Goal: Task Accomplishment & Management: Complete application form

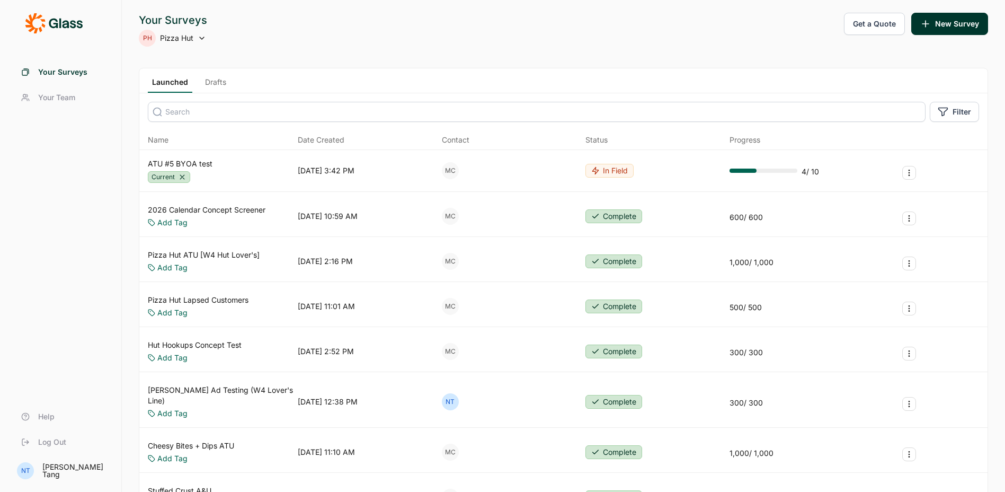
click at [490, 75] on div "Launched Drafts" at bounding box center [563, 80] width 848 height 25
click at [208, 83] on link "Drafts" at bounding box center [216, 85] width 30 height 16
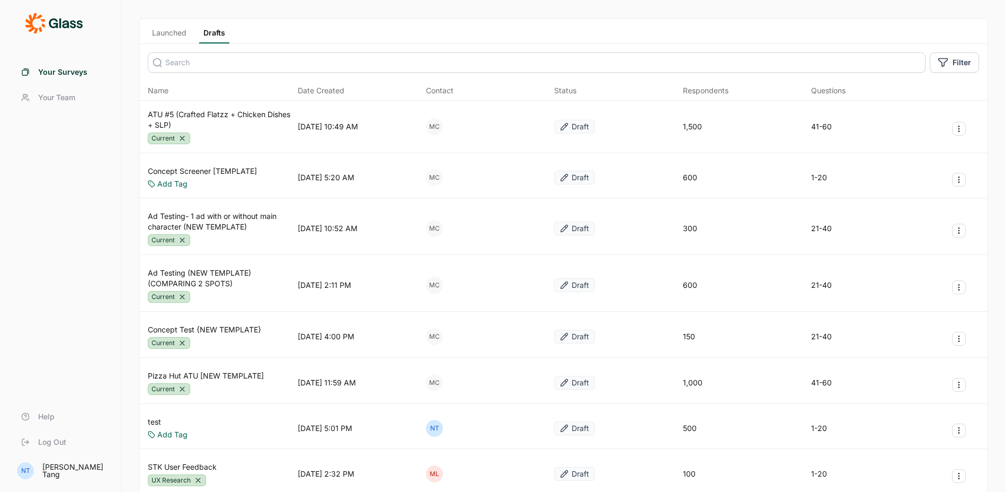
scroll to position [50, 0]
click at [962, 337] on icon "Survey Actions" at bounding box center [959, 338] width 8 height 8
click at [897, 367] on button "Duplicate Survey" at bounding box center [903, 363] width 120 height 23
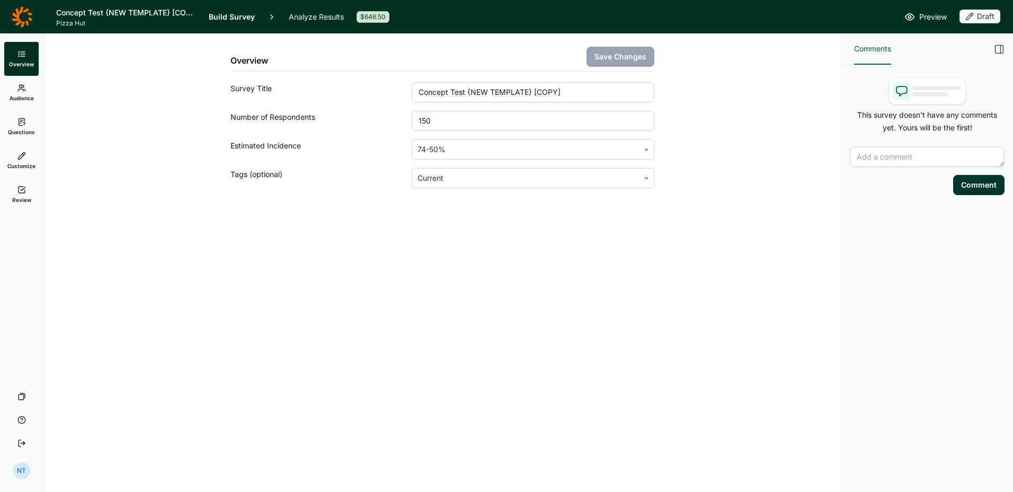
click at [462, 92] on input "Concept Test {NEW TEMPLATE} [COPY]" at bounding box center [533, 92] width 242 height 20
drag, startPoint x: 468, startPoint y: 92, endPoint x: 590, endPoint y: 95, distance: 122.5
click at [590, 95] on input "Concept Test {NEW TEMPLATE} [COPY]" at bounding box center [533, 92] width 242 height 20
type input "Concept Test [Lil' Wings]"
click at [486, 126] on input "150" at bounding box center [533, 121] width 242 height 20
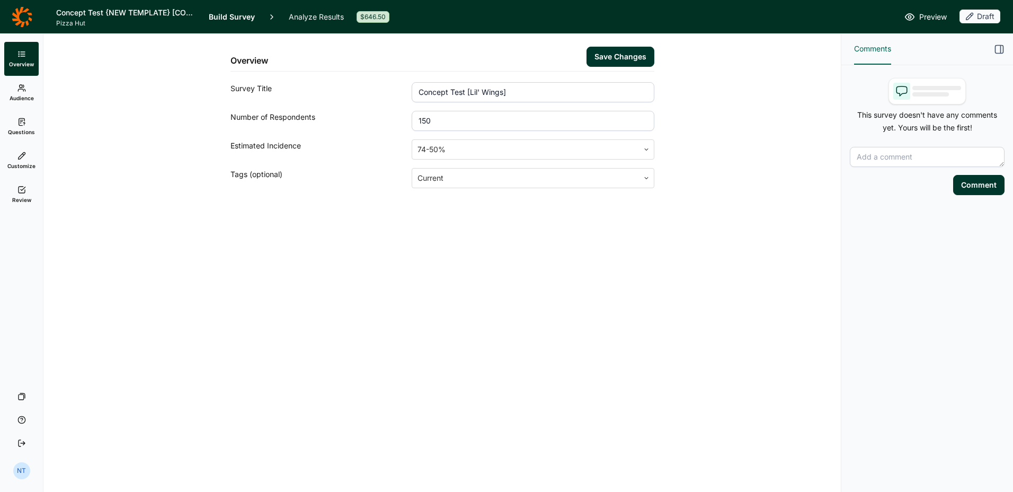
click at [486, 126] on input "150" at bounding box center [533, 121] width 242 height 20
click at [441, 117] on input "150" at bounding box center [533, 121] width 242 height 20
click at [432, 117] on input "150" at bounding box center [533, 121] width 242 height 20
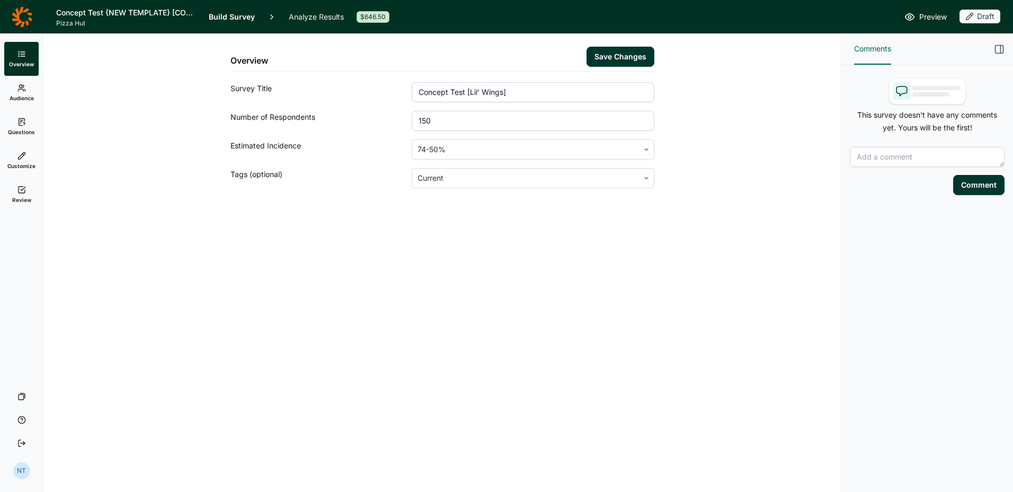
click at [432, 117] on input "150" at bounding box center [533, 121] width 242 height 20
click at [600, 58] on button "Save Changes" at bounding box center [621, 57] width 68 height 20
click at [455, 119] on input "600" at bounding box center [533, 121] width 242 height 20
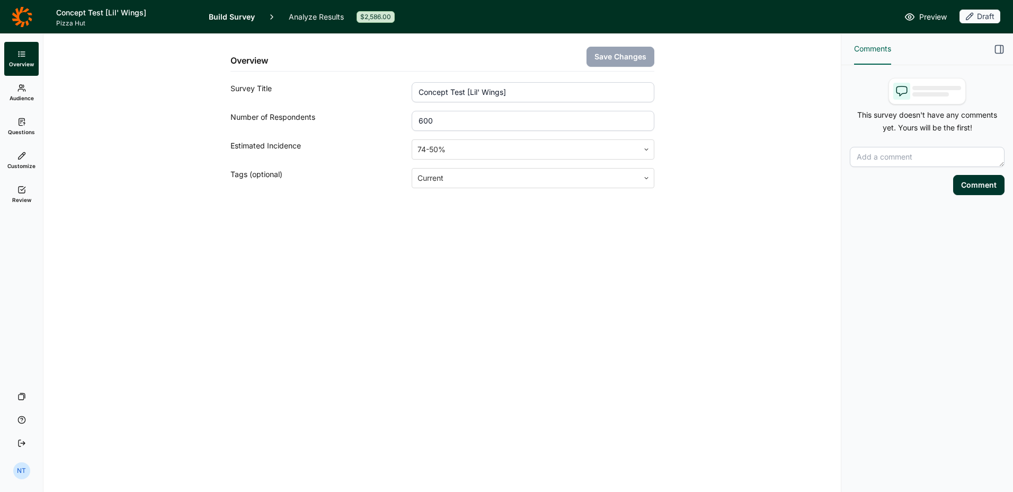
click at [455, 119] on input "600" at bounding box center [533, 121] width 242 height 20
type input "800"
click at [608, 61] on button "Save Changes" at bounding box center [621, 57] width 68 height 20
click at [34, 91] on link "Audience" at bounding box center [21, 93] width 34 height 34
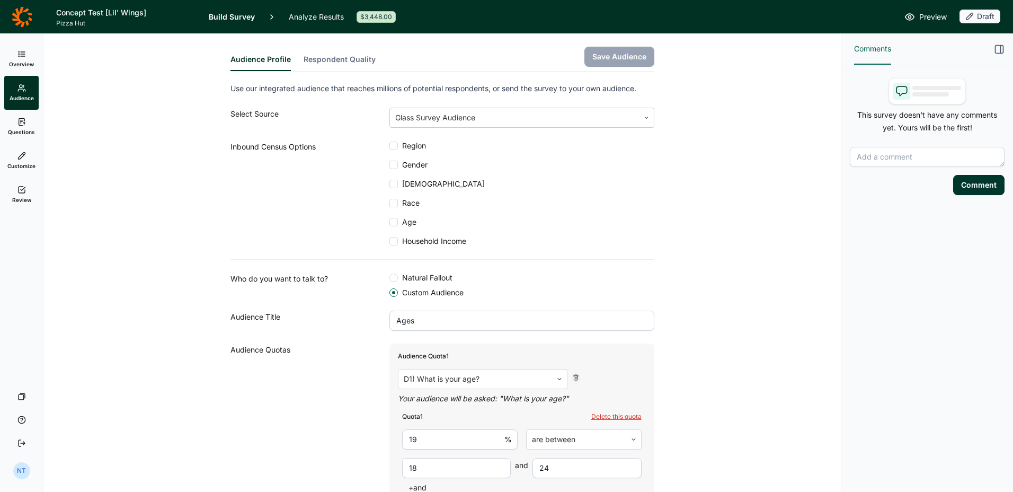
click at [17, 132] on span "Questions" at bounding box center [21, 131] width 27 height 7
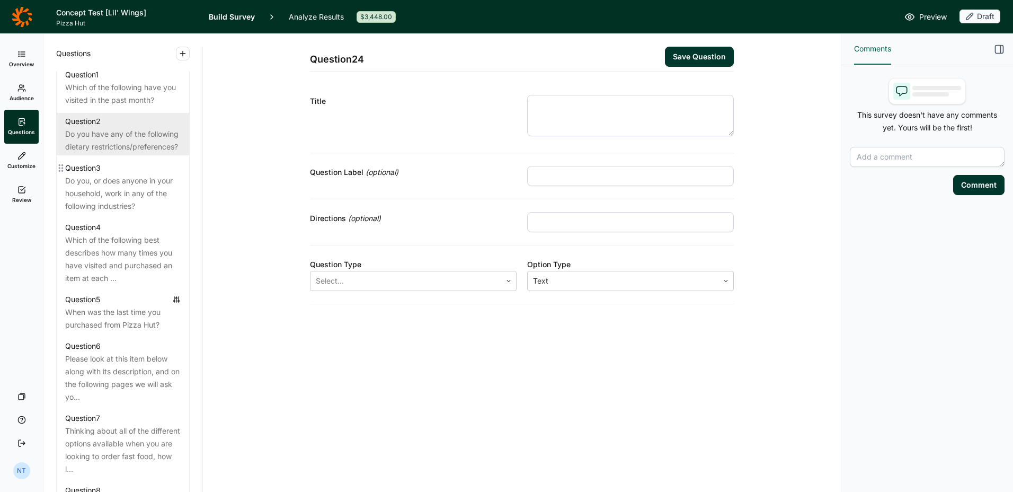
scroll to position [528, 0]
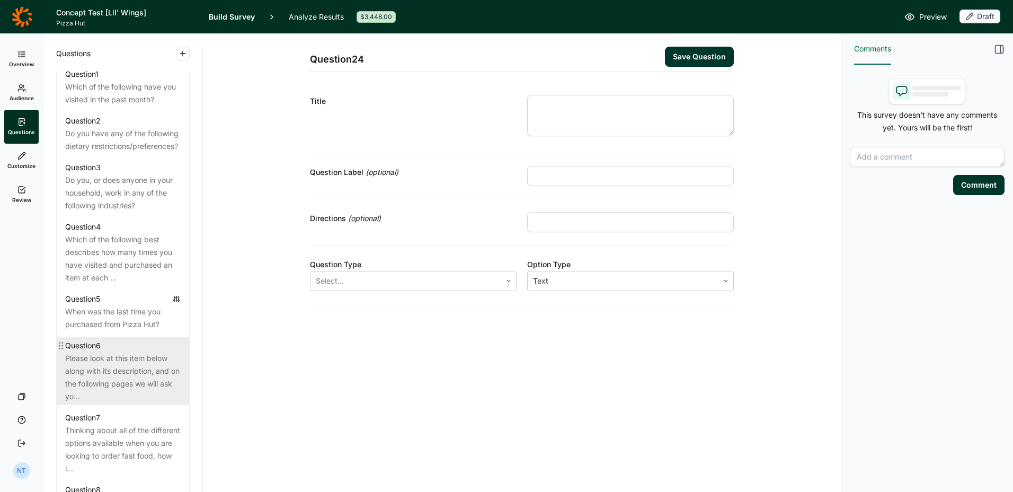
click at [113, 403] on div "Please look at this item below along with its description, and on the following…" at bounding box center [123, 377] width 116 height 51
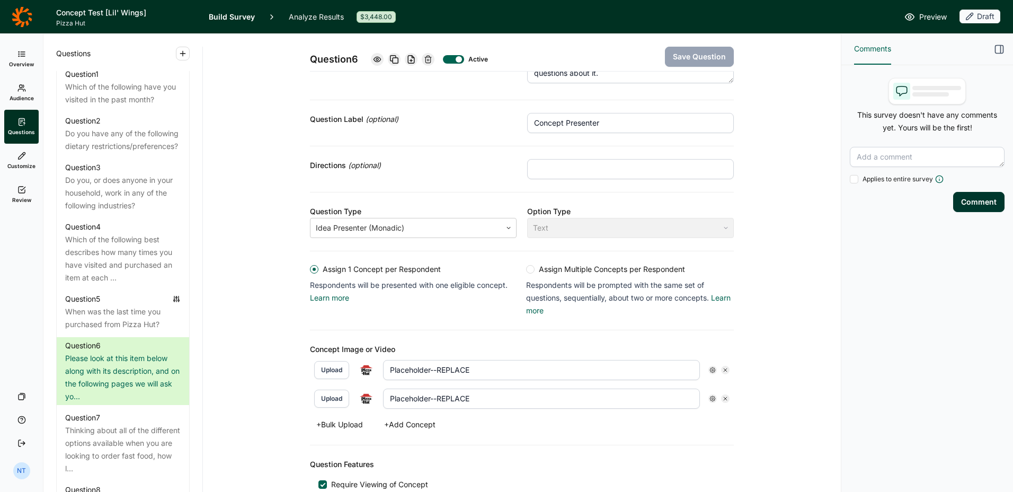
scroll to position [54, 0]
click at [409, 369] on input "Placeholder--REPLACE" at bounding box center [541, 369] width 317 height 20
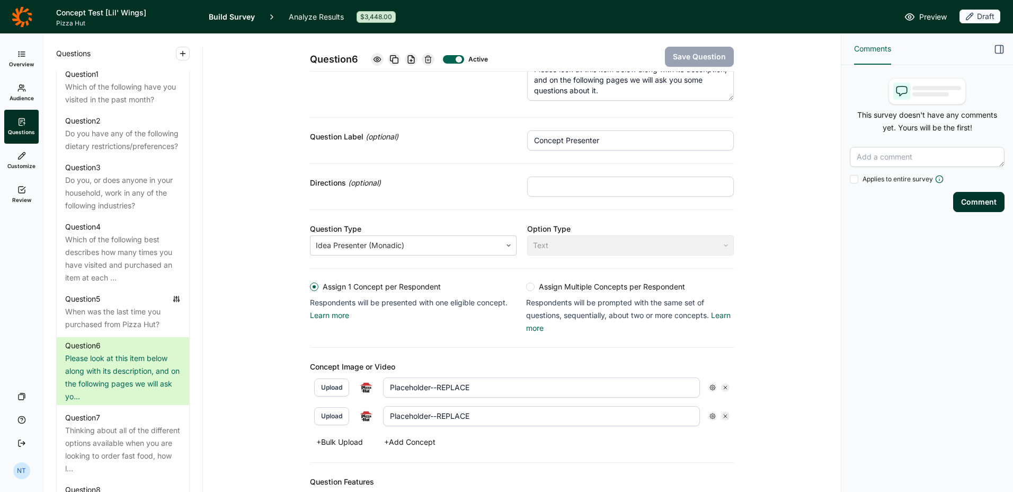
scroll to position [0, 0]
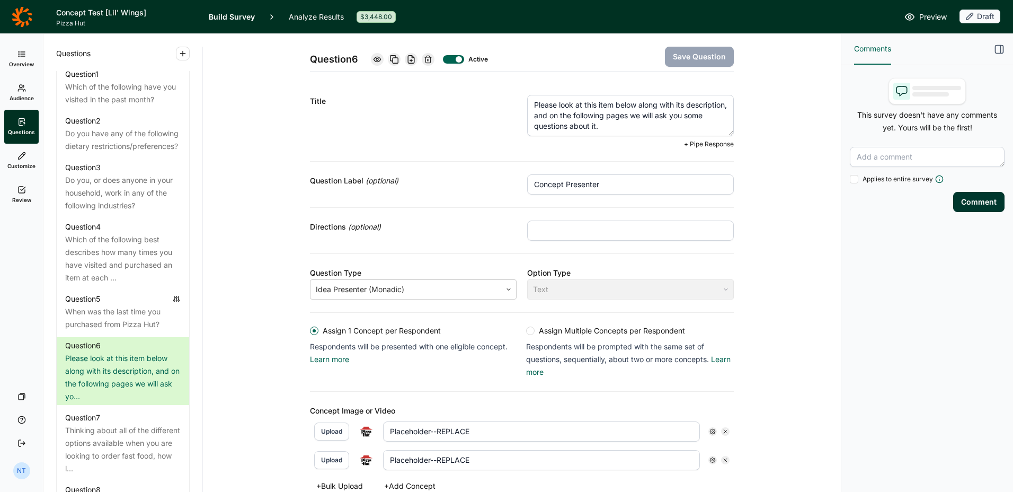
click at [568, 107] on textarea "Please look at this item below along with its description, and on the following…" at bounding box center [630, 115] width 207 height 41
click at [584, 108] on textarea "Please look at this item below along with its description, and on the following…" at bounding box center [630, 115] width 207 height 41
click at [598, 108] on textarea "Please look at this item below along with its description, and on the following…" at bounding box center [630, 115] width 207 height 41
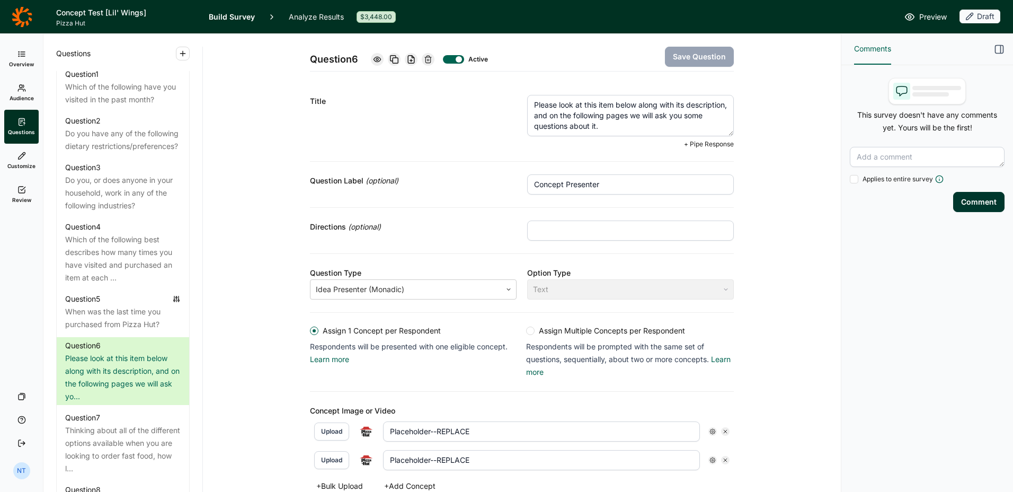
click at [598, 108] on textarea "Please look at this item below along with its description, and on the following…" at bounding box center [630, 115] width 207 height 41
type textarea "Please look at this offer below along with its description, and on the followin…"
click at [713, 52] on button "Save Question" at bounding box center [699, 57] width 69 height 20
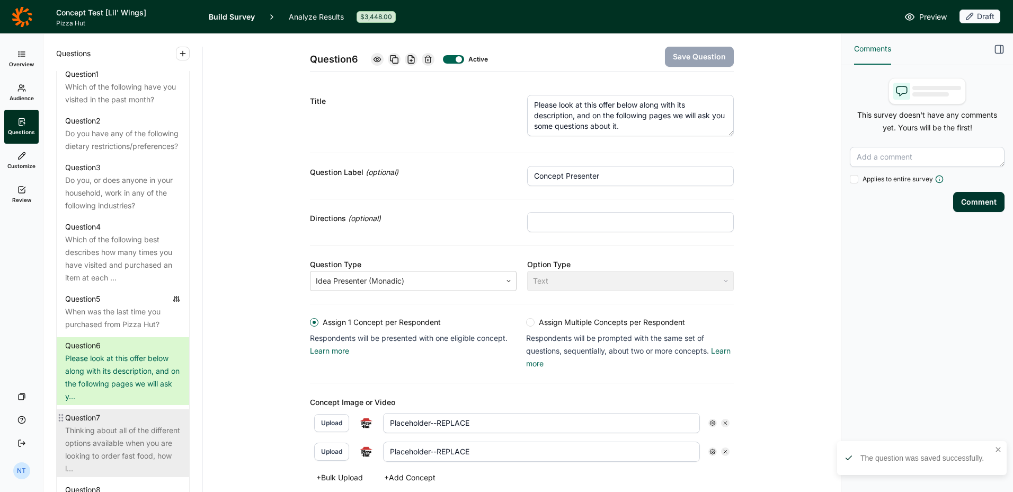
click at [132, 428] on div "Thinking about all of the different options available when you are looking to o…" at bounding box center [123, 449] width 116 height 51
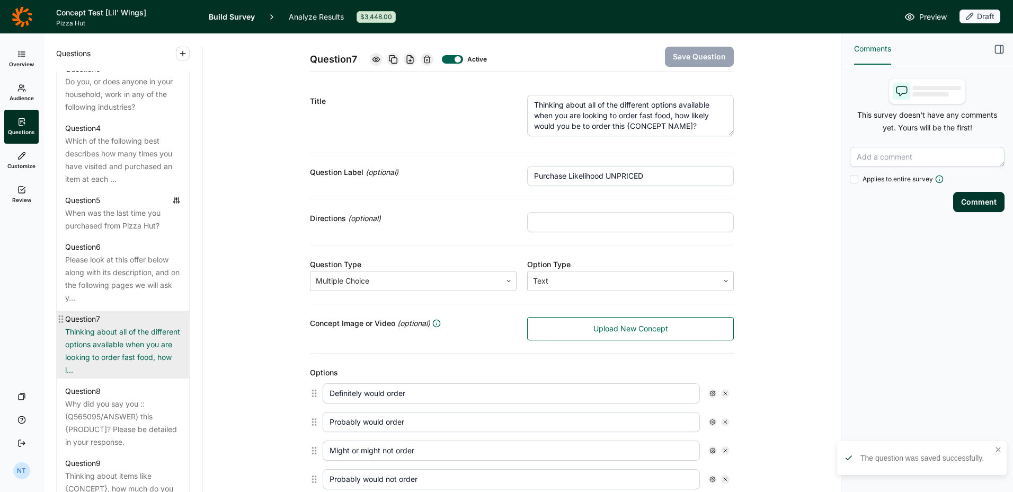
scroll to position [627, 0]
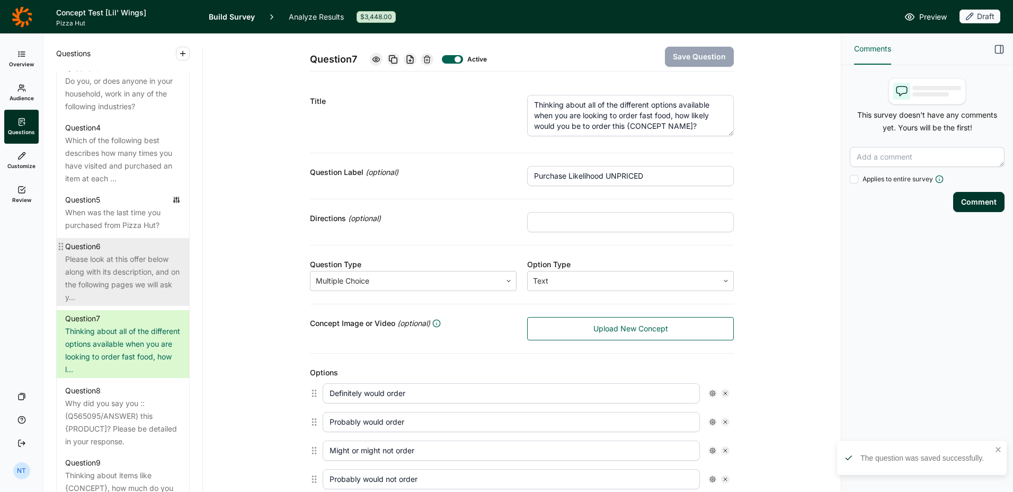
click at [108, 303] on div "Please look at this offer below along with its description, and on the followin…" at bounding box center [123, 278] width 116 height 51
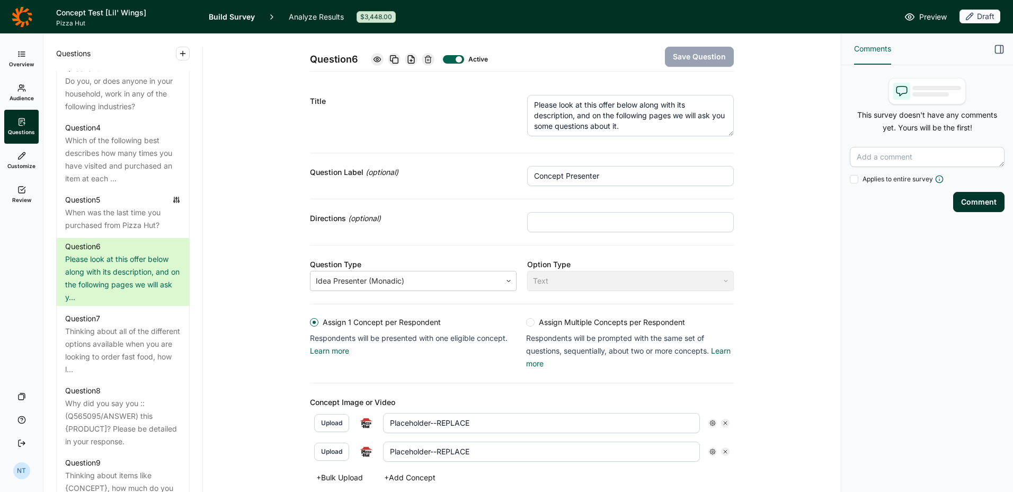
click at [1001, 45] on icon "button" at bounding box center [999, 49] width 11 height 11
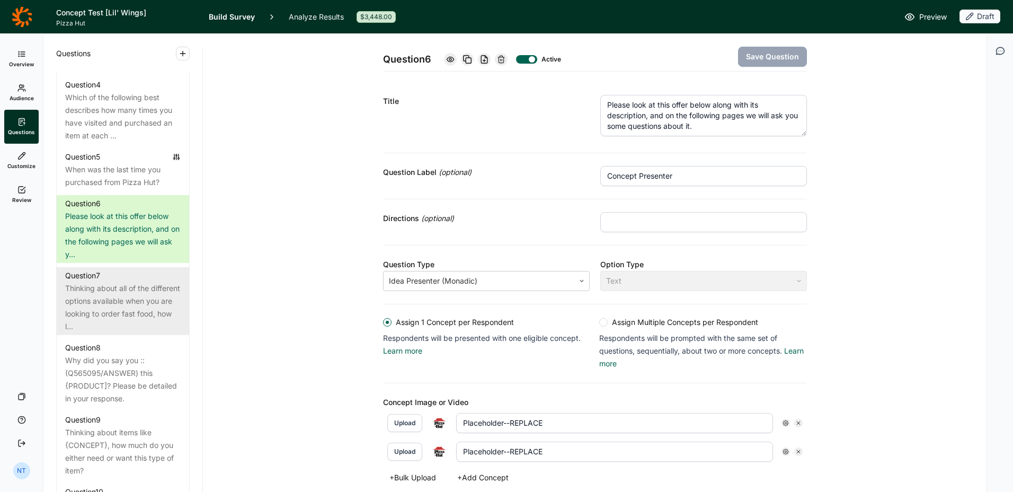
scroll to position [671, 0]
click at [127, 320] on div "Thinking about all of the different options available when you are looking to o…" at bounding box center [123, 306] width 116 height 51
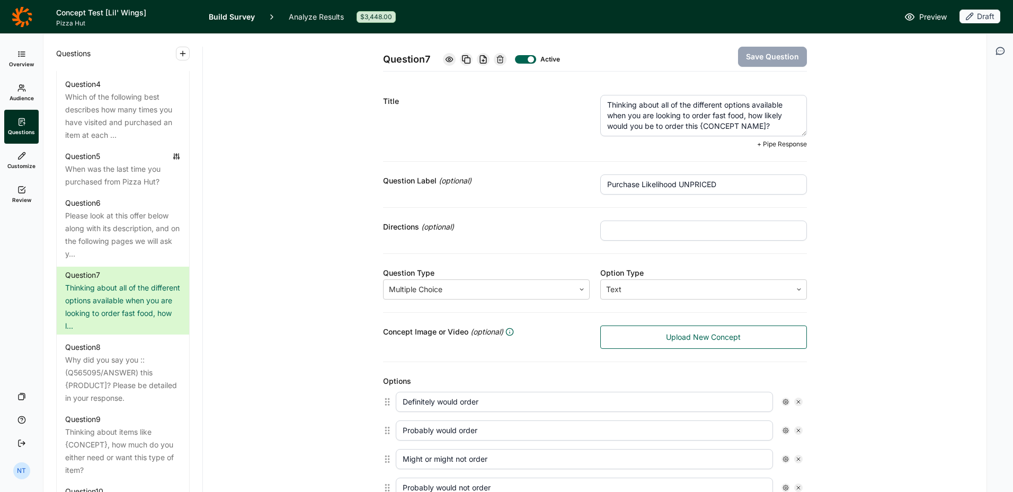
drag, startPoint x: 697, startPoint y: 127, endPoint x: 764, endPoint y: 125, distance: 67.3
click at [764, 125] on textarea "Thinking about all of the different options available when you are looking to o…" at bounding box center [703, 115] width 207 height 41
type textarea "Thinking about all of the different options available when you are looking to o…"
click at [753, 60] on button "Save Question" at bounding box center [772, 57] width 69 height 20
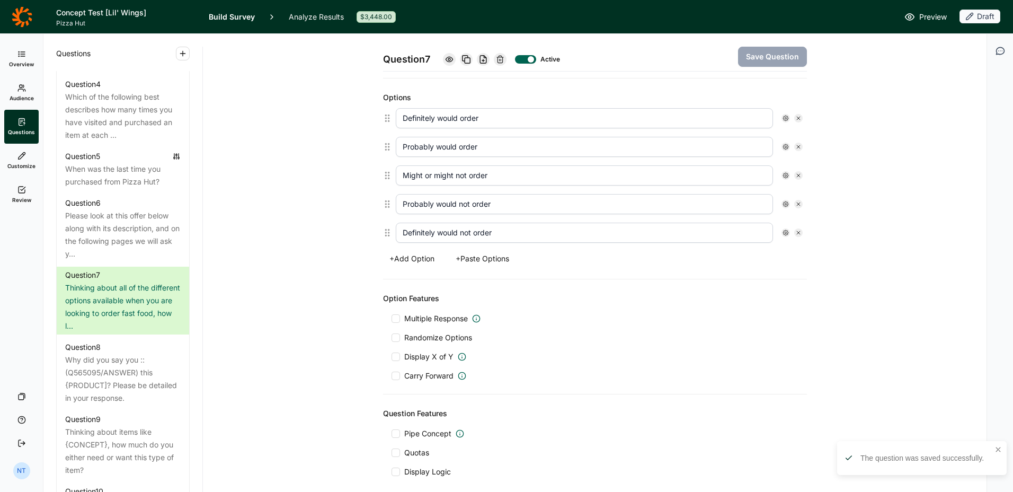
scroll to position [324, 0]
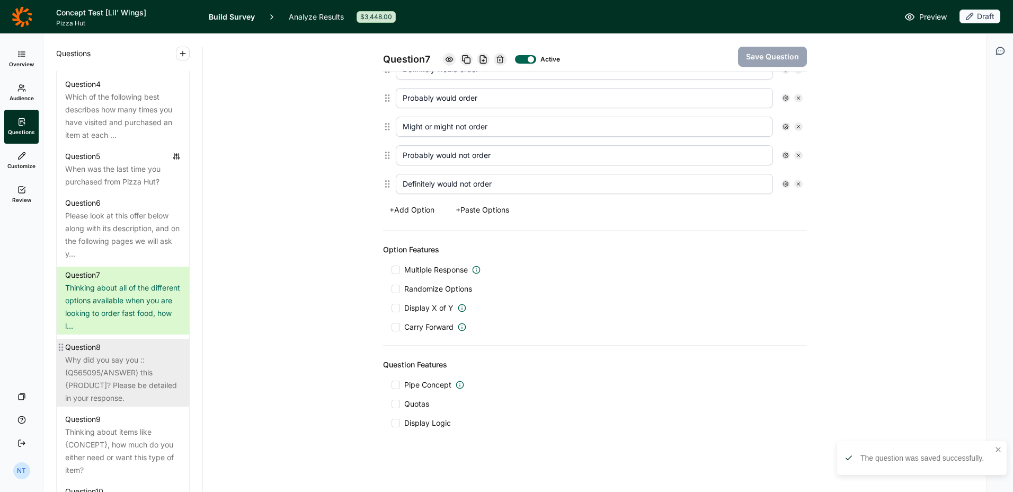
click at [110, 404] on div "Why did you say you ::(Q565095/ANSWER) this {PRODUCT]? Please be detailed in yo…" at bounding box center [123, 378] width 116 height 51
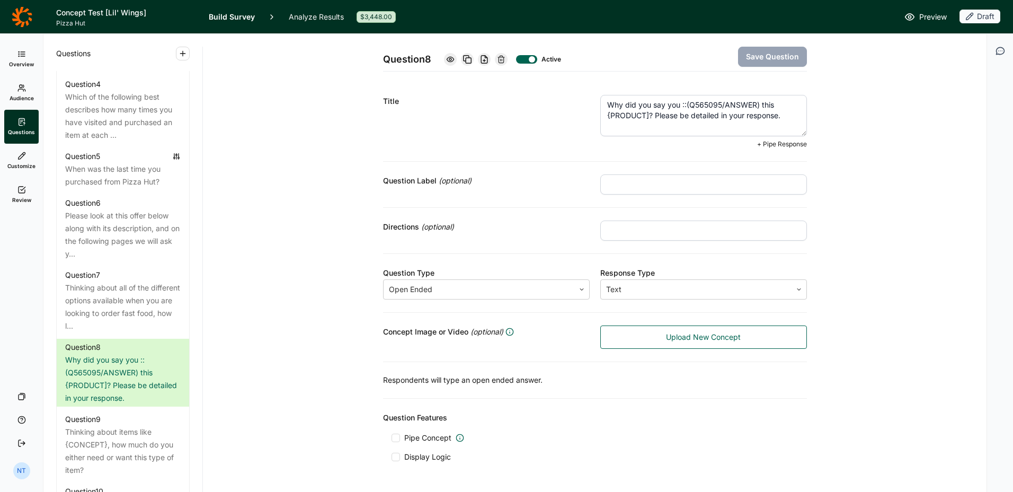
drag, startPoint x: 600, startPoint y: 113, endPoint x: 647, endPoint y: 116, distance: 47.2
click at [647, 116] on textarea "Why did you say you ::(Q565095/ANSWER) this {PRODUCT]? Please be detailed in yo…" at bounding box center [703, 115] width 207 height 41
type textarea "Why did you say you ::(Q565095/ANSWER) this offer? Please be detailed in your r…"
click at [746, 58] on button "Save Question" at bounding box center [772, 57] width 69 height 20
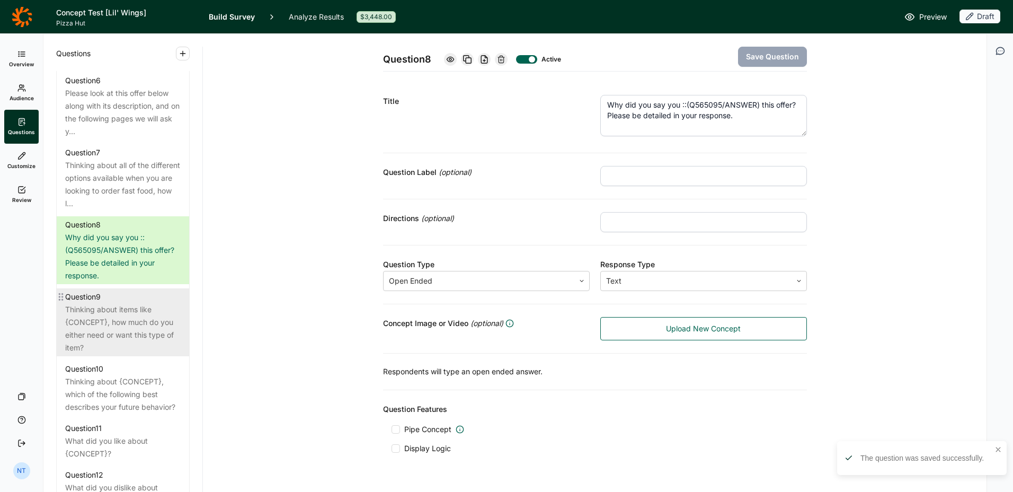
scroll to position [808, 0]
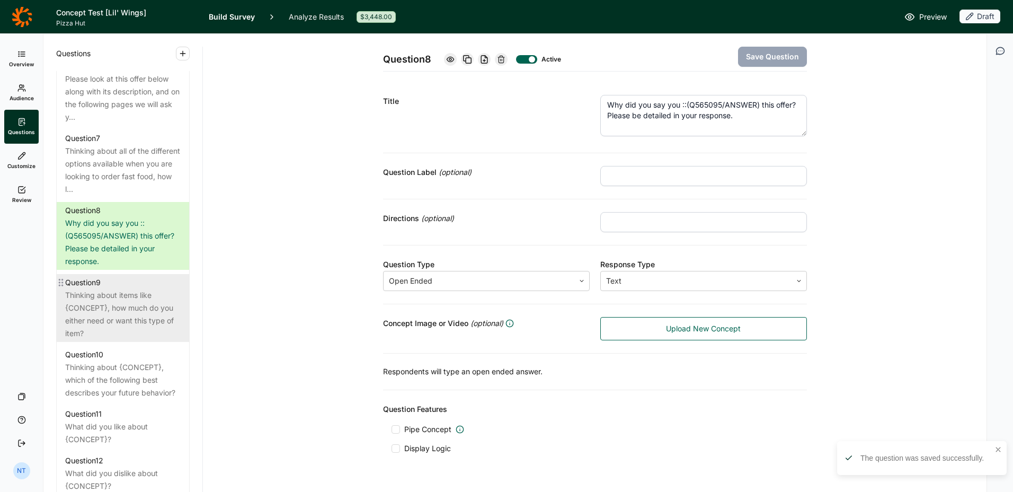
click at [109, 320] on div "Thinking about items like {CONCEPT}, how much do you either need or want this t…" at bounding box center [123, 314] width 116 height 51
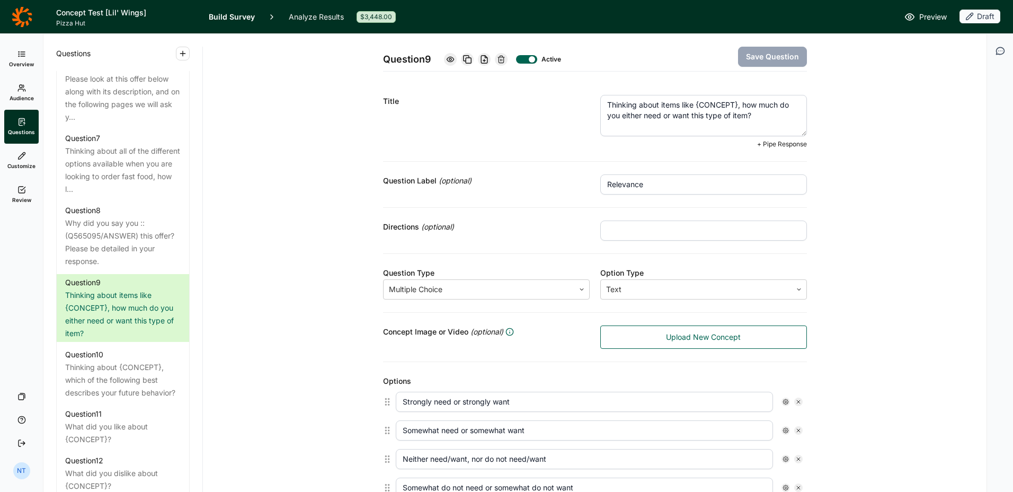
drag, startPoint x: 693, startPoint y: 105, endPoint x: 734, endPoint y: 104, distance: 41.4
click at [734, 104] on textarea "Thinking about items like {CONCEPT}, how much do you either need or want this t…" at bounding box center [703, 115] width 207 height 41
click at [665, 104] on textarea "Thinking about items like {CONCEPT}, how much do you either need or want this t…" at bounding box center [703, 115] width 207 height 41
drag, startPoint x: 695, startPoint y: 106, endPoint x: 735, endPoint y: 104, distance: 40.3
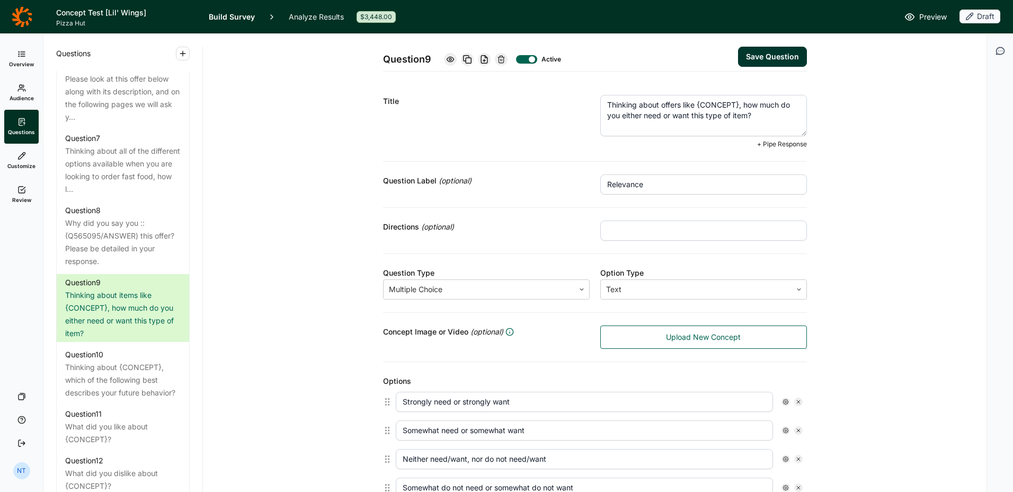
click at [735, 104] on textarea "Thinking about offers like {CONCEPT}, how much do you either need or want this …" at bounding box center [703, 115] width 207 height 41
click at [656, 105] on textarea "Thinking about offers like this, how much do you either need or want this type …" at bounding box center [703, 115] width 207 height 41
type textarea "Thinking about wing offers like this, how much do you either need or want this …"
click at [742, 67] on div "Question 9 Active Save Question" at bounding box center [595, 53] width 424 height 38
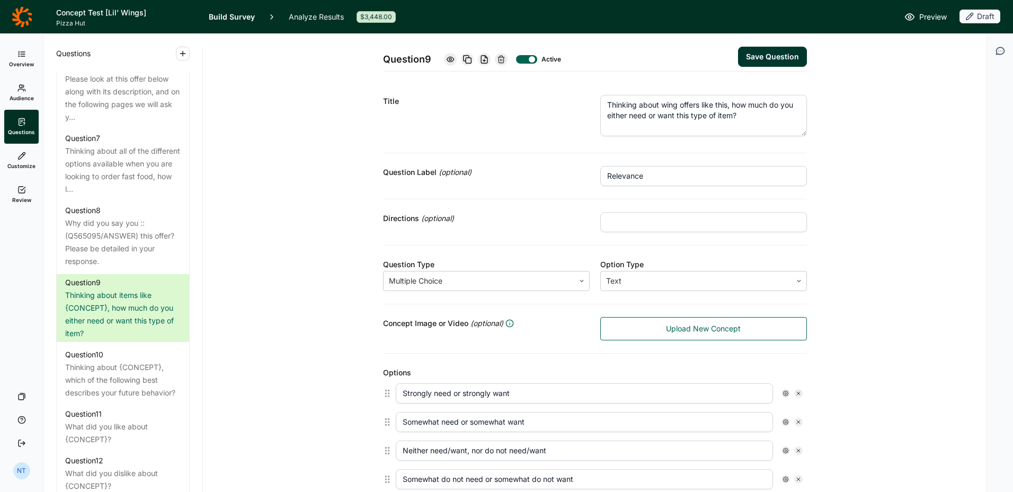
click at [751, 64] on button "Save Question" at bounding box center [772, 57] width 69 height 20
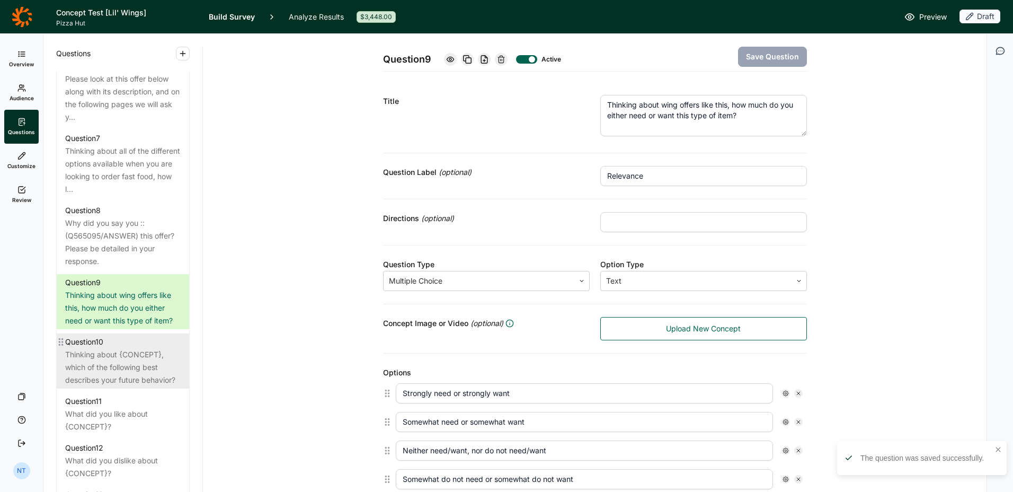
click at [145, 386] on div "Thinking about {CONCEPT}, which of the following best describes your future beh…" at bounding box center [123, 367] width 116 height 38
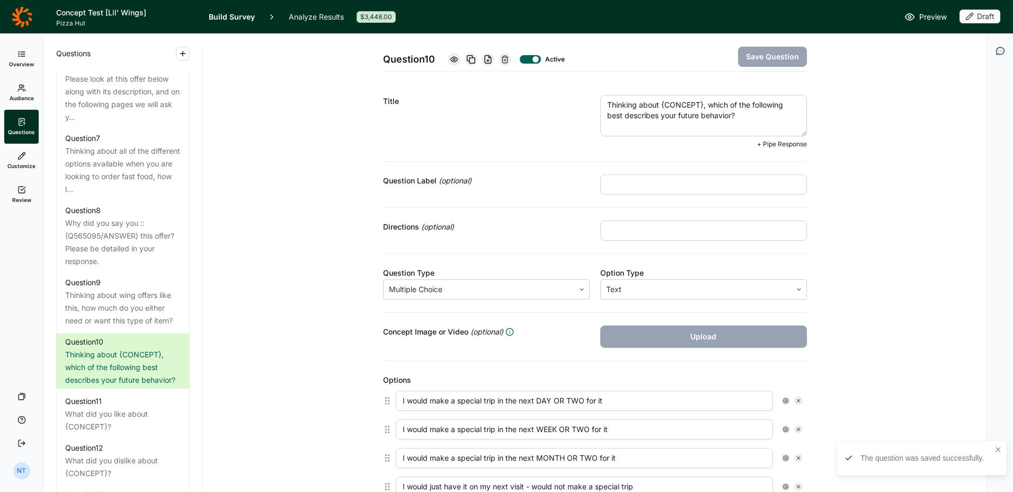
drag, startPoint x: 658, startPoint y: 103, endPoint x: 699, endPoint y: 101, distance: 41.4
click at [699, 101] on textarea "Thinking about {CONCEPT}, which of the following best describes your future beh…" at bounding box center [703, 115] width 207 height 41
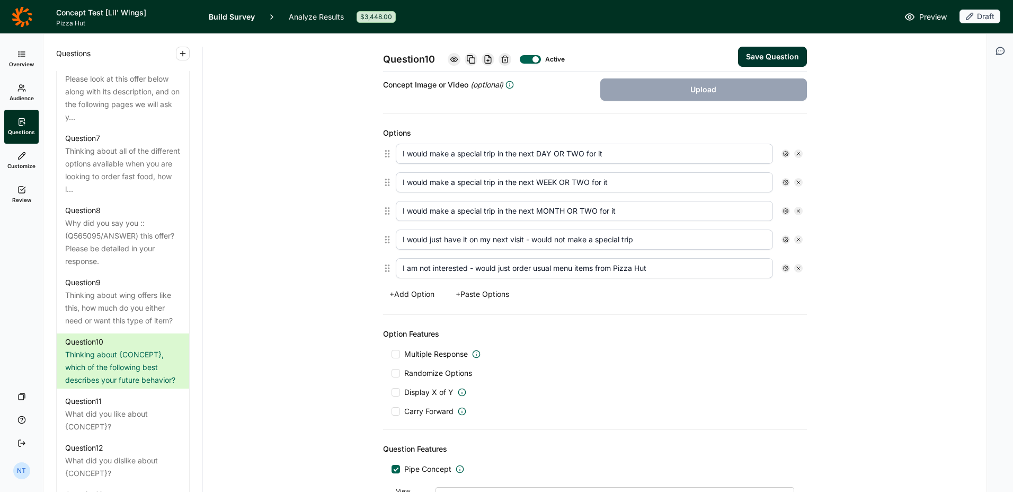
scroll to position [247, 0]
type textarea "Thinking about this offer, which of the following best describes your future be…"
click at [771, 54] on button "Save Question" at bounding box center [772, 57] width 69 height 20
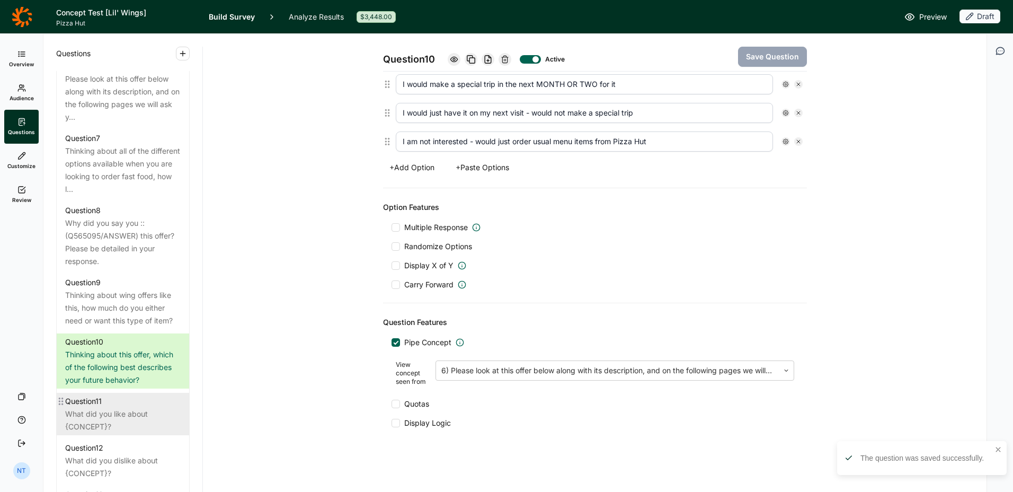
click at [136, 428] on div "What did you like about {CONCEPT}?" at bounding box center [123, 420] width 116 height 25
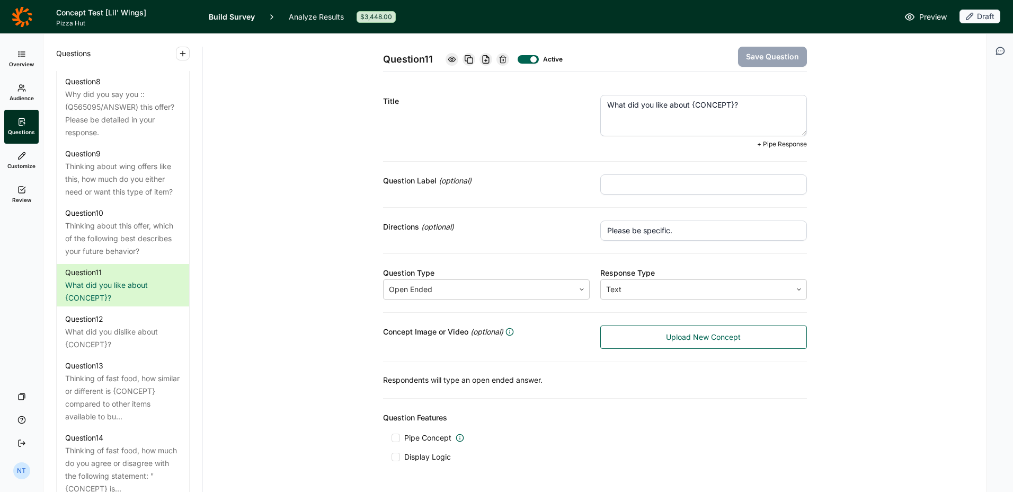
drag, startPoint x: 686, startPoint y: 105, endPoint x: 730, endPoint y: 107, distance: 44.0
click at [730, 107] on textarea "What did you like about {CONCEPT}?" at bounding box center [703, 115] width 207 height 41
type textarea "What did you like about this offer?"
click at [759, 57] on button "Save Question" at bounding box center [772, 57] width 69 height 20
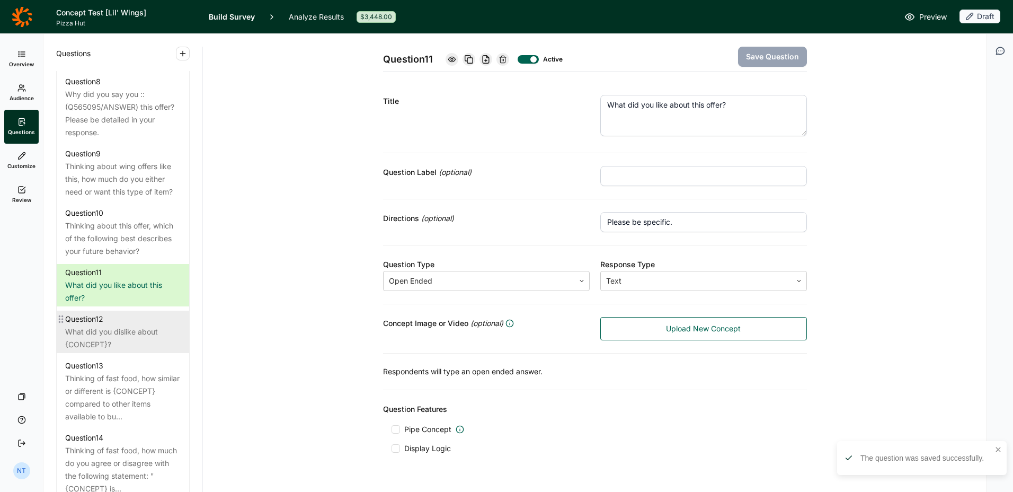
click at [87, 351] on div "What did you dislike about {CONCEPT}?" at bounding box center [123, 337] width 116 height 25
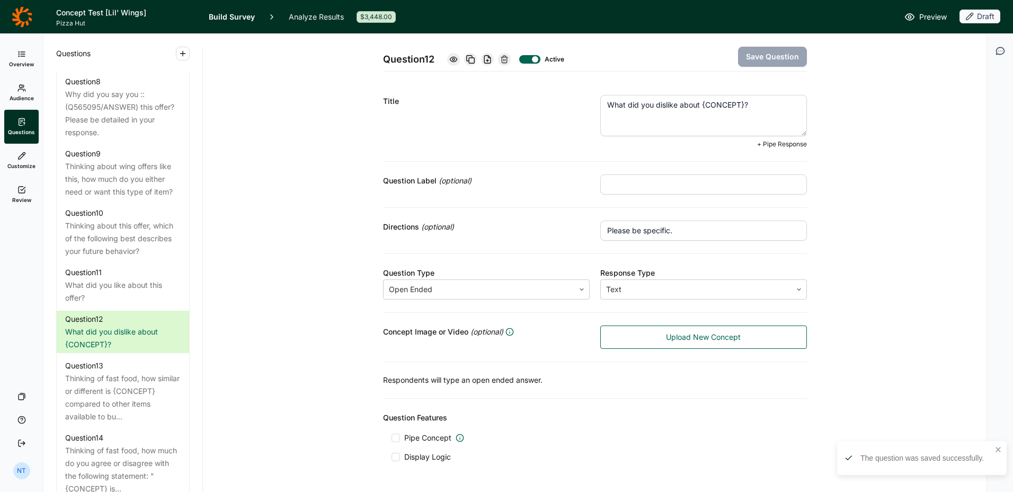
drag, startPoint x: 700, startPoint y: 106, endPoint x: 740, endPoint y: 104, distance: 40.8
click at [740, 104] on textarea "What did you dislike about {CONCEPT}?" at bounding box center [703, 115] width 207 height 41
type textarea "What did you dislike about this offer?"
click at [761, 57] on button "Save Question" at bounding box center [772, 57] width 69 height 20
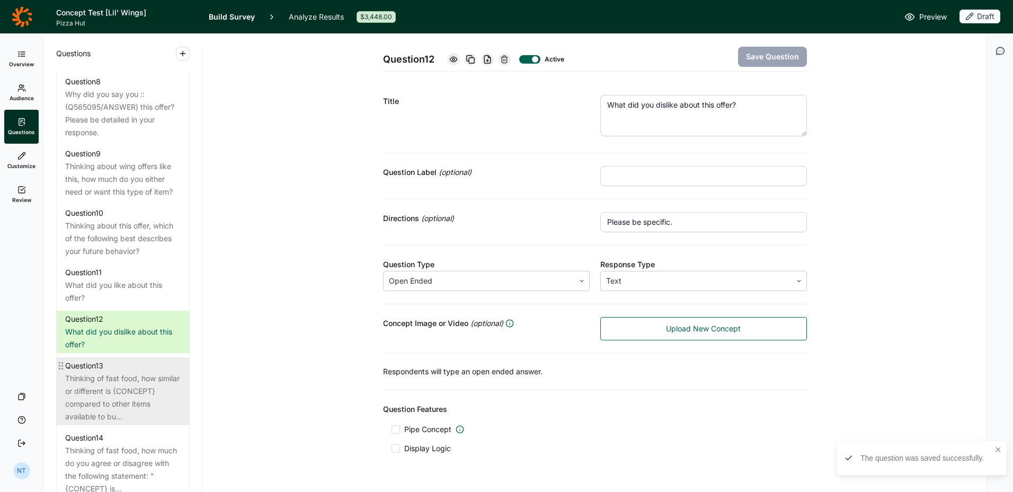
click at [147, 418] on div "Thinking of fast food, how similar or different is {CONCEPT} compared to other …" at bounding box center [123, 397] width 116 height 51
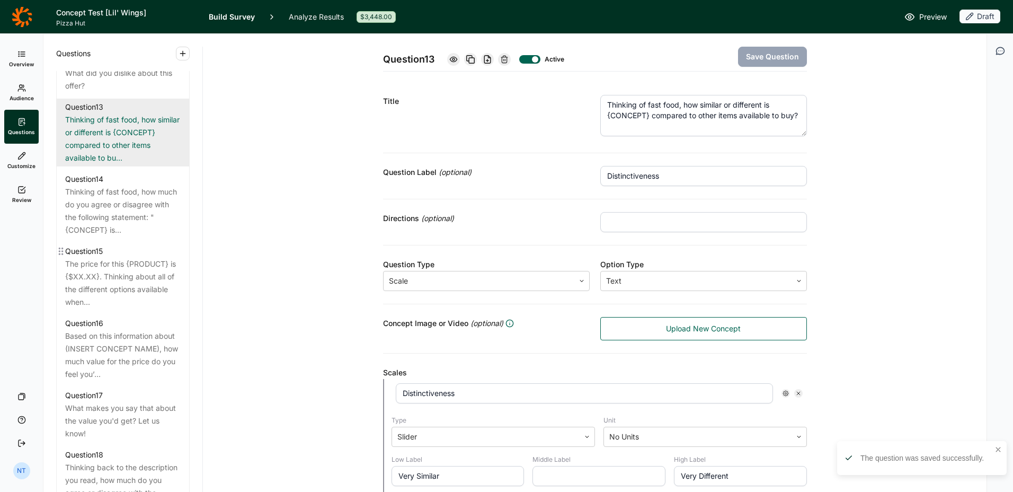
scroll to position [1196, 0]
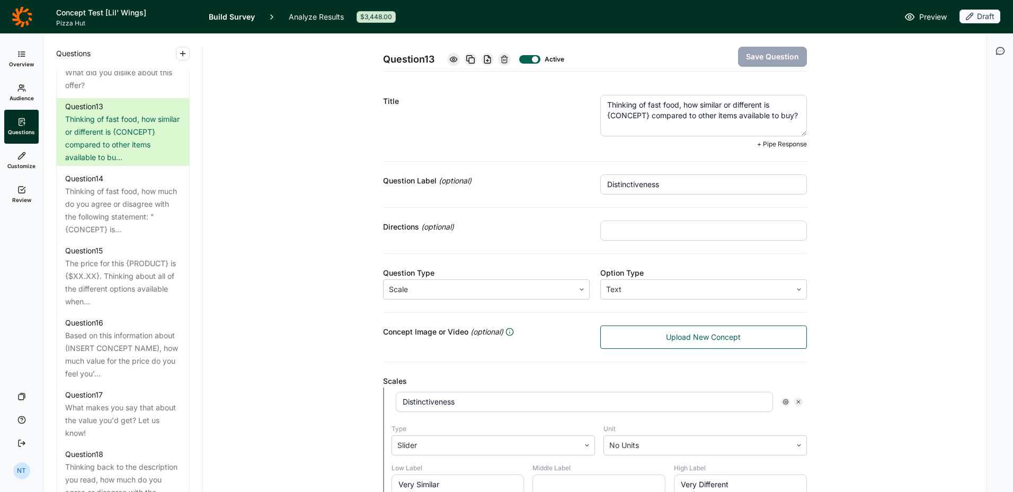
drag, startPoint x: 600, startPoint y: 113, endPoint x: 644, endPoint y: 116, distance: 44.6
click at [644, 116] on textarea "Thinking of fast food, how similar or different is {CONCEPT} compared to other …" at bounding box center [703, 115] width 207 height 41
click at [690, 115] on textarea "Thinking of fast food, how similar or different is this offer compared to other…" at bounding box center [703, 115] width 207 height 41
drag, startPoint x: 743, startPoint y: 116, endPoint x: 765, endPoint y: 115, distance: 22.3
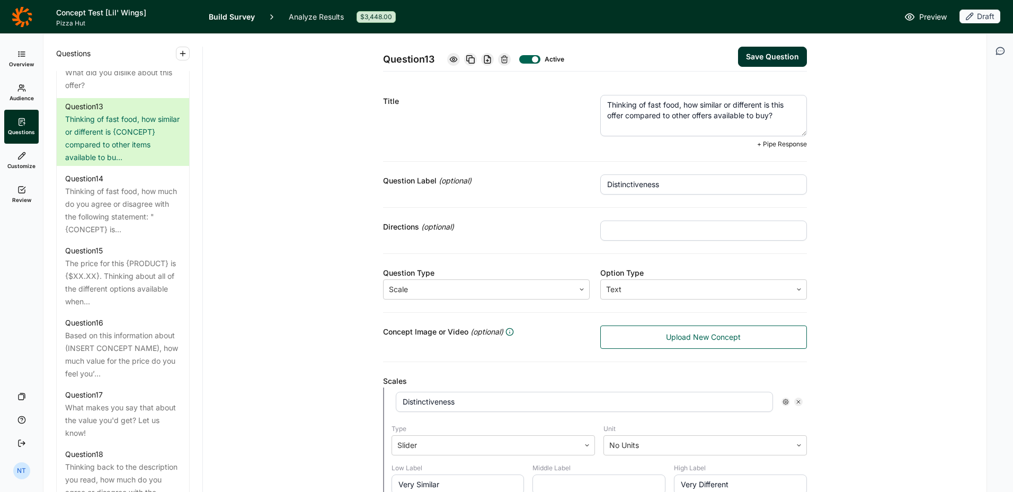
click at [765, 115] on textarea "Thinking of fast food, how similar or different is this offer compared to other…" at bounding box center [703, 115] width 207 height 41
type textarea "Thinking of fast food, how similar or different is this offer compared to other…"
click at [767, 56] on button "Save Question" at bounding box center [772, 57] width 69 height 20
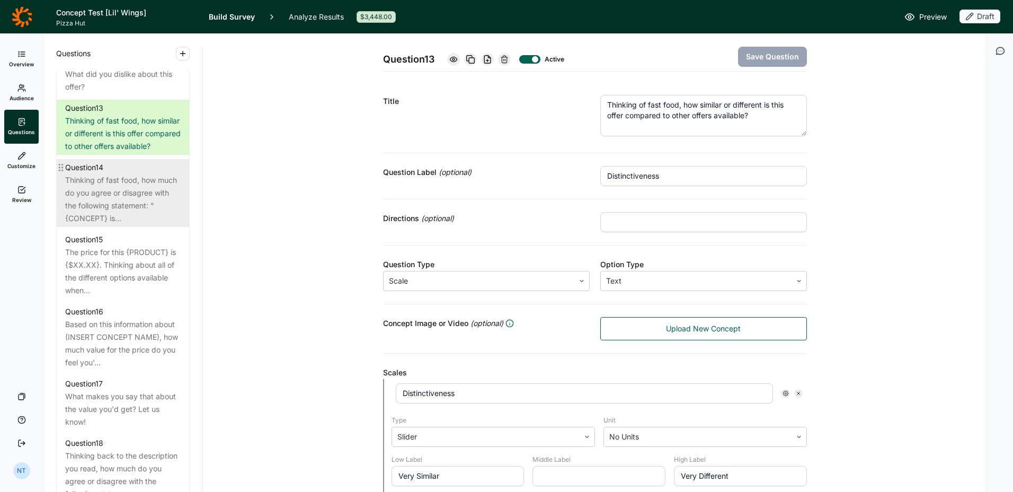
scroll to position [1193, 0]
click at [138, 225] on div "Thinking of fast food, how much do you agree or disagree with the following sta…" at bounding box center [123, 199] width 116 height 51
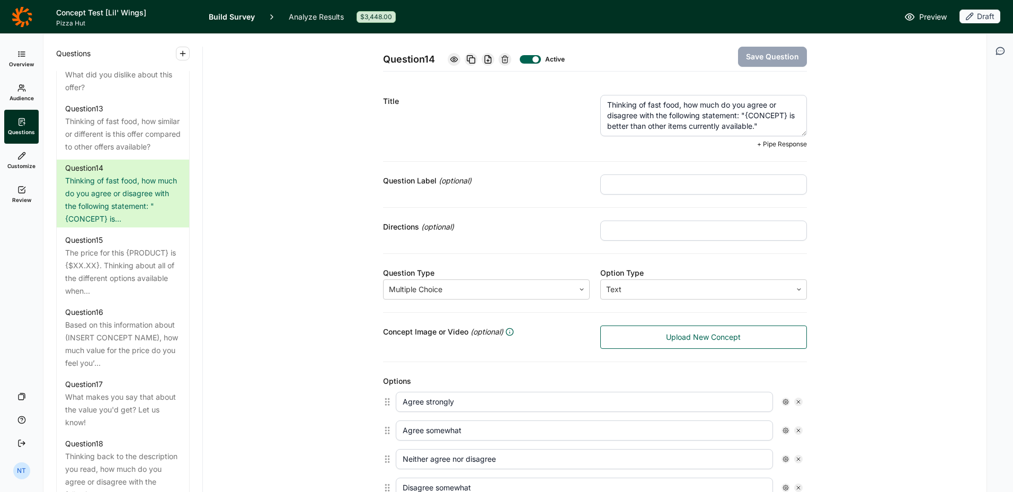
drag, startPoint x: 741, startPoint y: 115, endPoint x: 783, endPoint y: 114, distance: 42.4
click at [783, 114] on textarea "Thinking of fast food, how much do you agree or disagree with the following sta…" at bounding box center [703, 115] width 207 height 41
click at [686, 126] on textarea "Thinking of fast food, how much do you agree or disagree with the following sta…" at bounding box center [703, 115] width 207 height 41
type textarea "Thinking of fast food, how much do you agree or disagree with the following sta…"
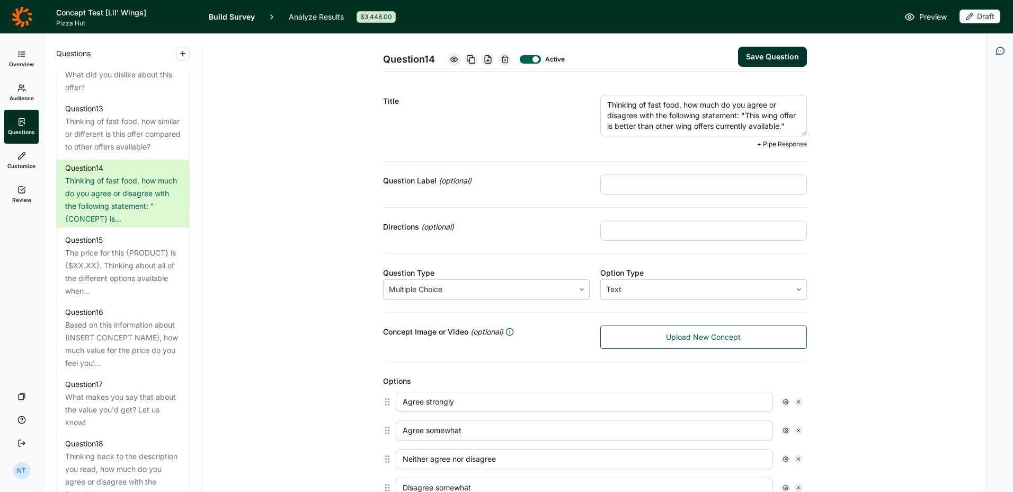
click at [783, 53] on button "Save Question" at bounding box center [772, 57] width 69 height 20
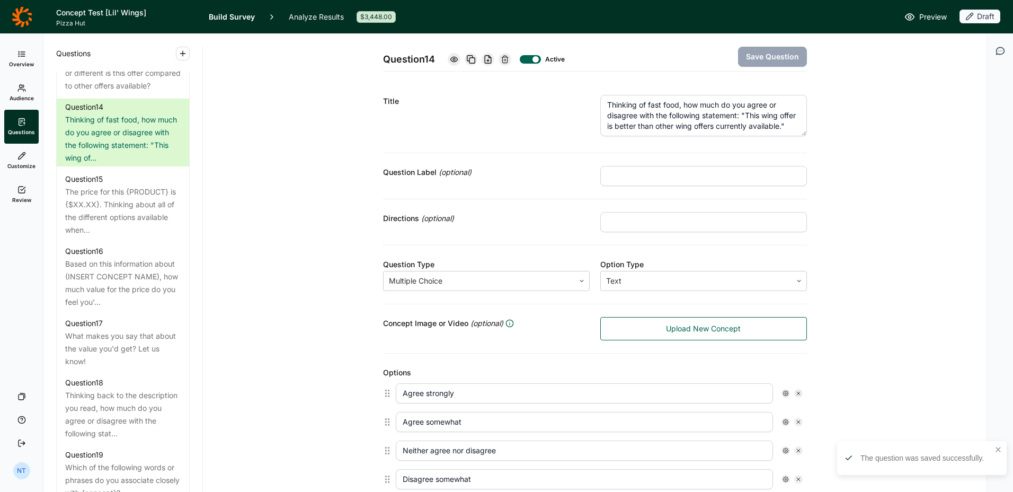
scroll to position [1255, 0]
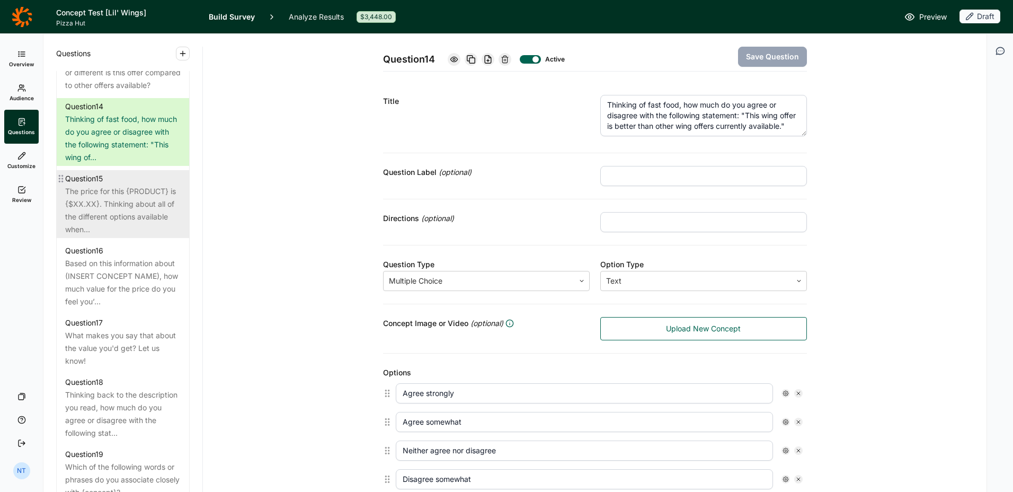
click at [125, 236] on div "The price for this {PRODUCT} is {$XX.XX}. Thinking about all of the different o…" at bounding box center [123, 210] width 116 height 51
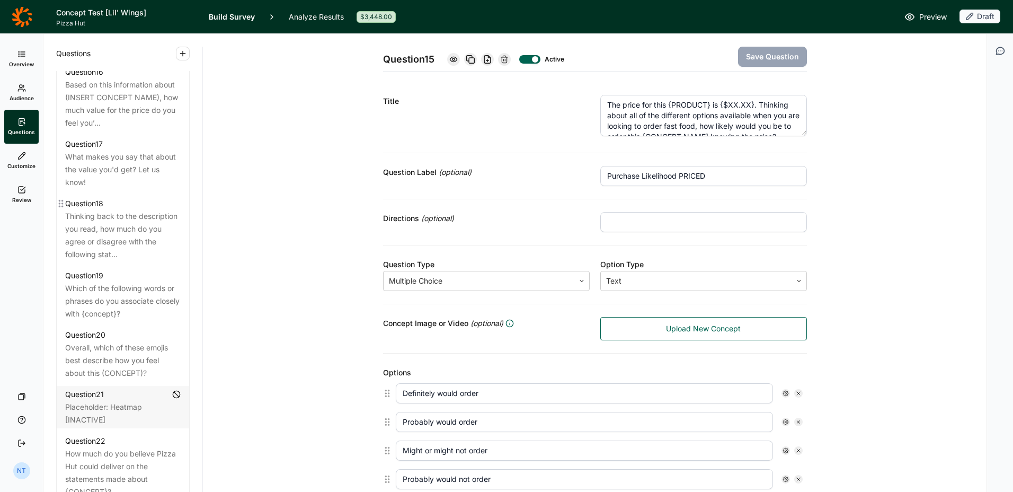
scroll to position [1434, 0]
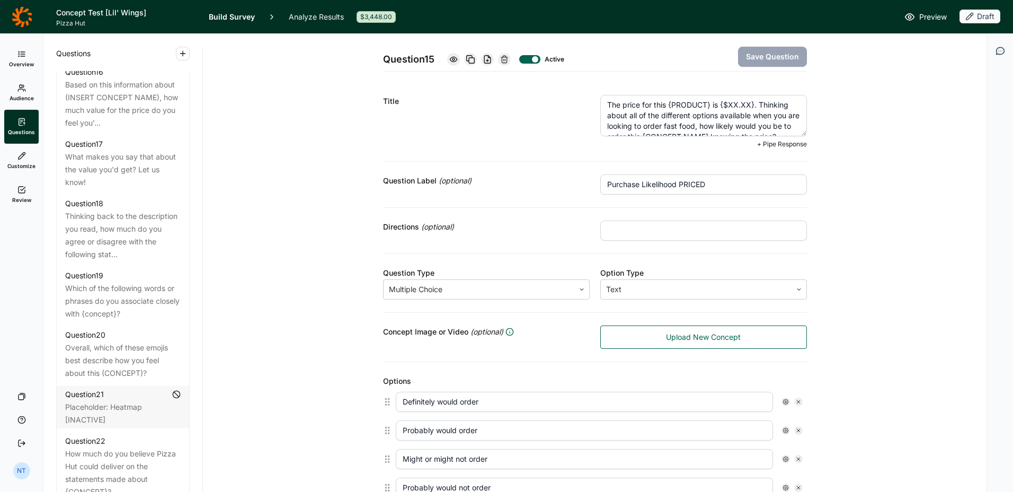
drag, startPoint x: 667, startPoint y: 105, endPoint x: 707, endPoint y: 105, distance: 40.3
click at [707, 105] on textarea "The price for this {PRODUCT} is {$XX.XX}. Thinking about all of the different o…" at bounding box center [703, 115] width 207 height 41
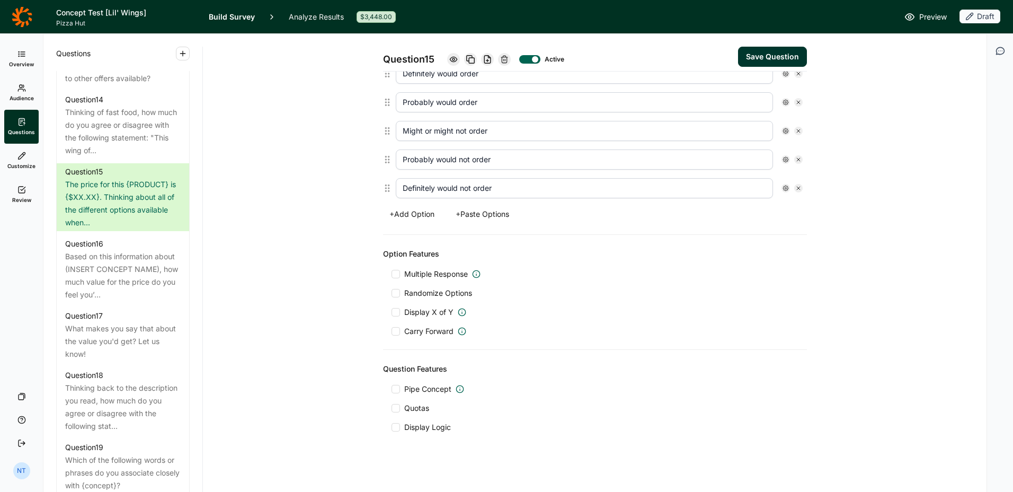
scroll to position [329, 0]
click at [434, 390] on span "Pipe Concept" at bounding box center [427, 388] width 47 height 11
click at [392, 388] on input "Pipe Concept" at bounding box center [392, 388] width 0 height 0
click at [434, 390] on span "Pipe Concept" at bounding box center [427, 388] width 47 height 11
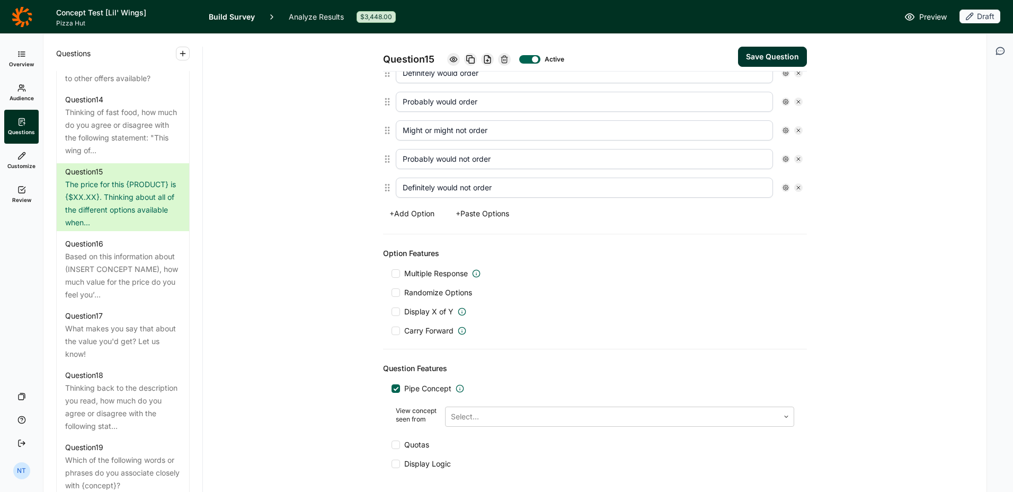
click at [392, 388] on input "Pipe Concept" at bounding box center [392, 388] width 0 height 0
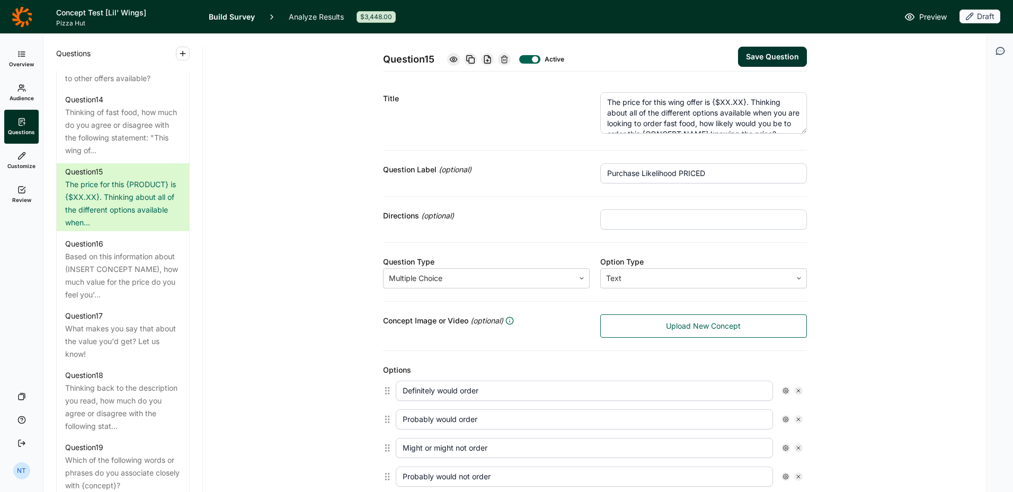
scroll to position [0, 0]
click at [532, 59] on div at bounding box center [535, 59] width 6 height 6
type textarea "The price for this {PRODUCT} is {$XX.XX}. Thinking about all of the different o…"
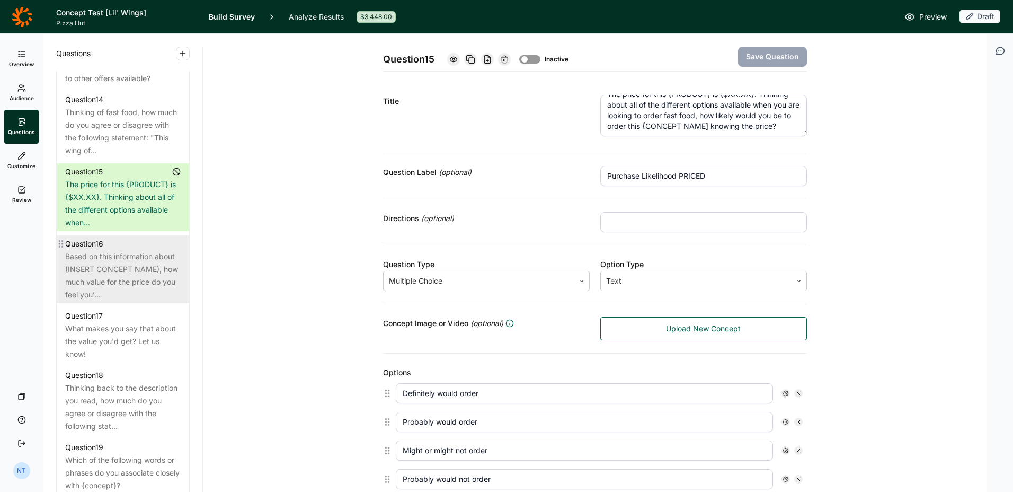
click at [148, 301] on div "Based on this information about (INSERT CONCEPT NAME), how much value for the p…" at bounding box center [123, 275] width 116 height 51
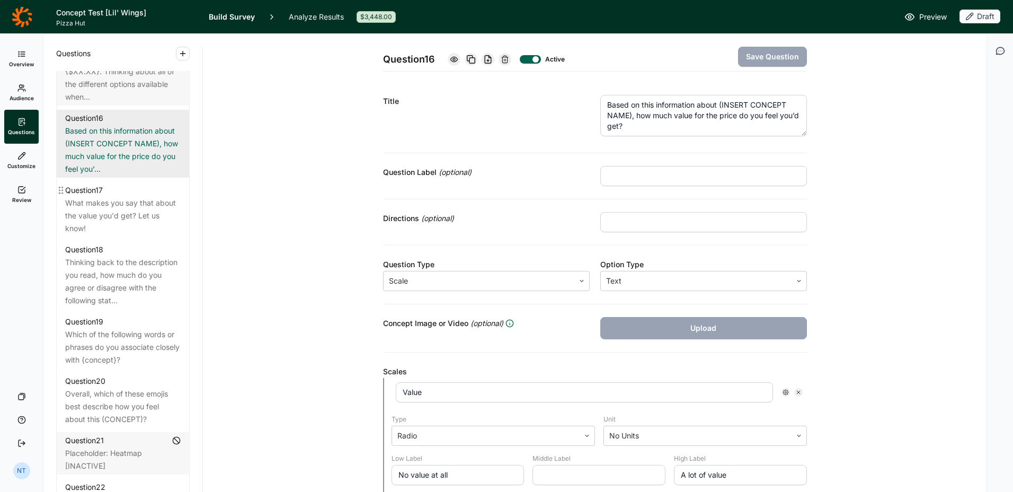
scroll to position [1388, 0]
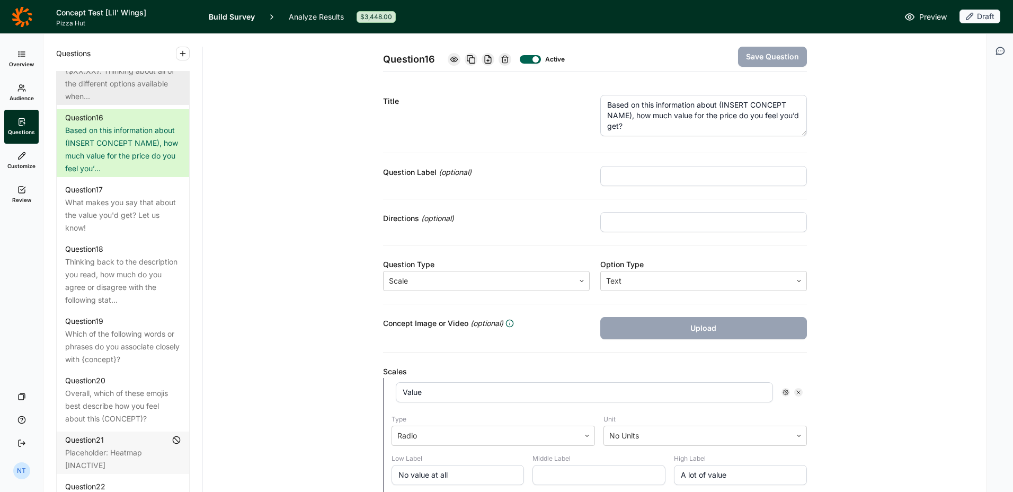
click at [110, 103] on div "The price for this {PRODUCT} is {$XX.XX}. Thinking about all of the different o…" at bounding box center [123, 77] width 116 height 51
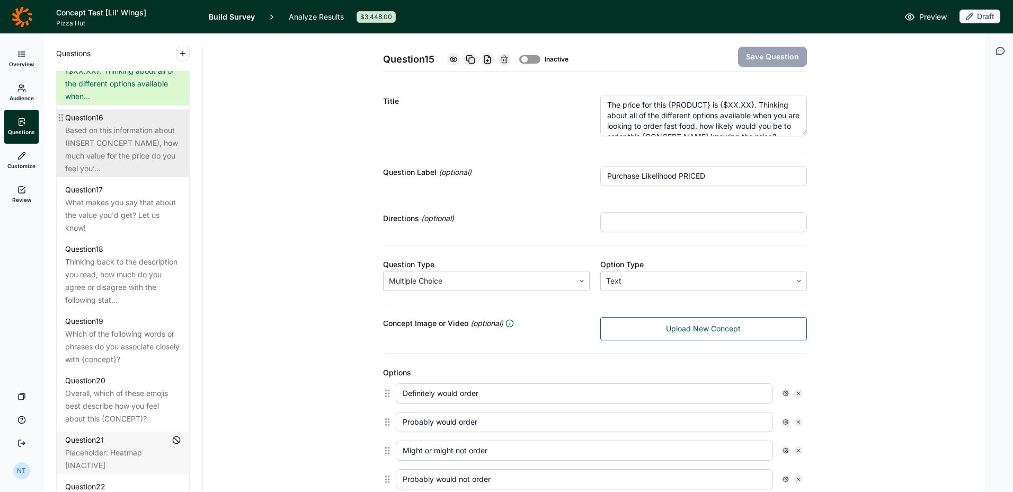
click at [143, 175] on div "Based on this information about (INSERT CONCEPT NAME), how much value for the p…" at bounding box center [123, 149] width 116 height 51
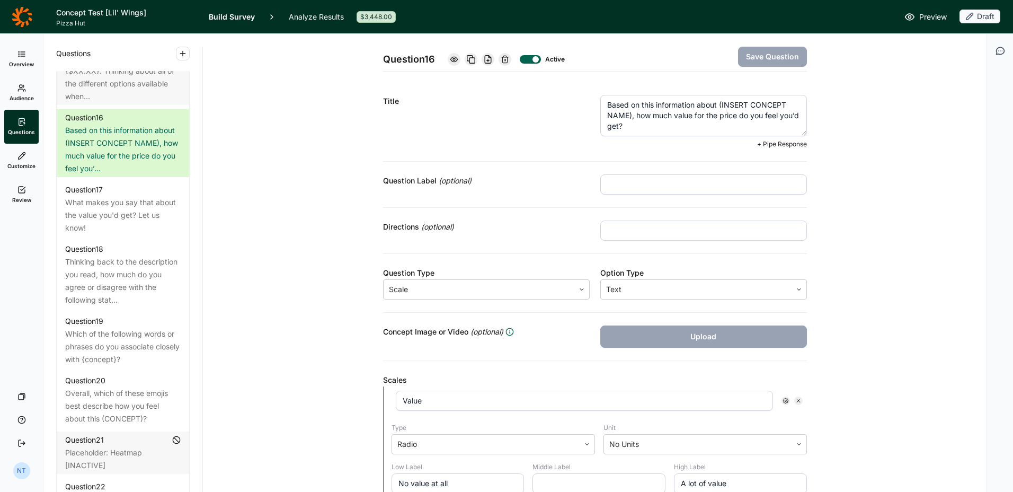
drag, startPoint x: 717, startPoint y: 104, endPoint x: 627, endPoint y: 114, distance: 90.1
click at [627, 114] on textarea "Based on this information about (INSERT CONCEPT NAME), how much value for the p…" at bounding box center [703, 115] width 207 height 41
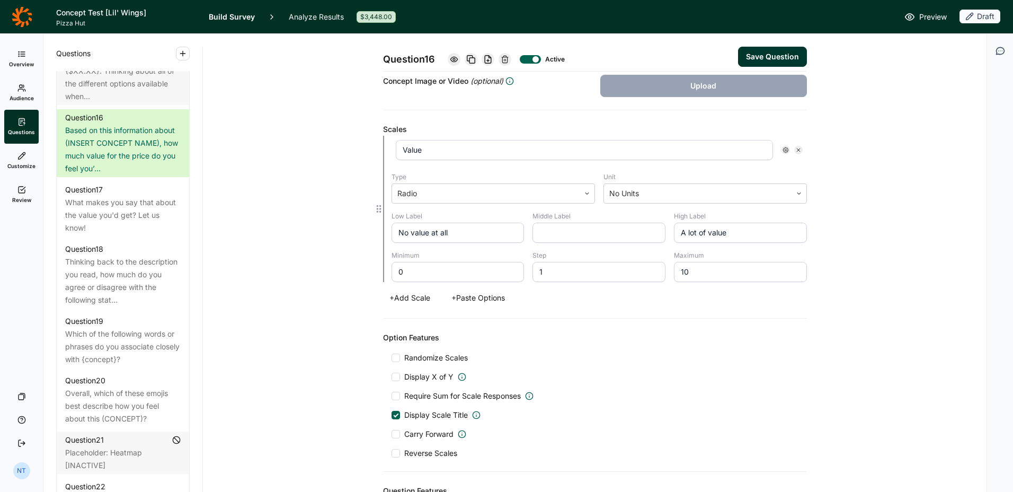
scroll to position [251, 0]
type textarea "Based on this information about this wing offer, how much value for the price d…"
click at [757, 52] on button "Save Question" at bounding box center [772, 57] width 69 height 20
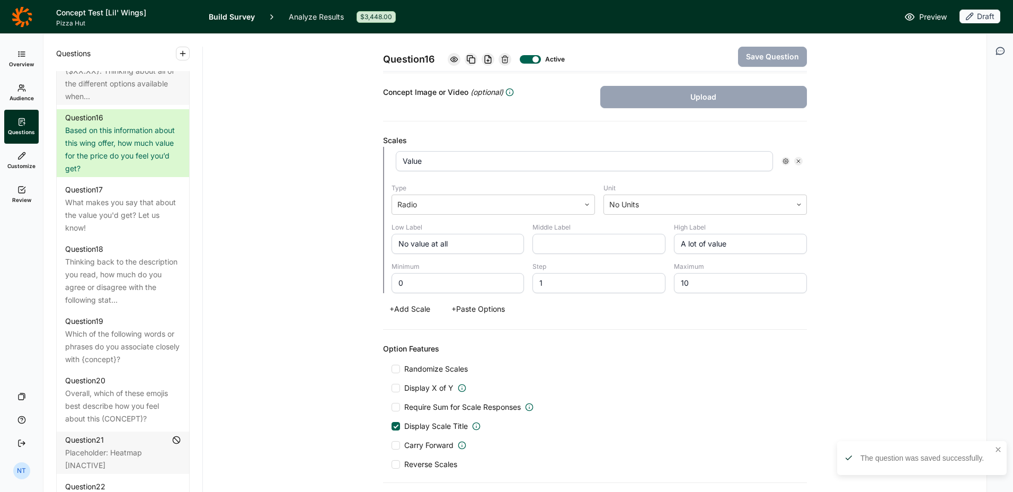
scroll to position [231, 0]
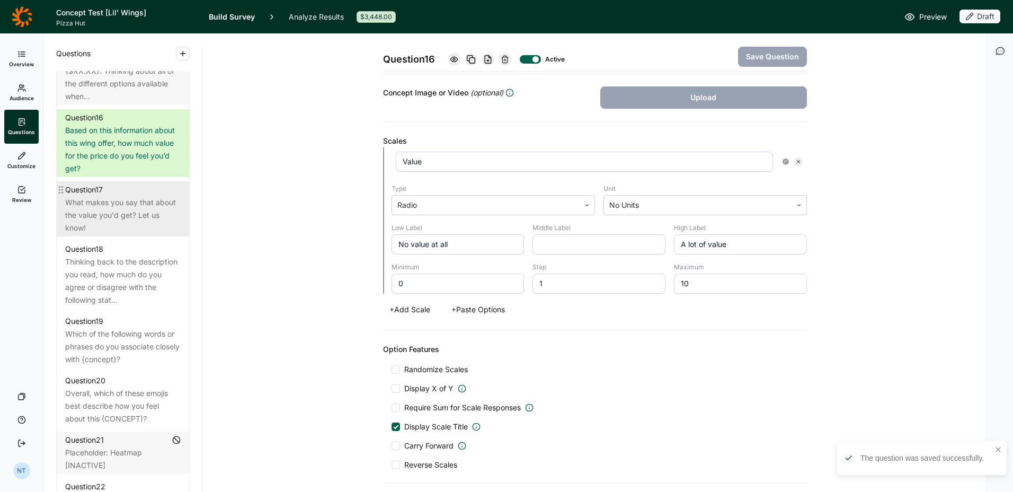
click at [137, 234] on div "What makes you say that about the value you'd get? Let us know!" at bounding box center [123, 215] width 116 height 38
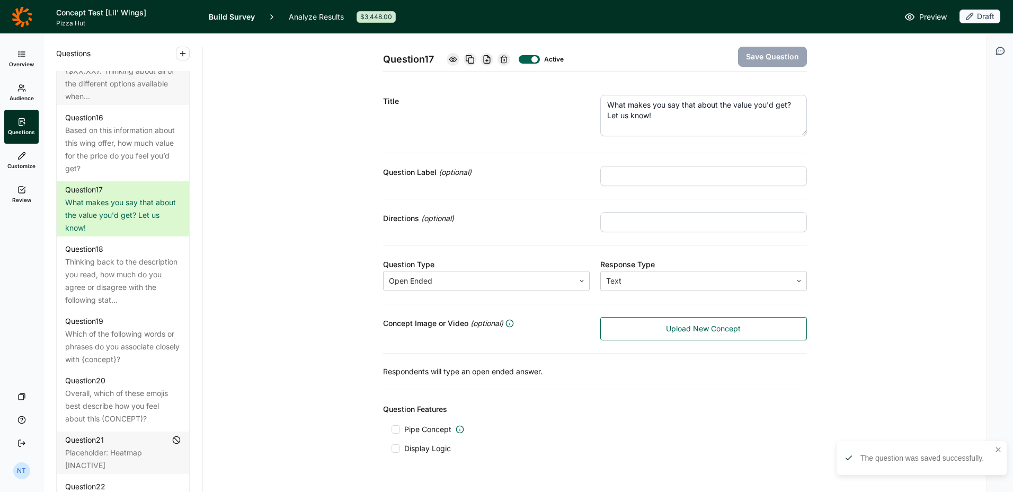
scroll to position [25, 0]
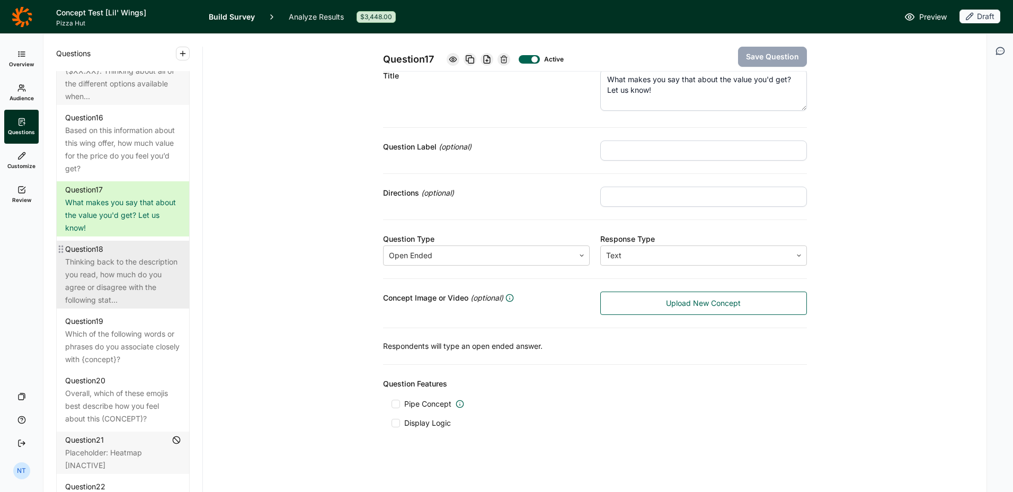
click at [152, 306] on div "Thinking back to the description you read, how much do you agree or disagree wi…" at bounding box center [123, 280] width 116 height 51
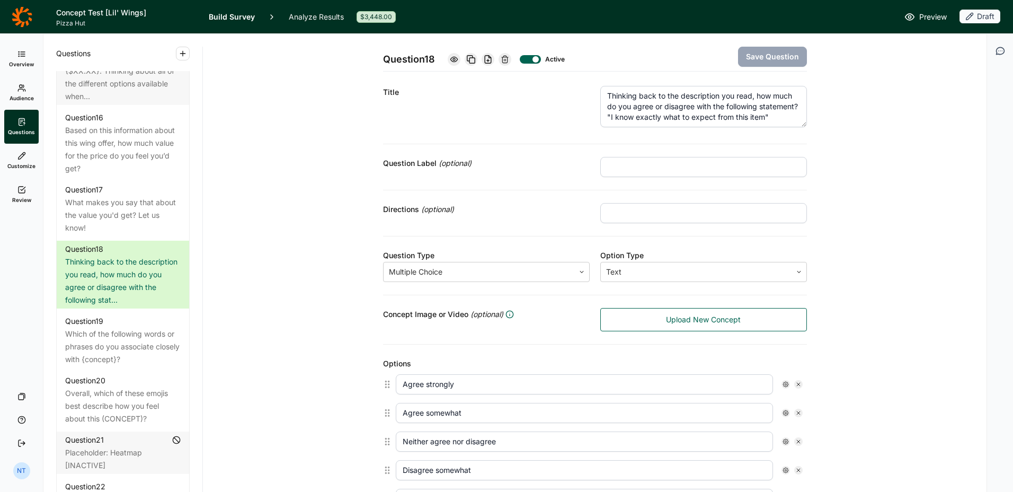
scroll to position [10, 0]
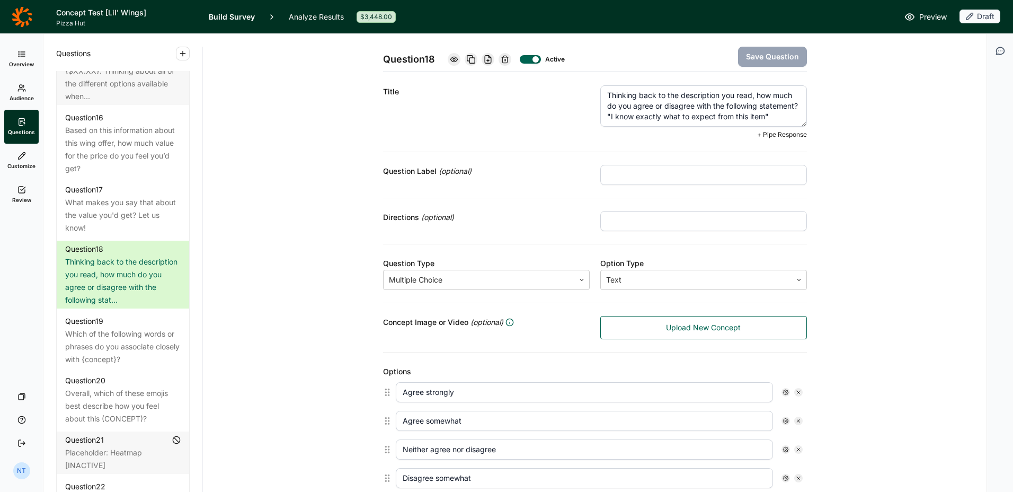
click at [753, 117] on textarea "Thinking back to the description you read, how much do you agree or disagree wi…" at bounding box center [703, 105] width 207 height 41
type textarea "Thinking back to the description you read, how much do you agree or disagree wi…"
click at [775, 60] on button "Save Question" at bounding box center [772, 57] width 69 height 20
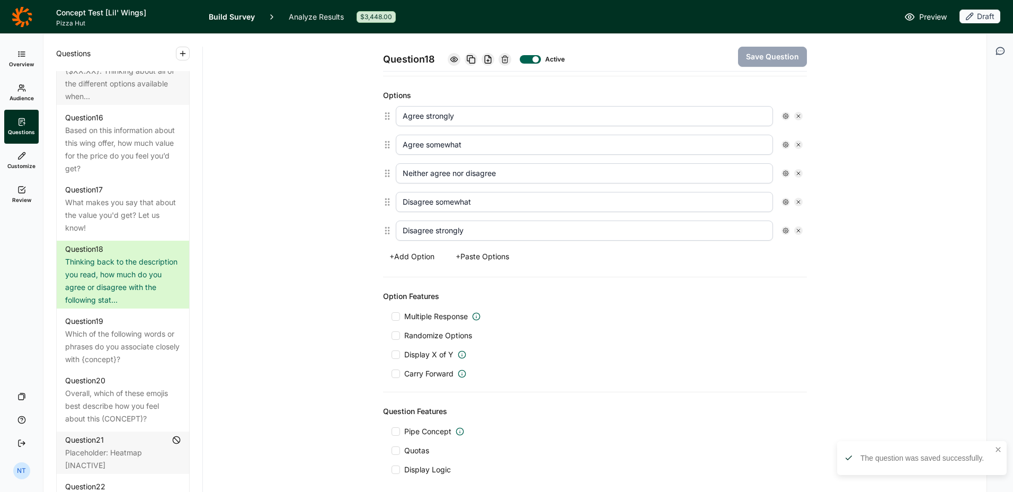
scroll to position [324, 0]
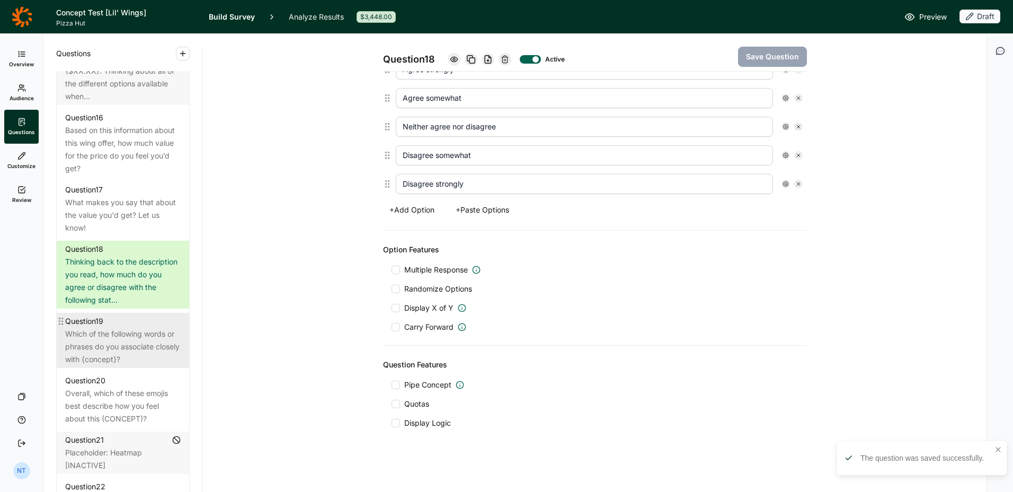
click at [161, 366] on div "Which of the following words or phrases do you associate closely with {concept}?" at bounding box center [123, 347] width 116 height 38
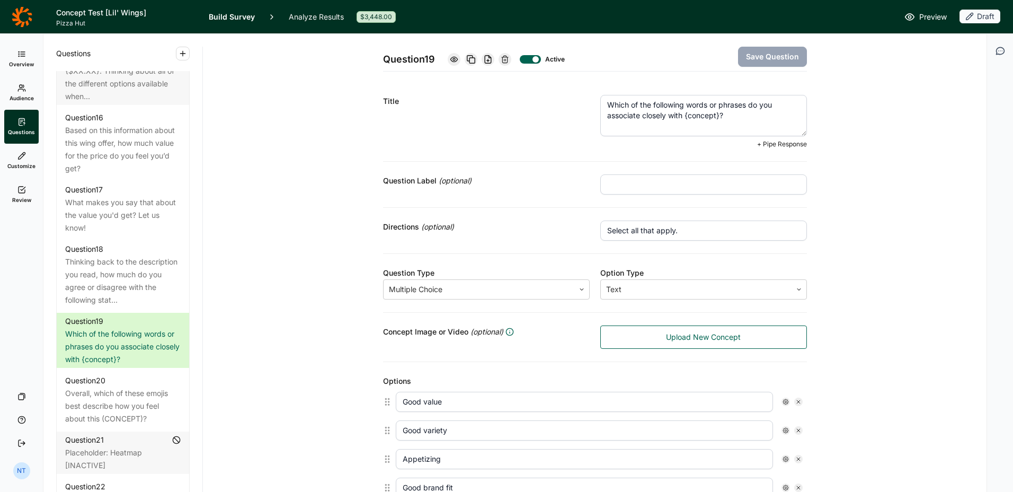
drag, startPoint x: 683, startPoint y: 117, endPoint x: 719, endPoint y: 117, distance: 35.5
click at [719, 117] on textarea "Which of the following words or phrases do you associate closely with {concept}?" at bounding box center [703, 115] width 207 height 41
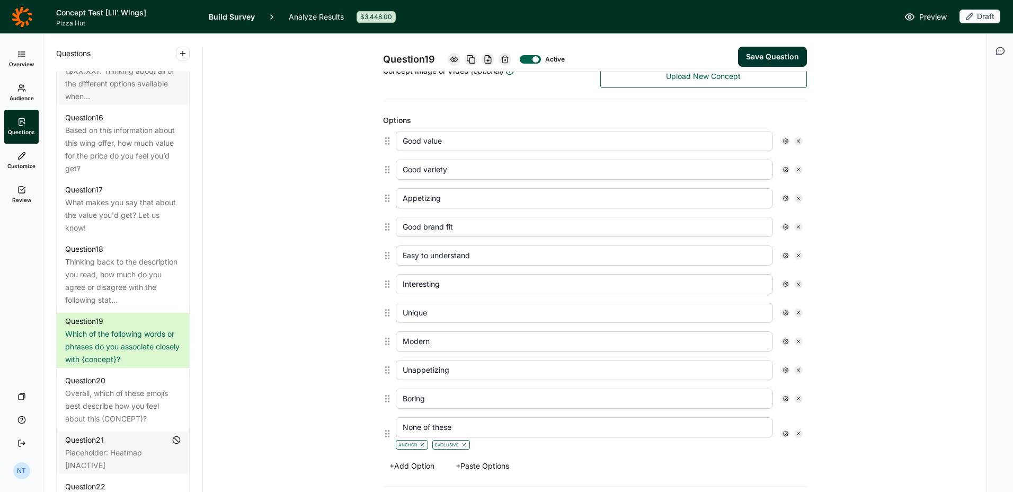
scroll to position [261, 0]
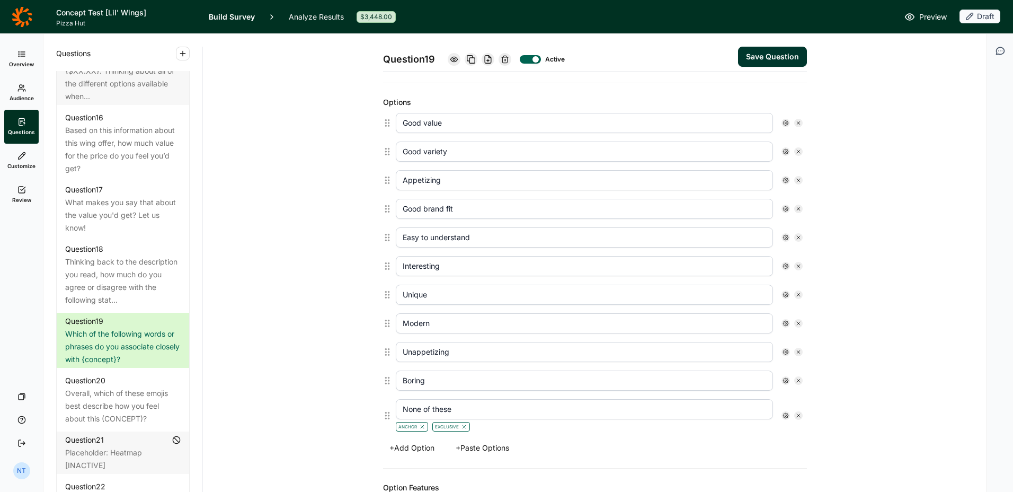
type textarea "Which of the following words or phrases do you associate closely with this offe…"
click at [405, 428] on button "+ Add Option" at bounding box center [412, 447] width 58 height 15
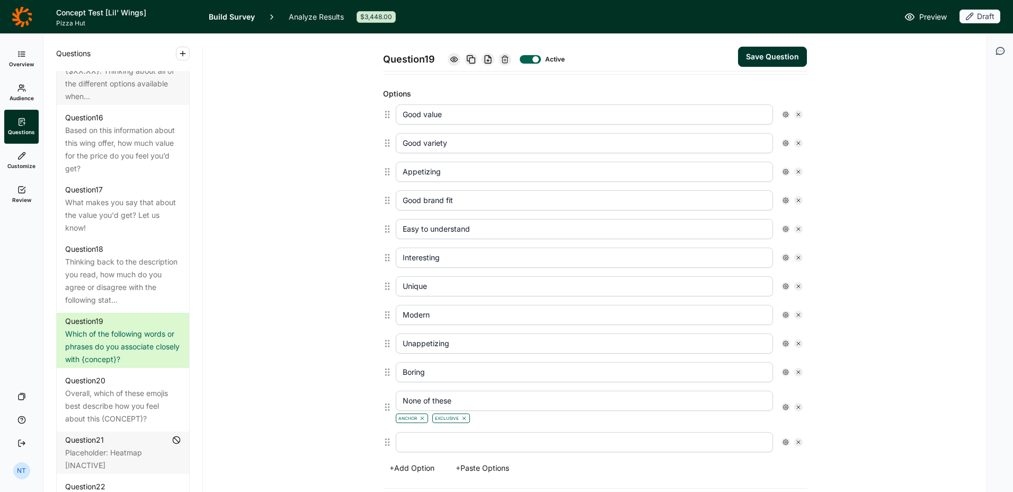
scroll to position [270, 0]
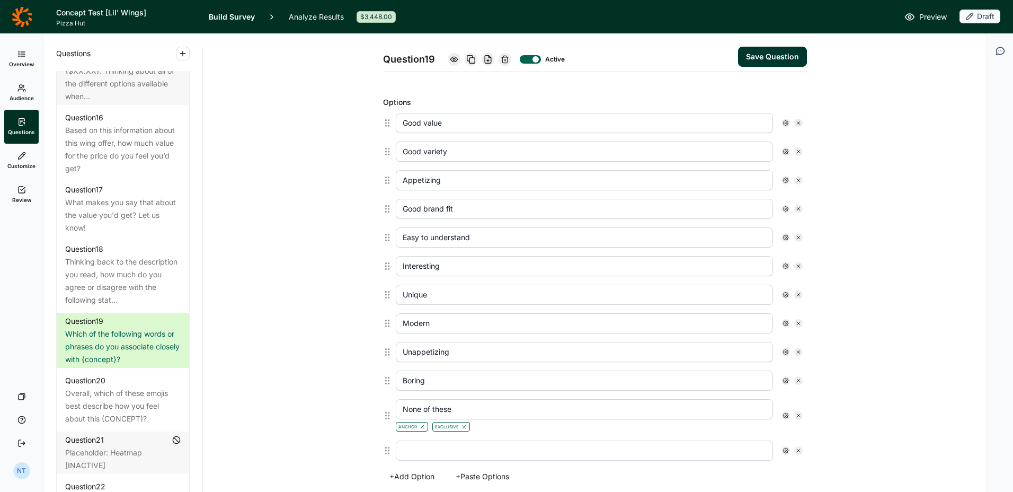
click at [427, 428] on input "text" at bounding box center [584, 450] width 377 height 20
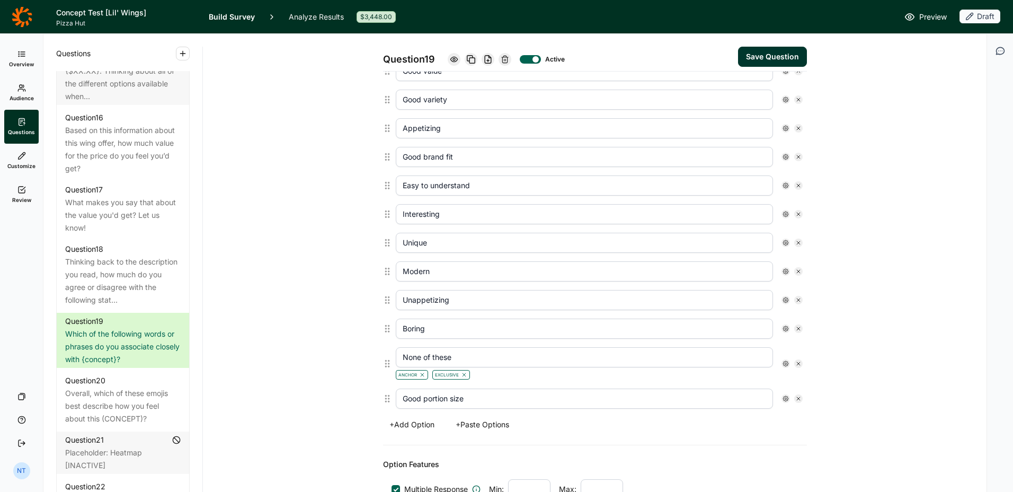
scroll to position [348, 0]
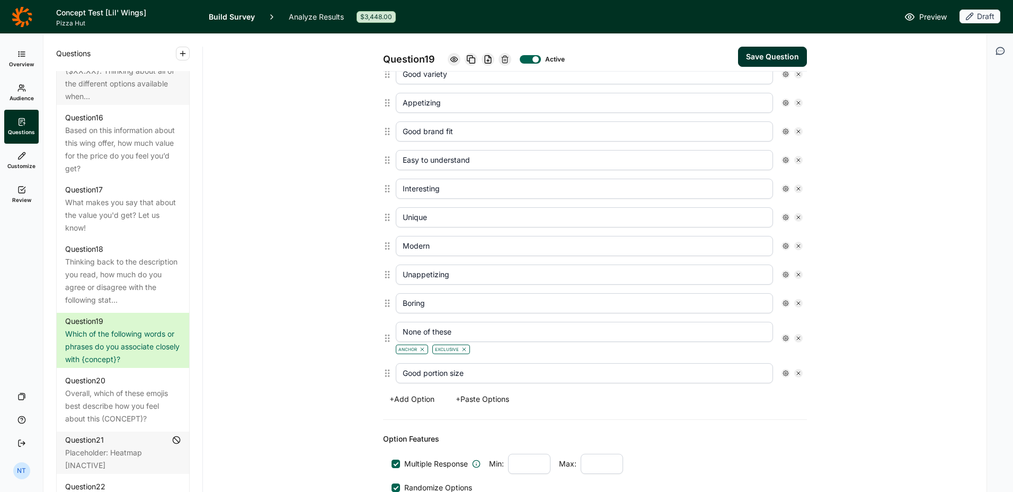
type input "Good portion size"
click at [623, 402] on div "+ Add Option + Paste Options" at bounding box center [595, 399] width 424 height 15
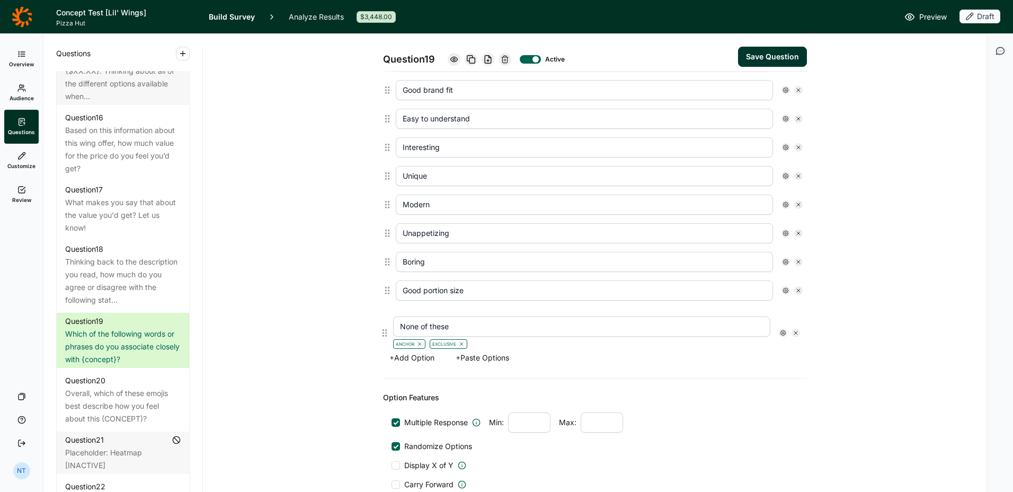
drag, startPoint x: 384, startPoint y: 299, endPoint x: 387, endPoint y: 337, distance: 37.2
click at [387, 337] on div "Good value Good variety Appetizing Good brand fit Easy to understand Interestin…" at bounding box center [595, 168] width 424 height 356
type input "Good portion size"
type input "None of these"
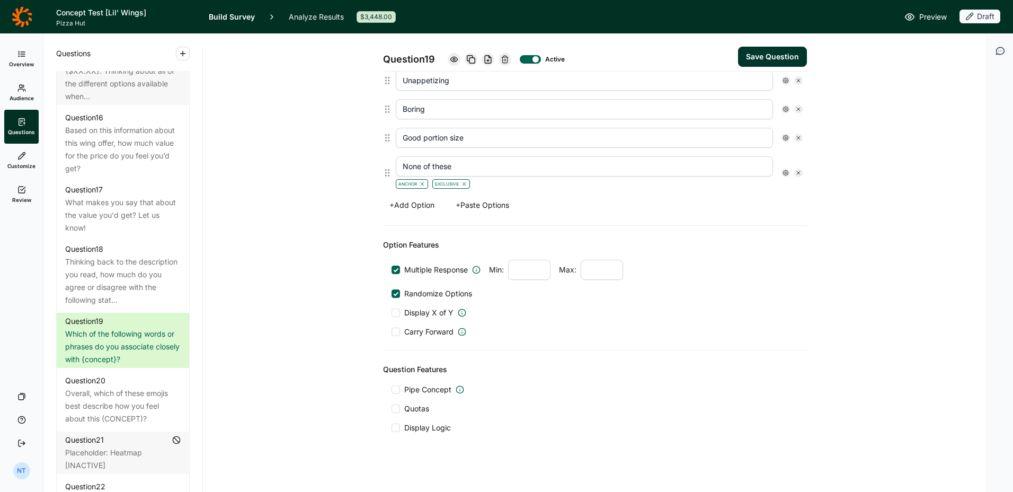
scroll to position [542, 0]
click at [755, 60] on button "Save Question" at bounding box center [772, 57] width 69 height 20
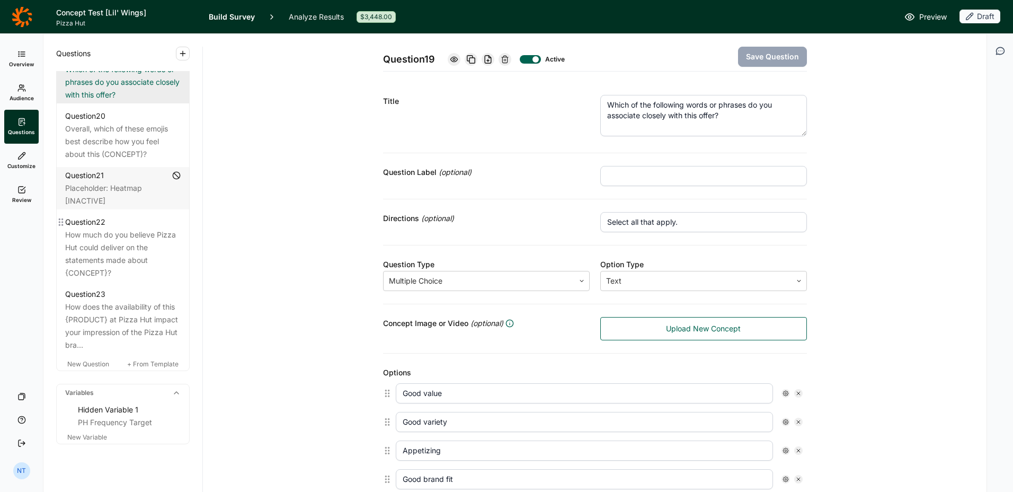
scroll to position [1653, 0]
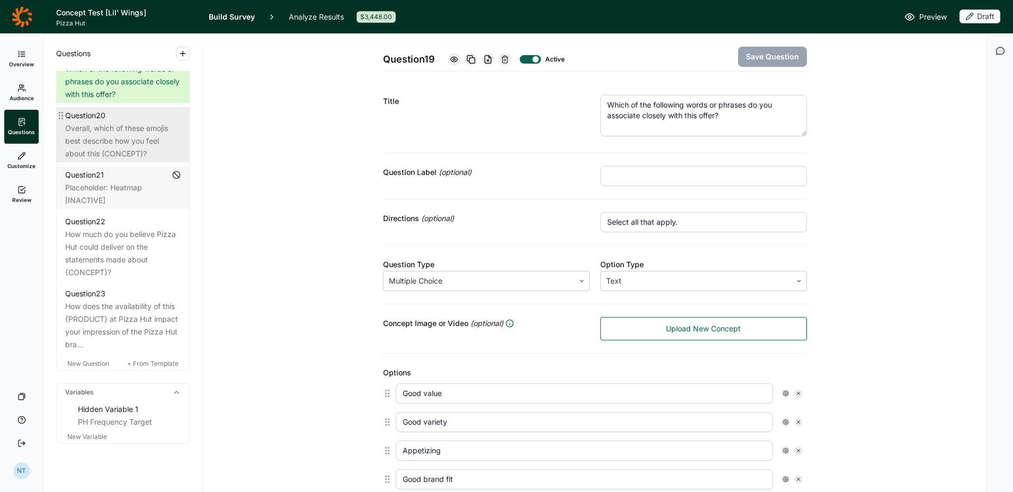
click at [107, 160] on div "Overall, which of these emojis best describe how you feel about this (CONCEPT)?" at bounding box center [123, 141] width 116 height 38
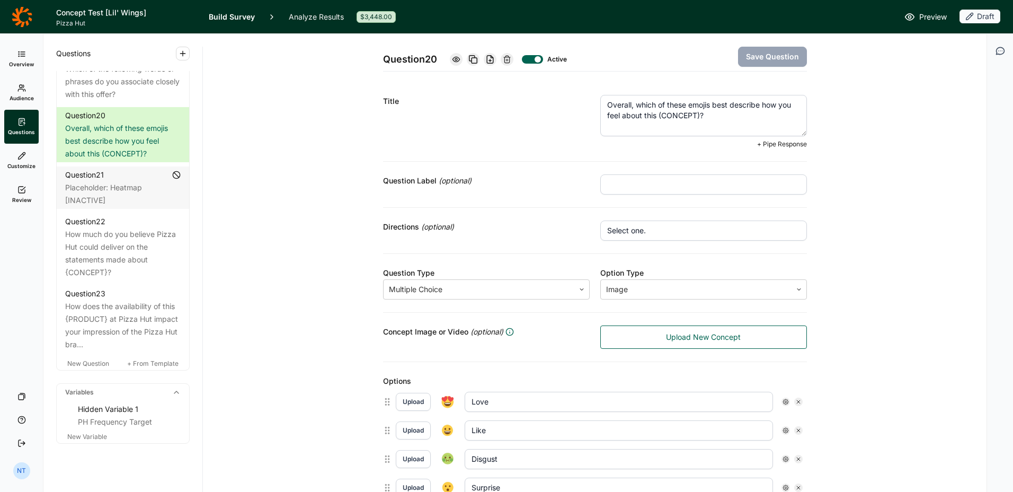
drag, startPoint x: 657, startPoint y: 115, endPoint x: 696, endPoint y: 111, distance: 39.9
click at [696, 111] on textarea "Overall, which of these emojis best describe how you feel about this (CONCEPT)?" at bounding box center [703, 115] width 207 height 41
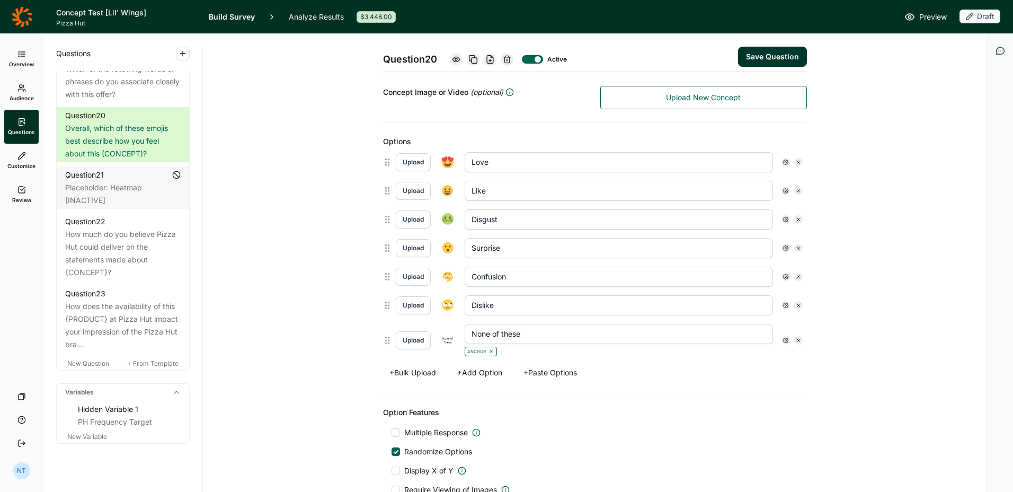
scroll to position [240, 0]
type textarea "Overall, which of these emojis best describe how you feel about this offer?"
click at [770, 53] on button "Save Question" at bounding box center [772, 57] width 69 height 20
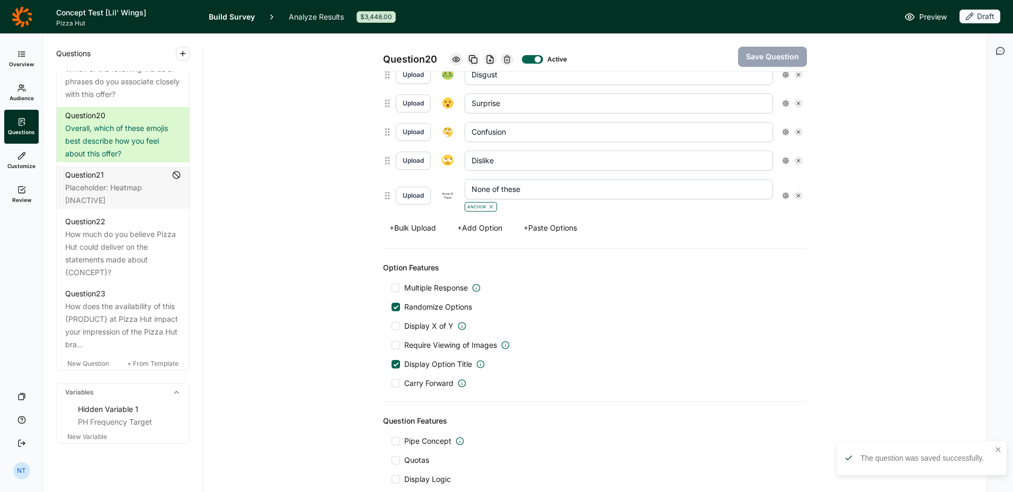
scroll to position [432, 0]
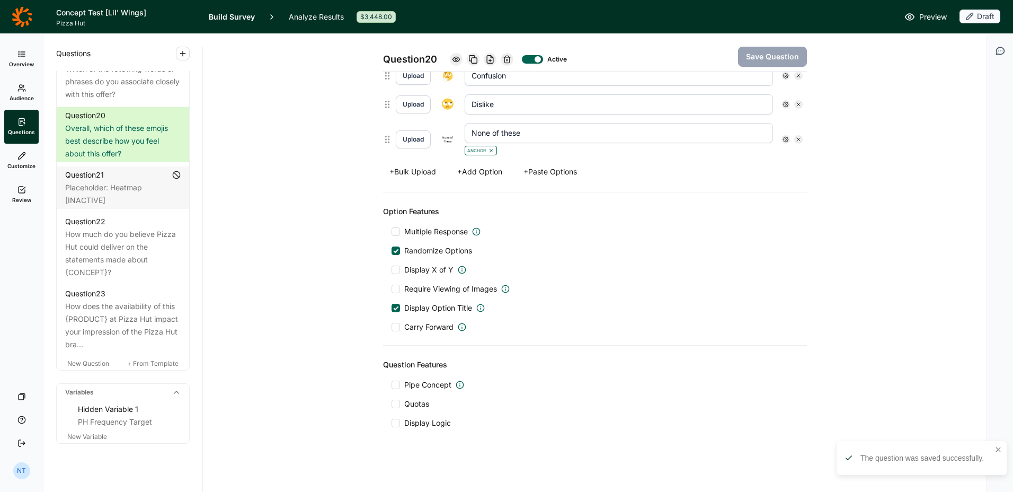
drag, startPoint x: 120, startPoint y: 306, endPoint x: 130, endPoint y: 275, distance: 32.8
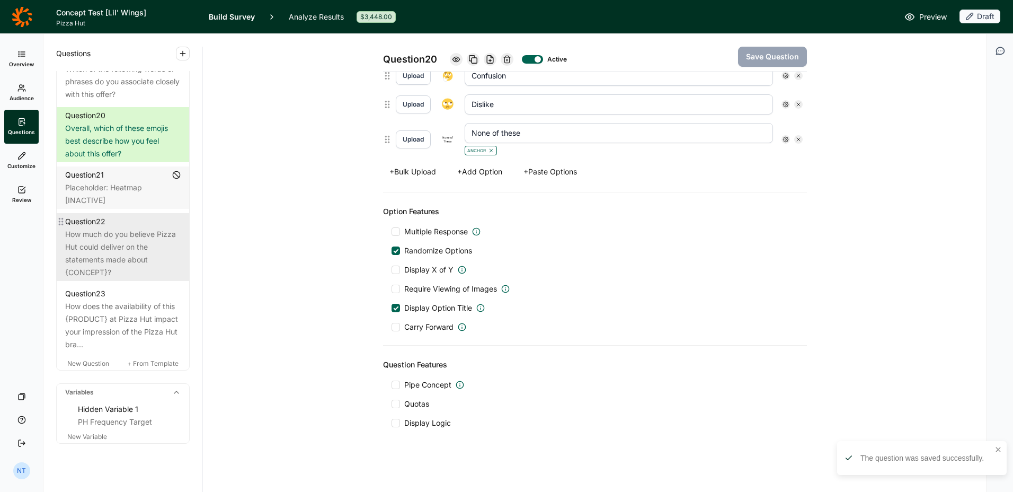
click at [137, 279] on div "How much do you believe Pizza Hut could deliver on the statements made about {C…" at bounding box center [123, 253] width 116 height 51
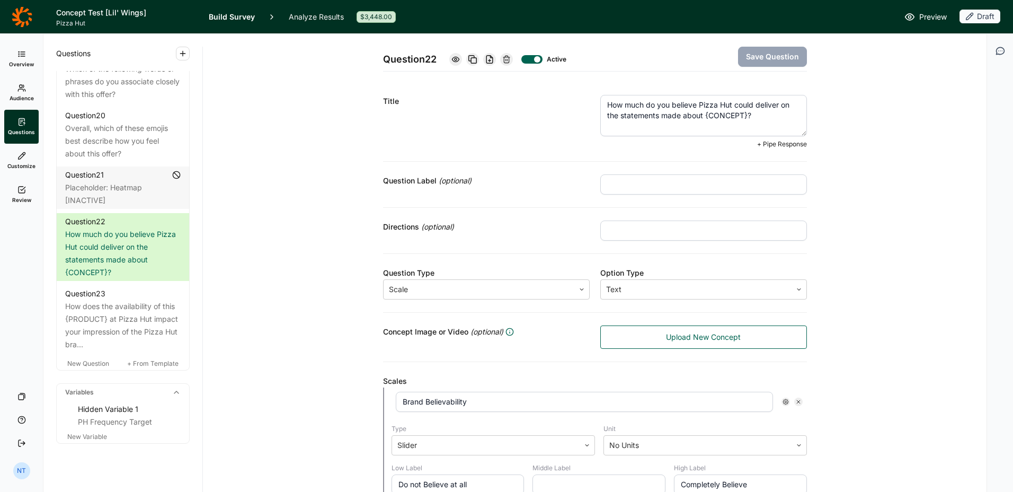
drag, startPoint x: 701, startPoint y: 114, endPoint x: 744, endPoint y: 113, distance: 42.4
click at [744, 113] on textarea "How much do you believe Pizza Hut could deliver on the statements made about {C…" at bounding box center [703, 115] width 207 height 41
type textarea "How much do you believe Pizza Hut could deliver on the statements made about th…"
click at [756, 57] on button "Save Question" at bounding box center [772, 57] width 69 height 20
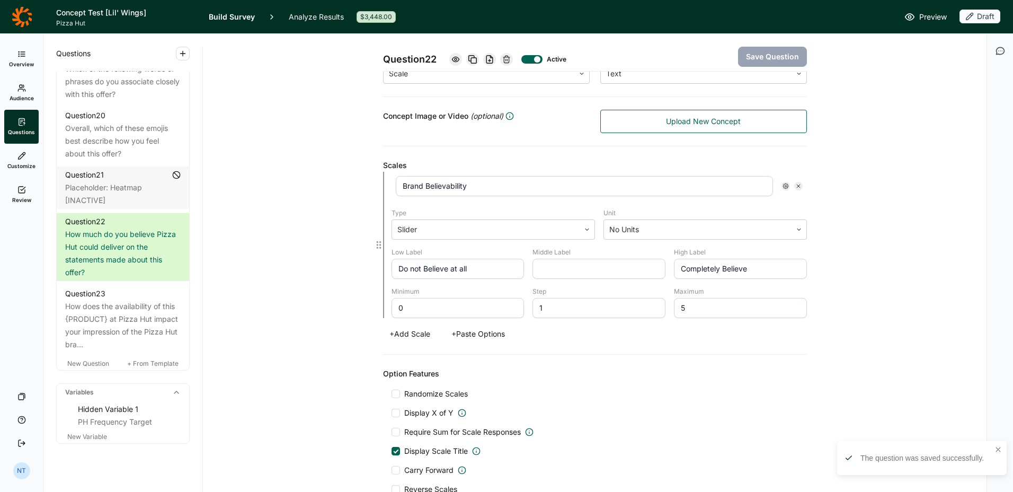
scroll to position [350, 0]
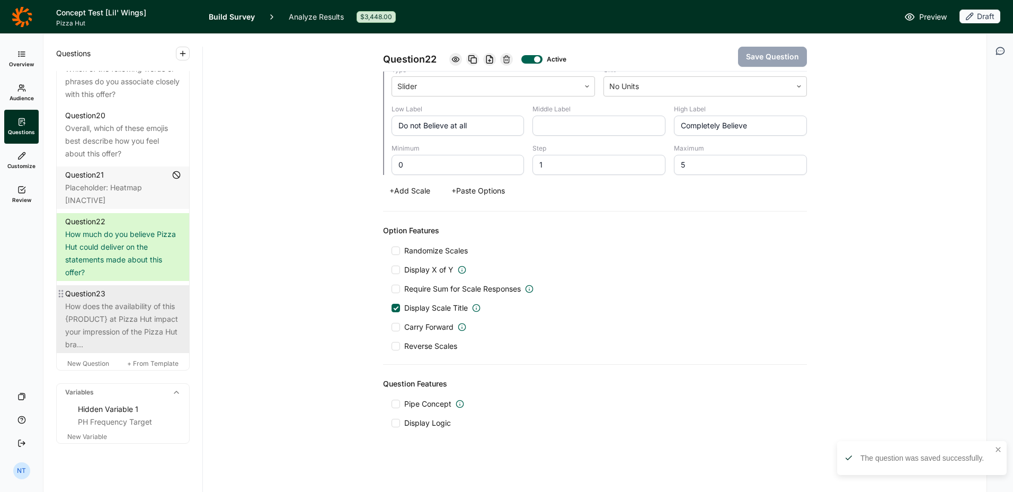
click at [113, 351] on div "How does the availability of this {PRODUCT} at Pizza Hut impact your impression…" at bounding box center [123, 325] width 116 height 51
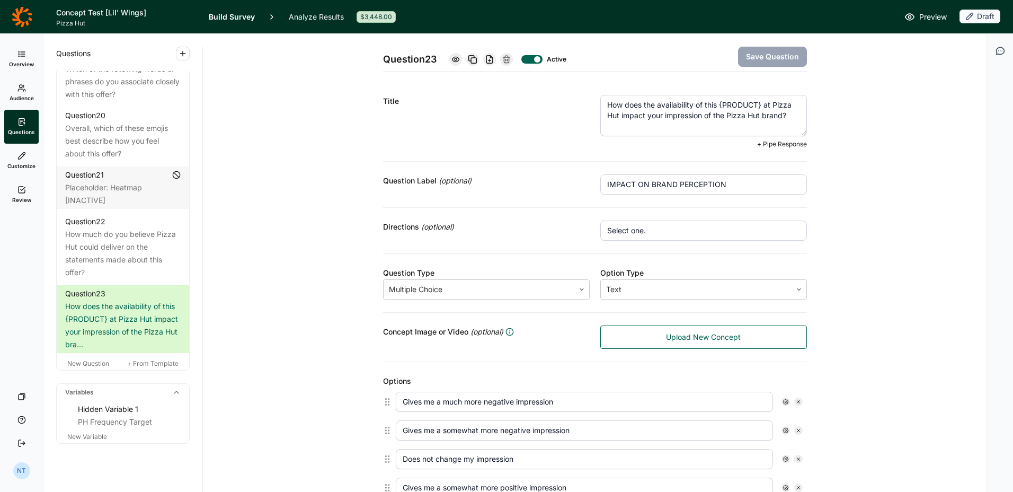
drag, startPoint x: 715, startPoint y: 104, endPoint x: 763, endPoint y: 105, distance: 47.7
click at [763, 105] on textarea "How does the availability of this {PRODUCT} at Pizza Hut impact your impression…" at bounding box center [703, 115] width 207 height 41
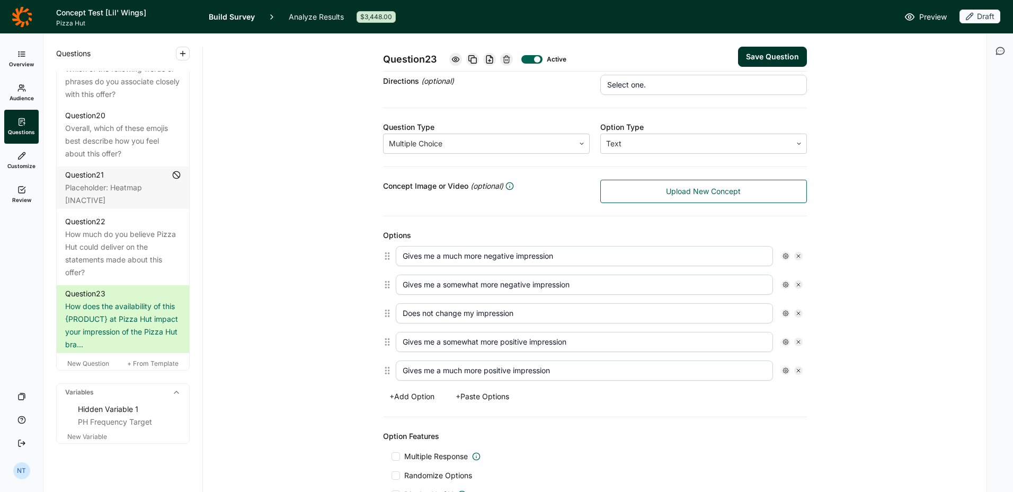
scroll to position [332, 0]
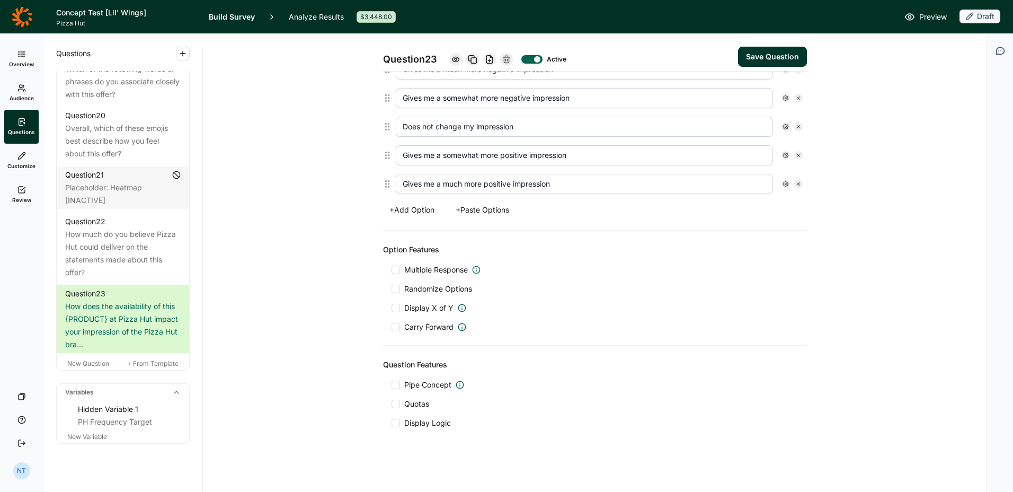
type textarea "How does the availability of this offer at Pizza Hut impact your impression of …"
drag, startPoint x: 753, startPoint y: 57, endPoint x: 752, endPoint y: 46, distance: 11.1
click at [752, 46] on div "Question 23 Active Save Question" at bounding box center [595, 53] width 424 height 38
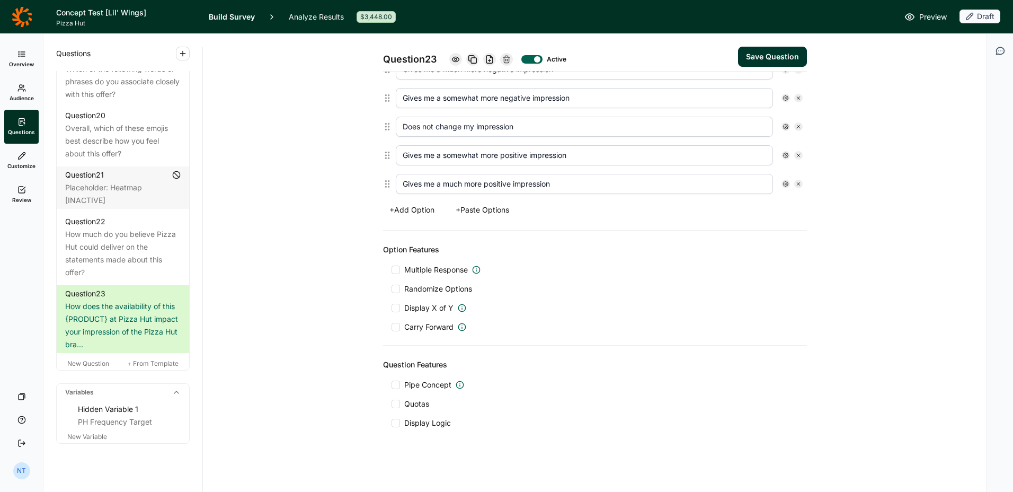
click at [758, 55] on button "Save Question" at bounding box center [772, 57] width 69 height 20
click at [82, 367] on span "New Question" at bounding box center [88, 363] width 42 height 8
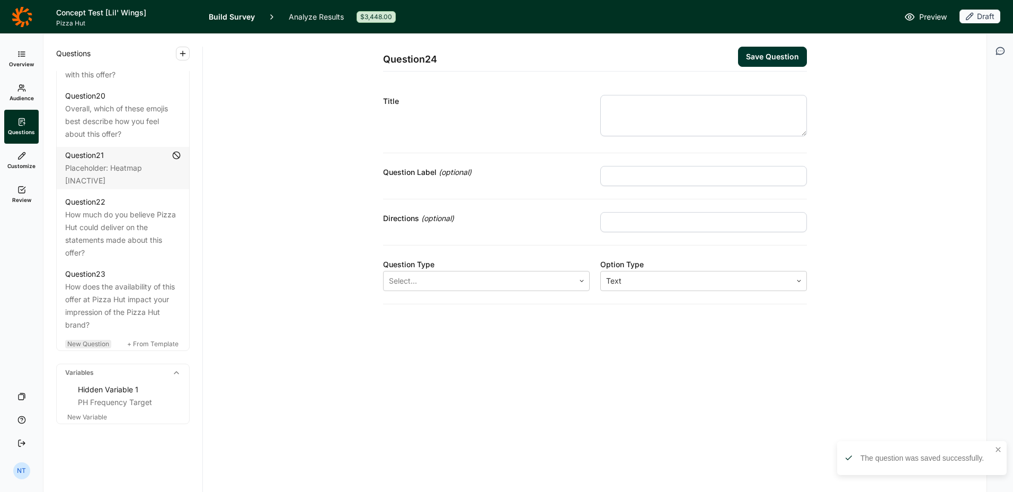
scroll to position [1710, 0]
click at [606, 121] on textarea at bounding box center [703, 115] width 207 height 41
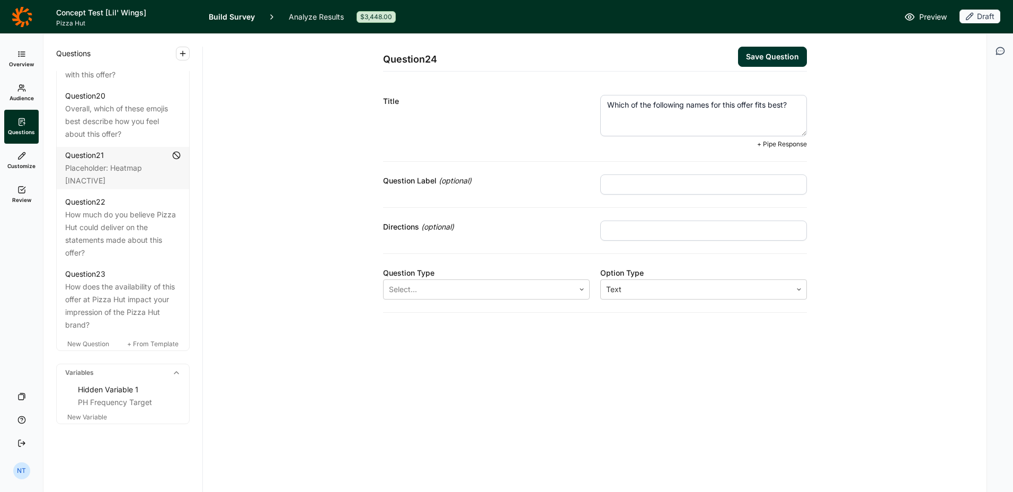
drag, startPoint x: 606, startPoint y: 121, endPoint x: 647, endPoint y: 181, distance: 72.8
click at [647, 181] on div "Question 24 Save Question Title Which of the following names for this offer fit…" at bounding box center [595, 173] width 424 height 279
type textarea "Which of the following names for this offer fits best?"
click at [647, 181] on input "text" at bounding box center [703, 184] width 207 height 20
type input "Naming"
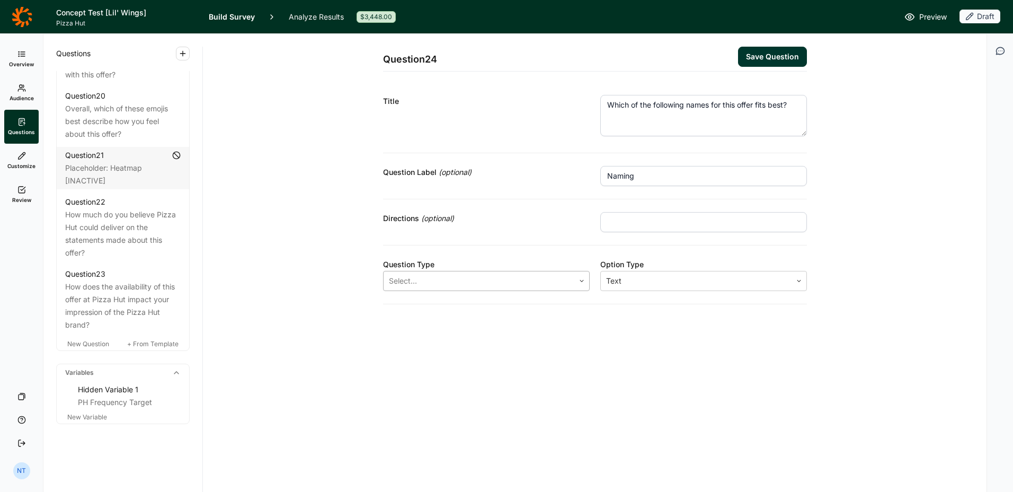
click at [553, 281] on div at bounding box center [479, 280] width 180 height 15
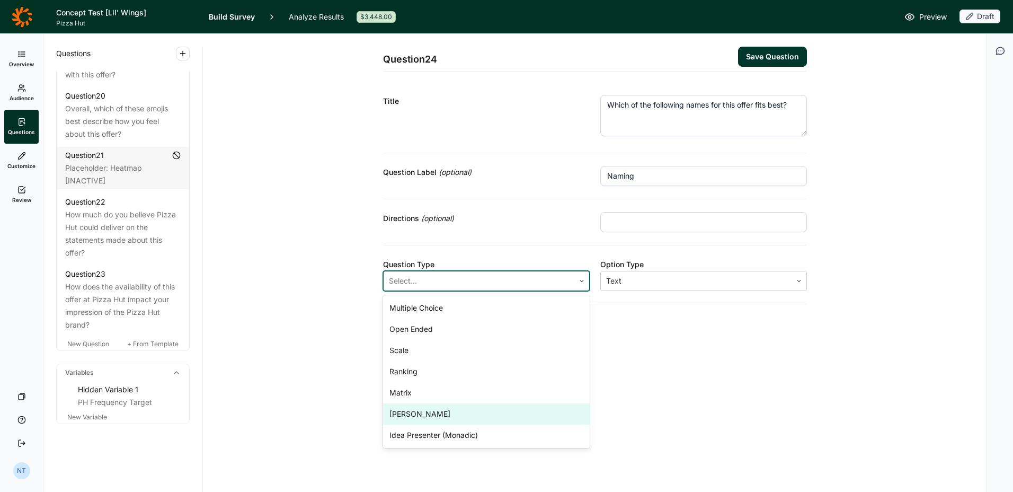
click at [325, 428] on div "Question 24 Save Question Title Which of the following names for this offer fit…" at bounding box center [595, 263] width 784 height 458
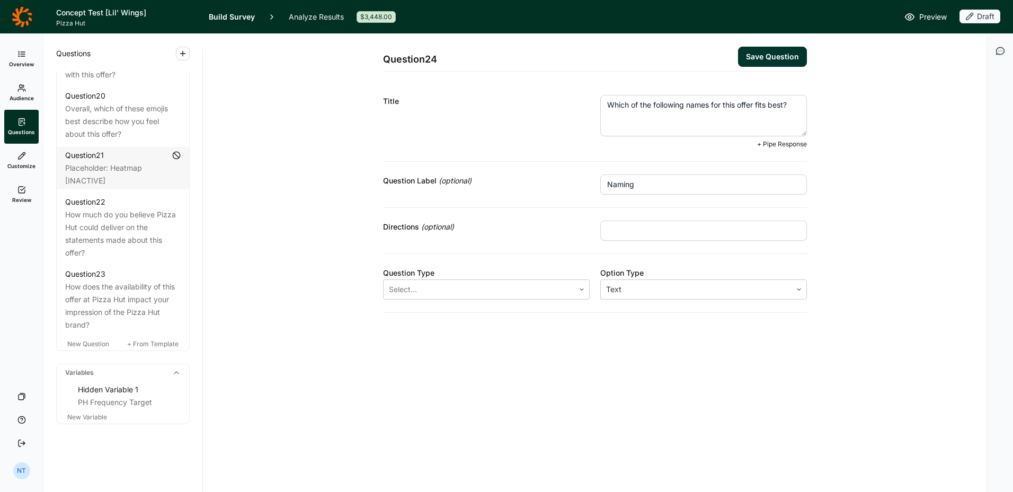
click at [717, 119] on textarea "Which of the following names for this offer fits best?" at bounding box center [703, 115] width 207 height 41
drag, startPoint x: 714, startPoint y: 107, endPoint x: 786, endPoint y: 109, distance: 72.6
click at [786, 109] on textarea "Which of the following names for this offer fits best?" at bounding box center [703, 115] width 207 height 41
drag, startPoint x: 712, startPoint y: 103, endPoint x: 787, endPoint y: 103, distance: 75.3
click at [787, 103] on textarea "Which of the following names fits best for this offer?" at bounding box center [703, 115] width 207 height 41
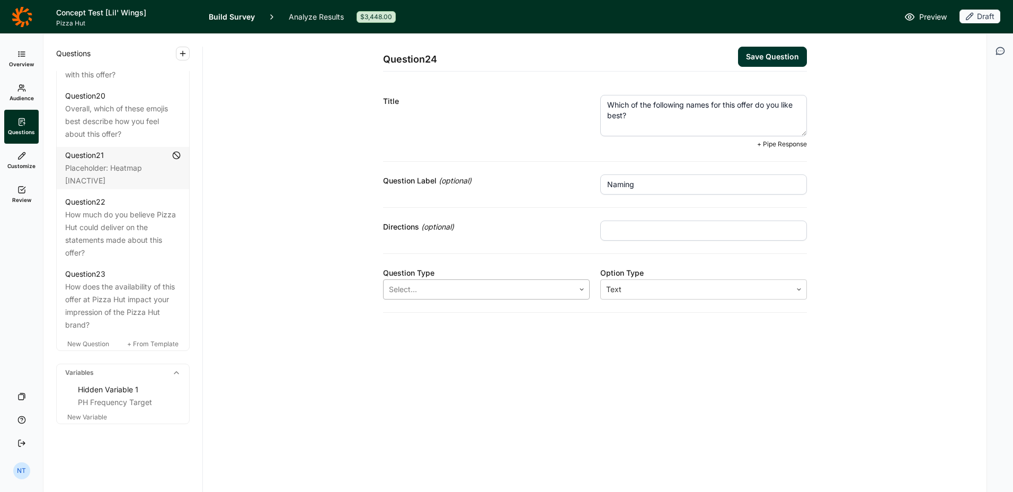
type textarea "Which of the following names for this offer do you like best?"
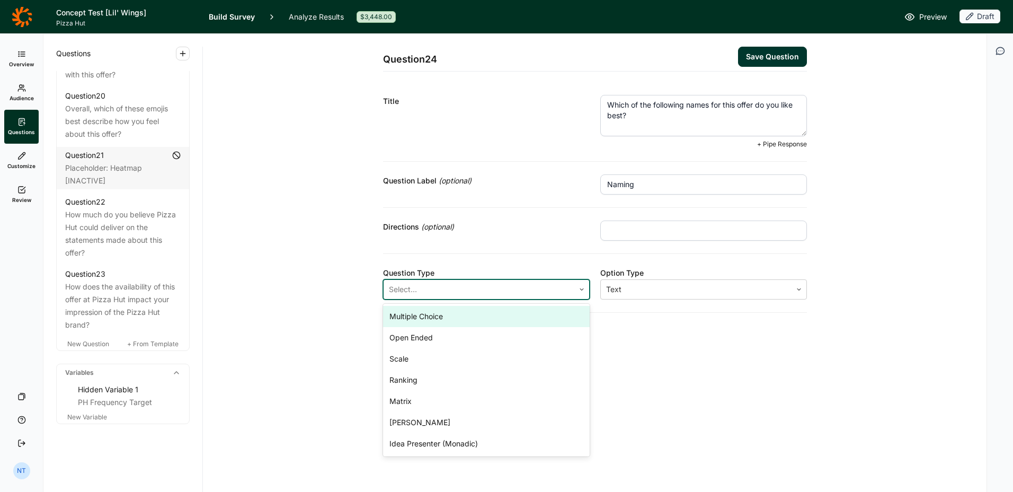
click at [482, 290] on div at bounding box center [479, 289] width 180 height 15
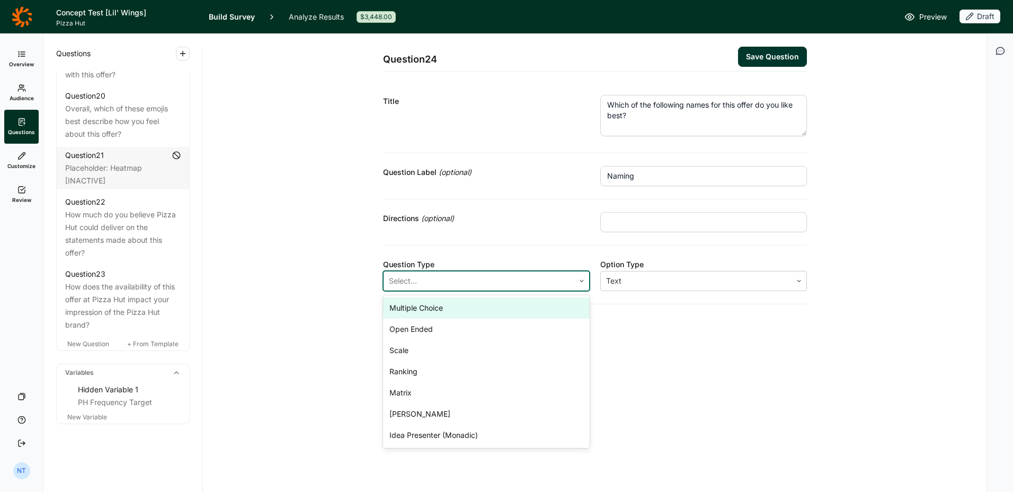
click at [439, 315] on div "Multiple Choice" at bounding box center [486, 307] width 207 height 21
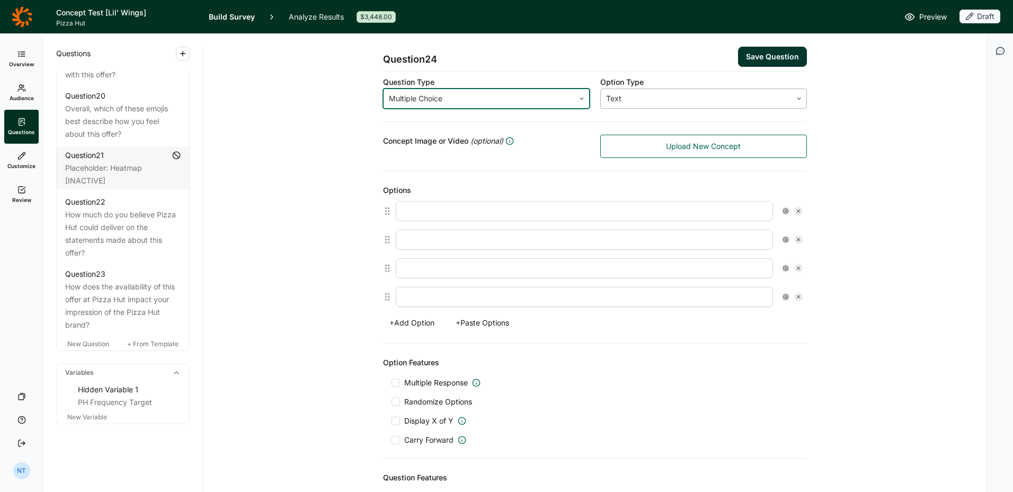
scroll to position [190, 0]
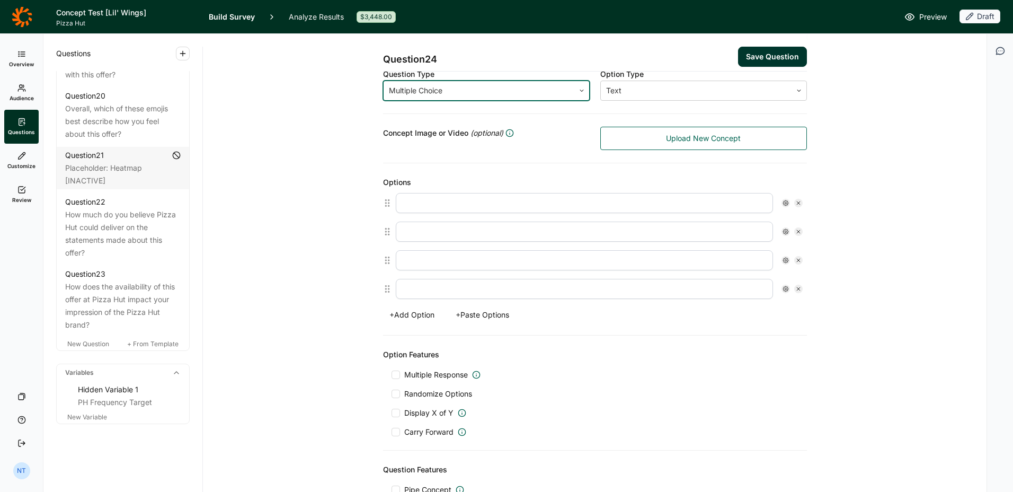
click at [444, 395] on span "Randomize Options" at bounding box center [436, 393] width 72 height 11
click at [392, 394] on input "Randomize Options" at bounding box center [392, 394] width 0 height 0
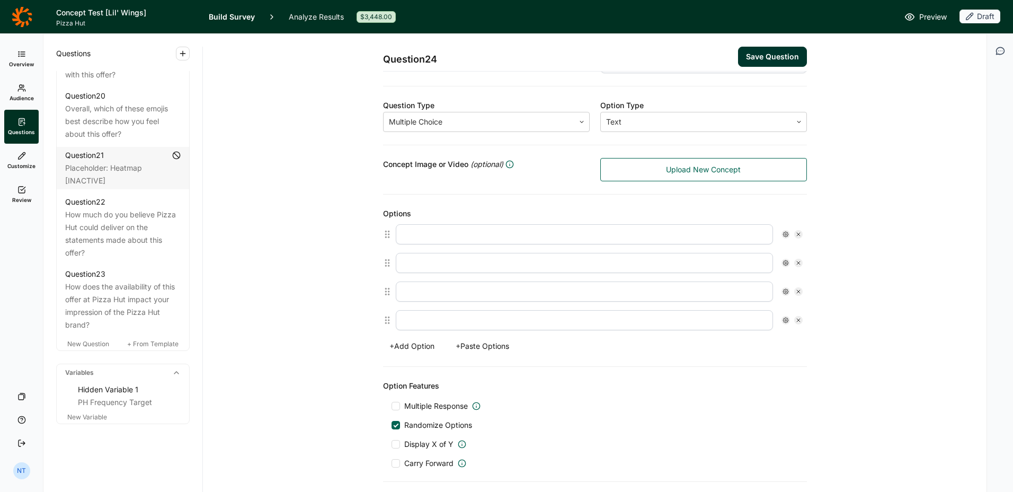
scroll to position [157, 0]
click at [432, 243] on input "text" at bounding box center [584, 236] width 377 height 20
click at [431, 237] on input "text" at bounding box center [584, 236] width 377 height 20
type input "Lil' Wings"
click at [428, 262] on input "text" at bounding box center [584, 264] width 377 height 20
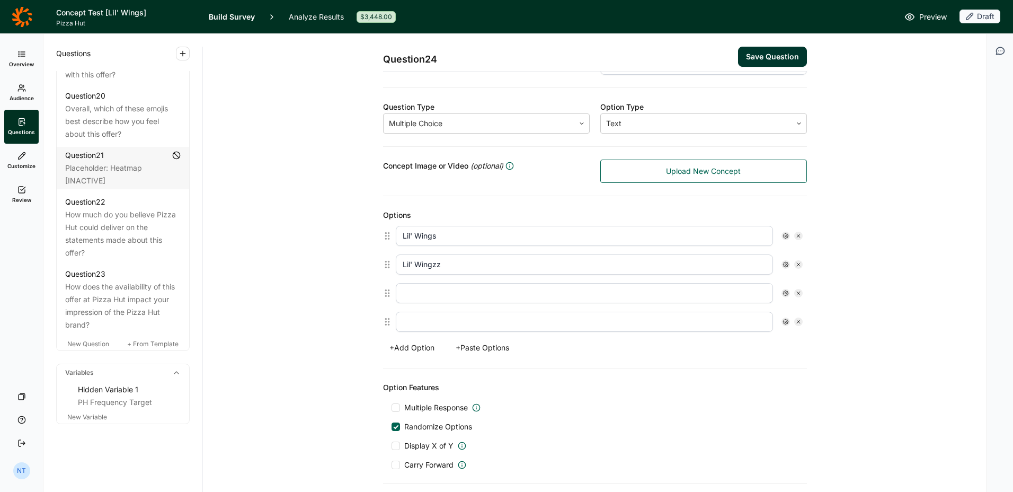
type input "Lil' Wingzz"
click at [426, 293] on input "text" at bounding box center [584, 293] width 377 height 20
type input "Snack Wings"
click at [425, 322] on input "text" at bounding box center [584, 322] width 377 height 20
type input "Tiny Wings"
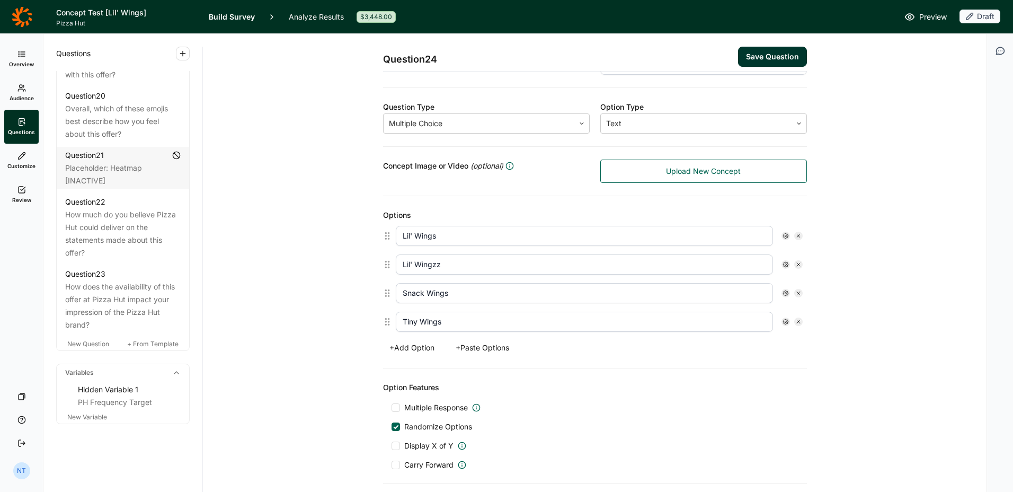
click at [411, 347] on button "+ Add Option" at bounding box center [412, 347] width 58 height 15
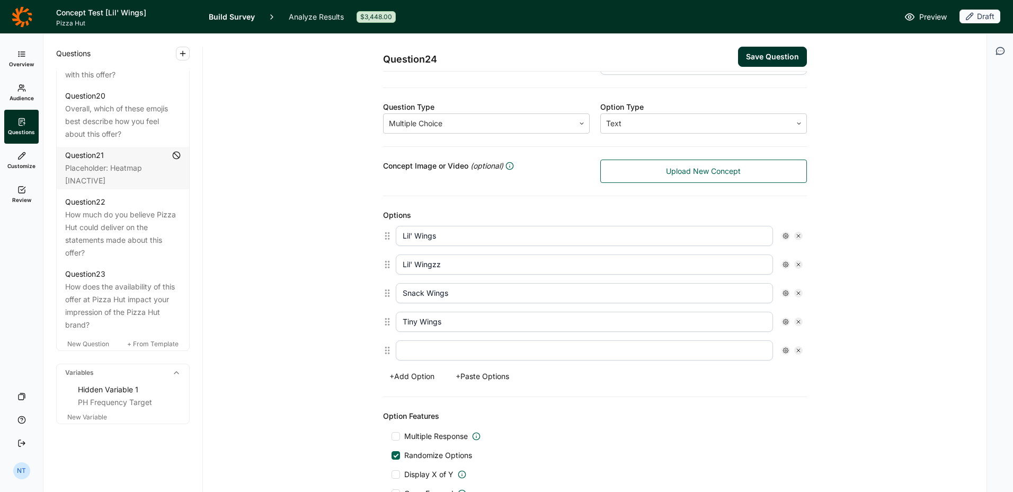
click at [424, 351] on input "text" at bounding box center [584, 350] width 377 height 20
type input "Winglets"
click at [419, 375] on button "+ Add Option" at bounding box center [412, 376] width 58 height 15
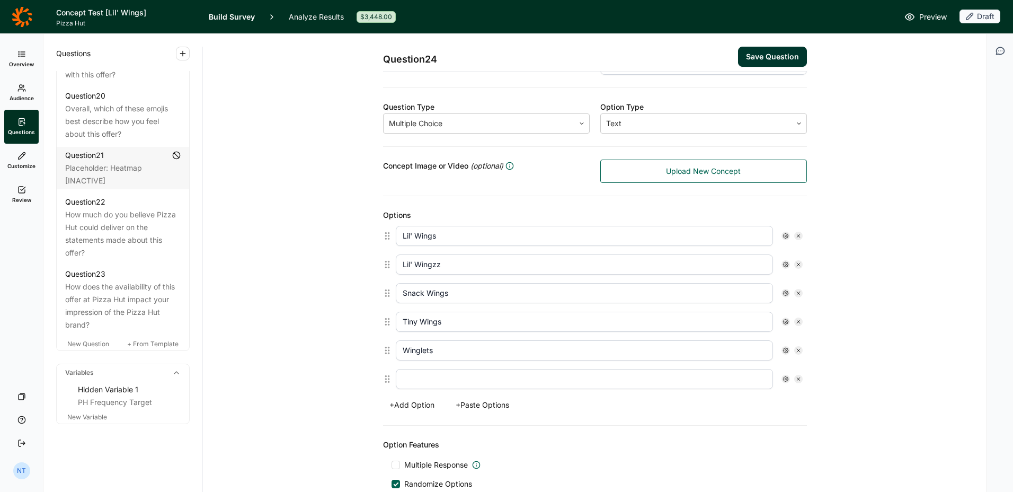
click at [434, 375] on input "text" at bounding box center [584, 379] width 377 height 20
type input "Mini Wings"
click at [408, 402] on button "+ Add Option" at bounding box center [412, 404] width 58 height 15
click at [419, 409] on input "text" at bounding box center [584, 407] width 377 height 20
type input "Wing Bites"
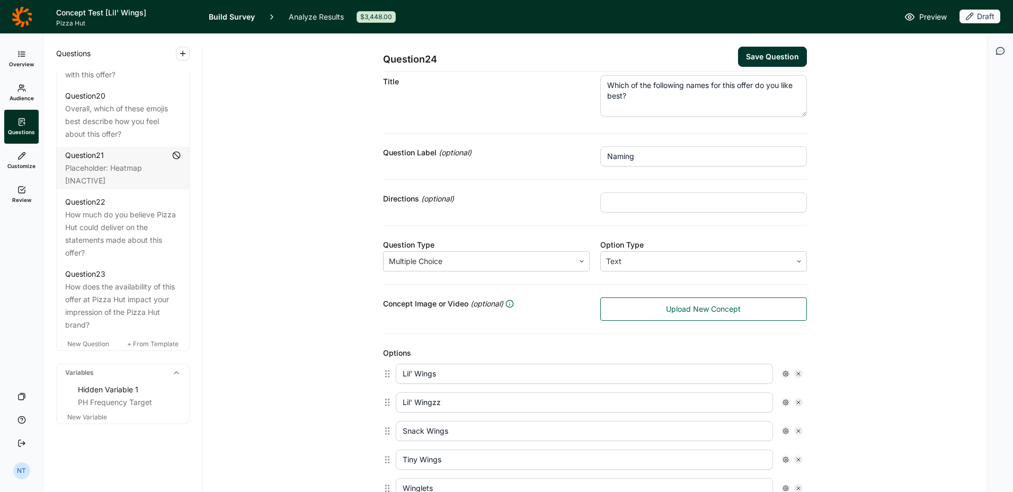
scroll to position [0, 0]
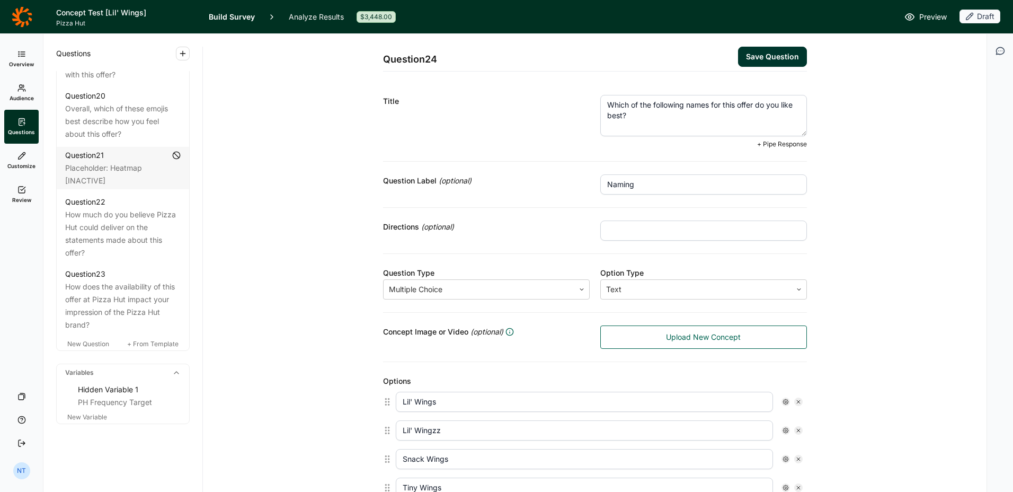
click at [604, 118] on textarea "Which of the following names for this offer do you like best?" at bounding box center [703, 115] width 207 height 41
click at [605, 108] on textarea "Which of the following names for this offer do you like best?" at bounding box center [703, 115] width 207 height 41
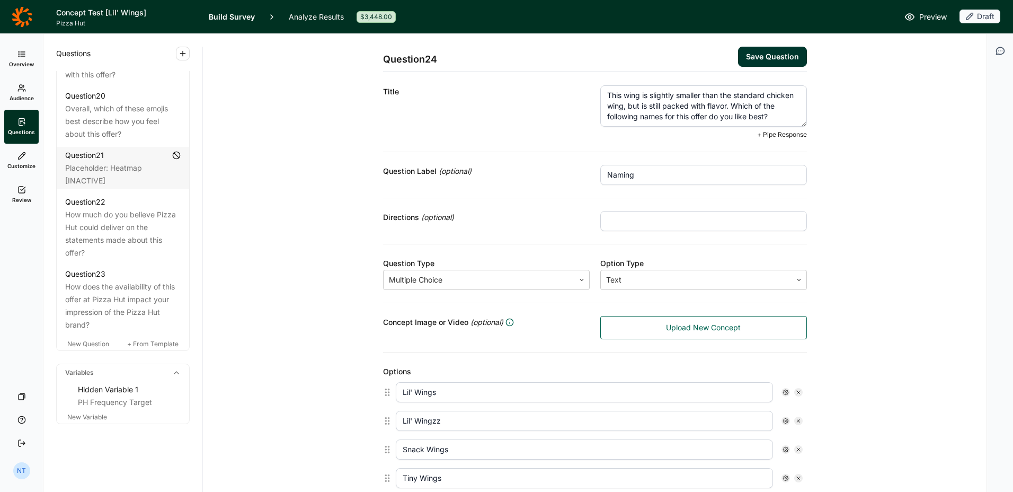
scroll to position [10, 0]
click at [621, 93] on textarea "This wing is slightly smaller than the standard chicken wing, but is still pack…" at bounding box center [703, 105] width 207 height 41
click at [674, 116] on textarea "This chicken wing is slightly smaller than the standard chicken wing, but is st…" at bounding box center [703, 105] width 207 height 41
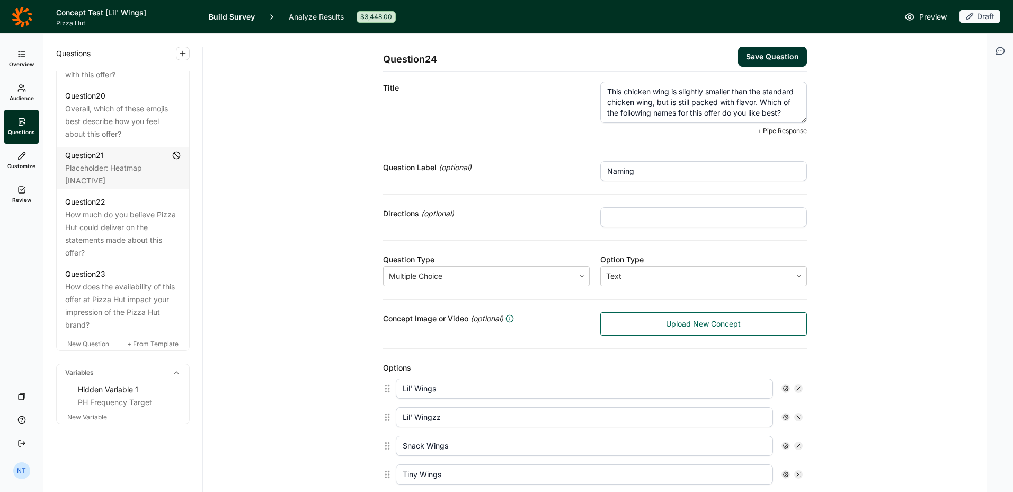
scroll to position [13, 0]
type textarea "This chicken wing is slightly smaller than the standard chicken wing, but is st…"
click at [656, 219] on input "text" at bounding box center [703, 218] width 207 height 20
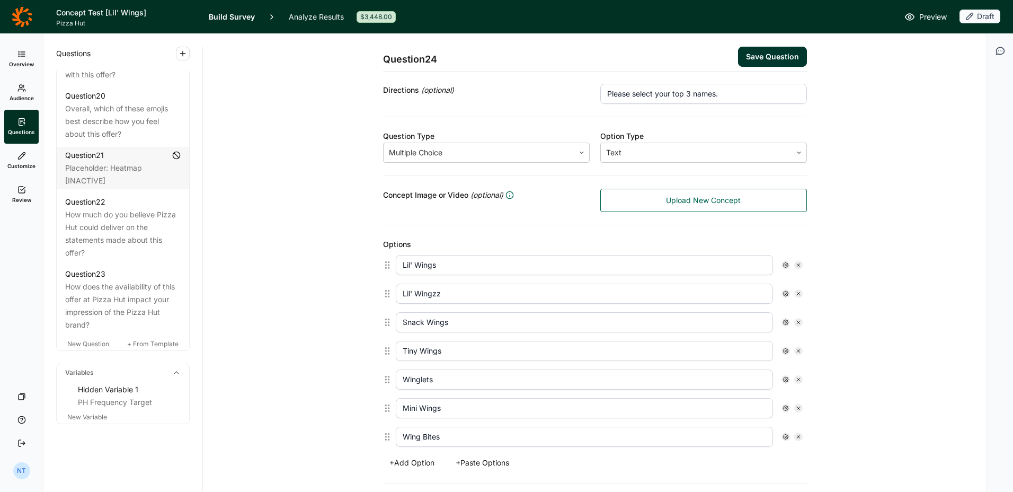
scroll to position [264, 0]
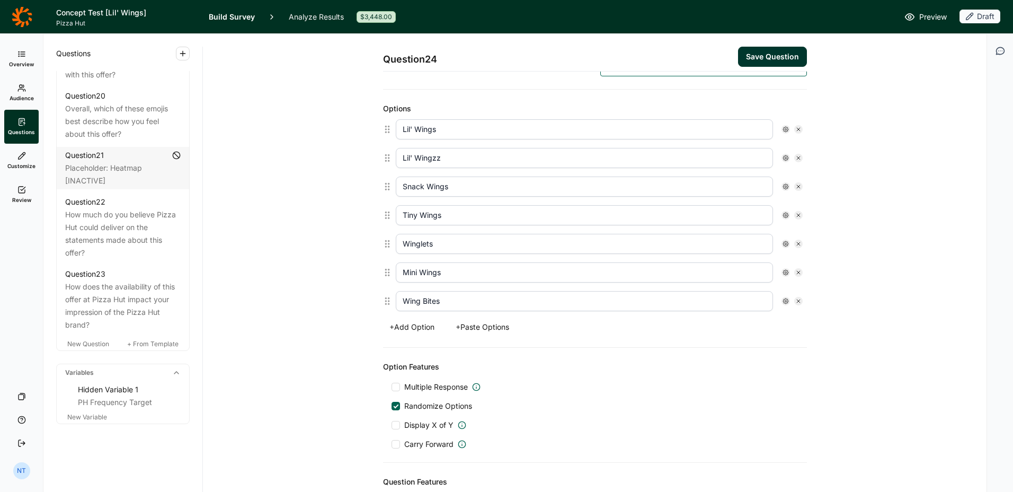
type input "Please select your top 3 names."
click at [416, 387] on span "Multiple Response" at bounding box center [436, 387] width 64 height 11
click at [392, 387] on input "Multiple Response" at bounding box center [392, 387] width 0 height 0
click at [604, 391] on input "number" at bounding box center [602, 392] width 42 height 20
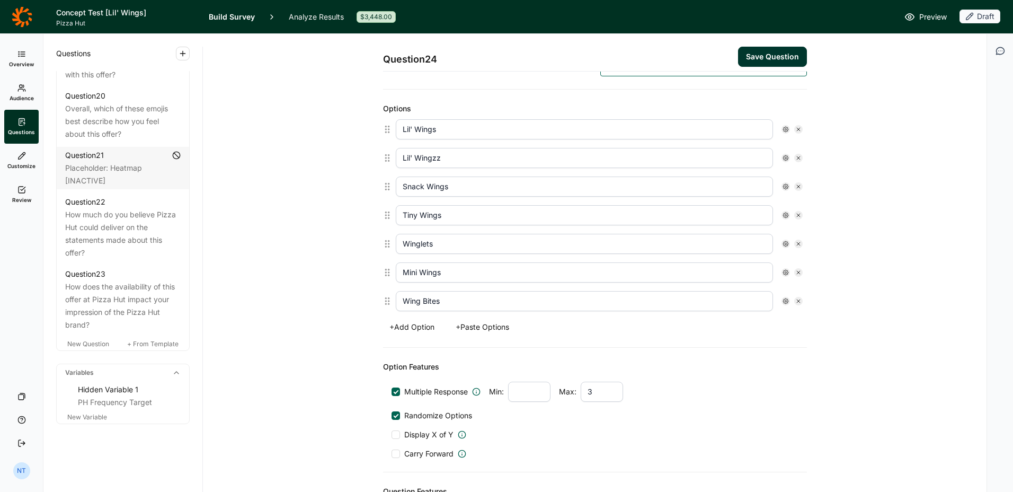
type input "3"
click at [683, 397] on div "Multiple Response Min: Max: 3" at bounding box center [595, 392] width 407 height 20
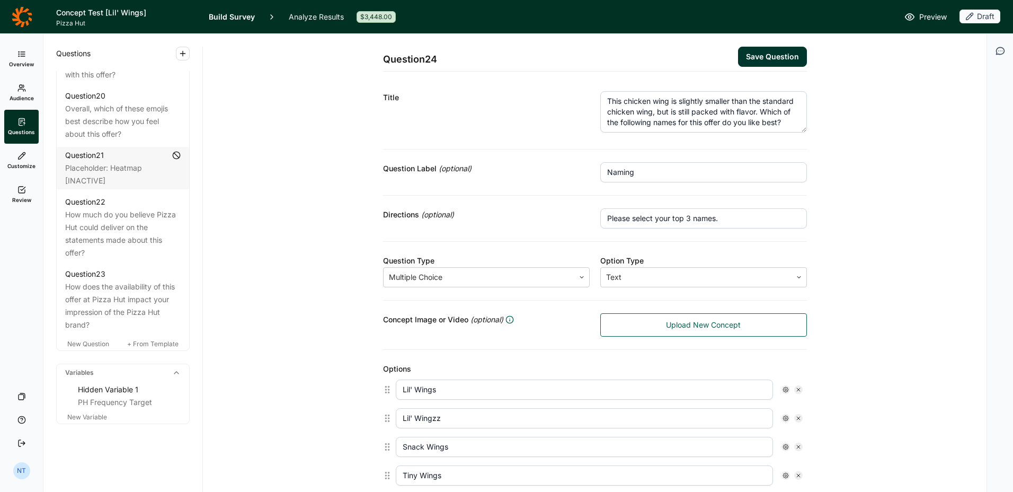
scroll to position [3, 0]
click at [776, 52] on button "Save Question" at bounding box center [772, 57] width 69 height 20
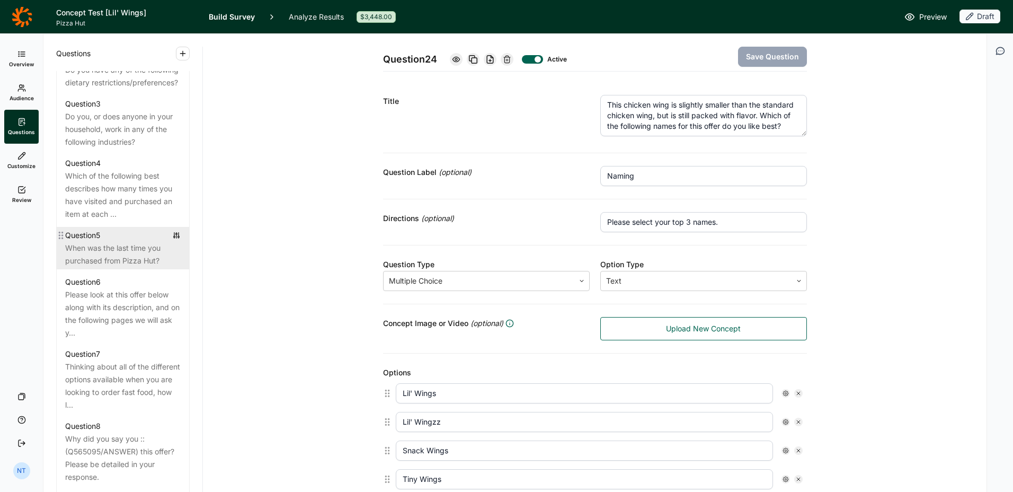
scroll to position [593, 0]
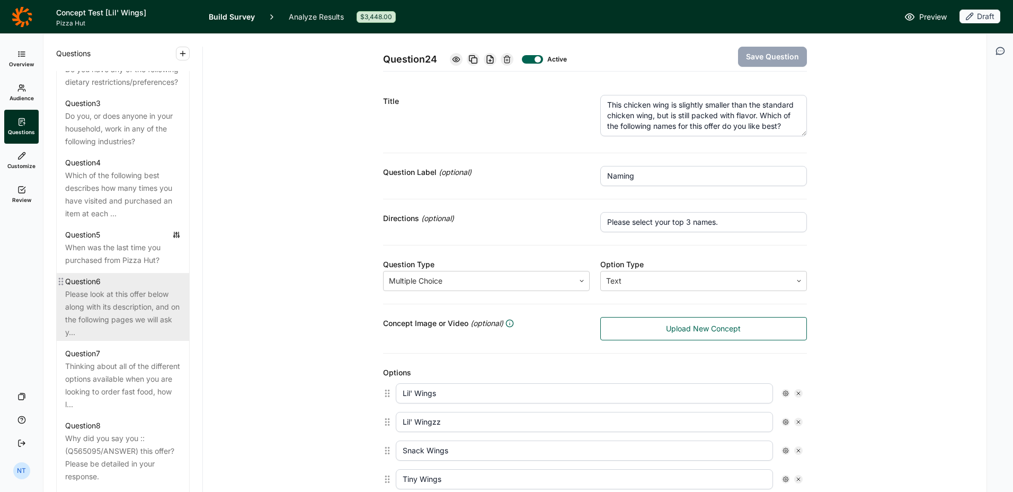
click at [124, 324] on div "Please look at this offer below along with its description, and on the followin…" at bounding box center [123, 313] width 116 height 51
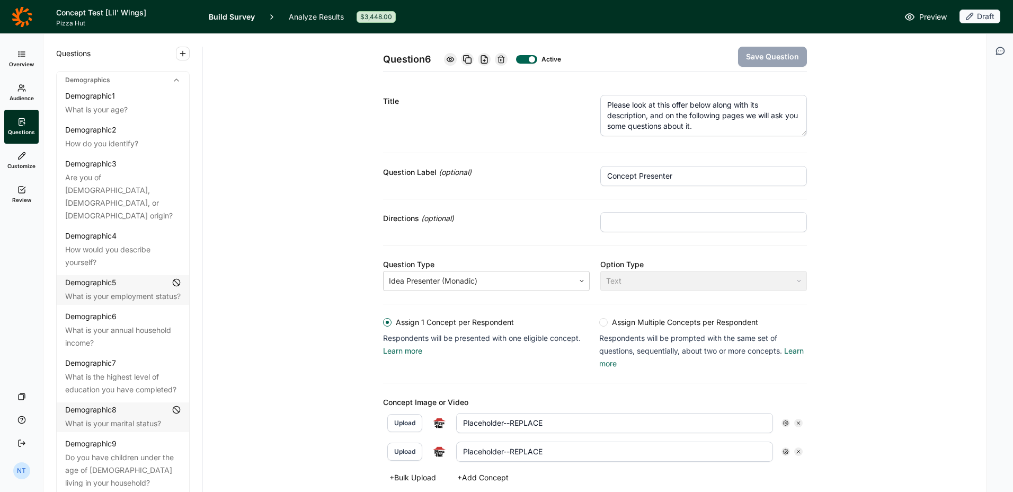
click at [27, 59] on link "Overview" at bounding box center [21, 59] width 34 height 34
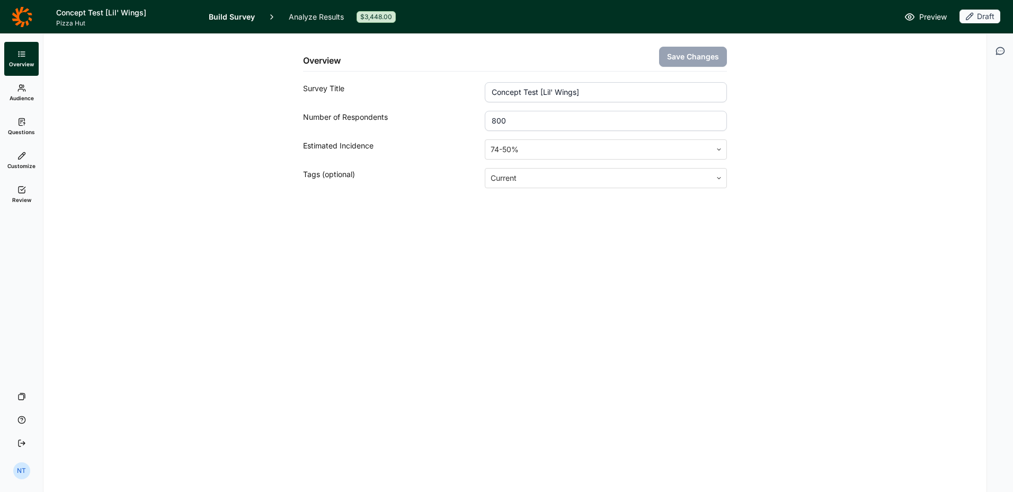
click at [528, 127] on input "800" at bounding box center [606, 121] width 242 height 20
type input "1000"
click at [705, 59] on button "Save Changes" at bounding box center [693, 57] width 68 height 20
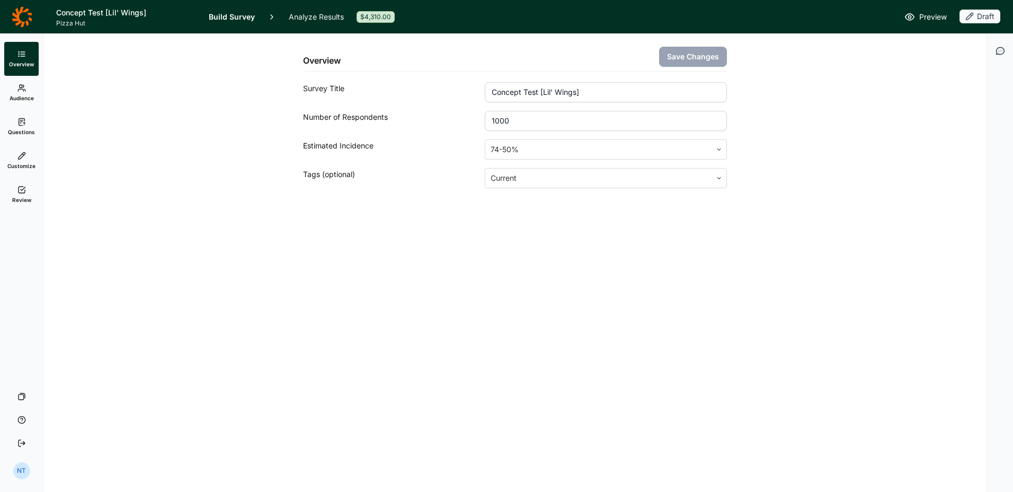
click at [278, 192] on div "Overview Save Changes Survey Title Concept Test [Lil' Wings] Number of Responde…" at bounding box center [515, 136] width 918 height 205
click at [24, 132] on span "Questions" at bounding box center [21, 131] width 27 height 7
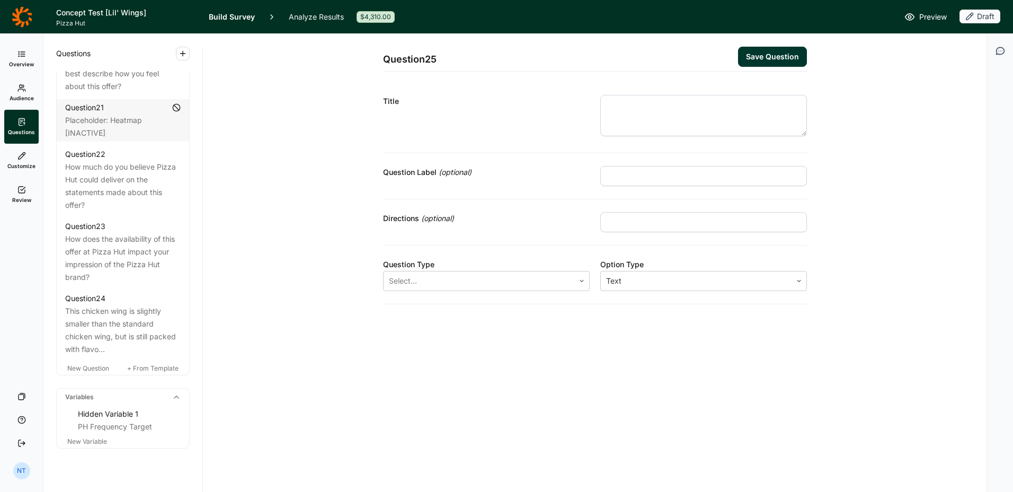
scroll to position [1808, 0]
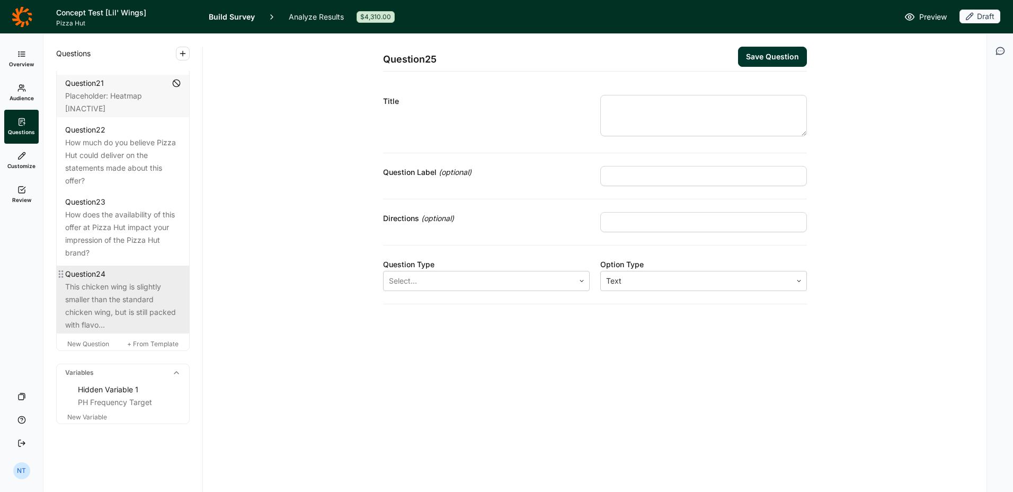
click at [98, 300] on div "This chicken wing is slightly smaller than the standard chicken wing, but is st…" at bounding box center [123, 305] width 116 height 51
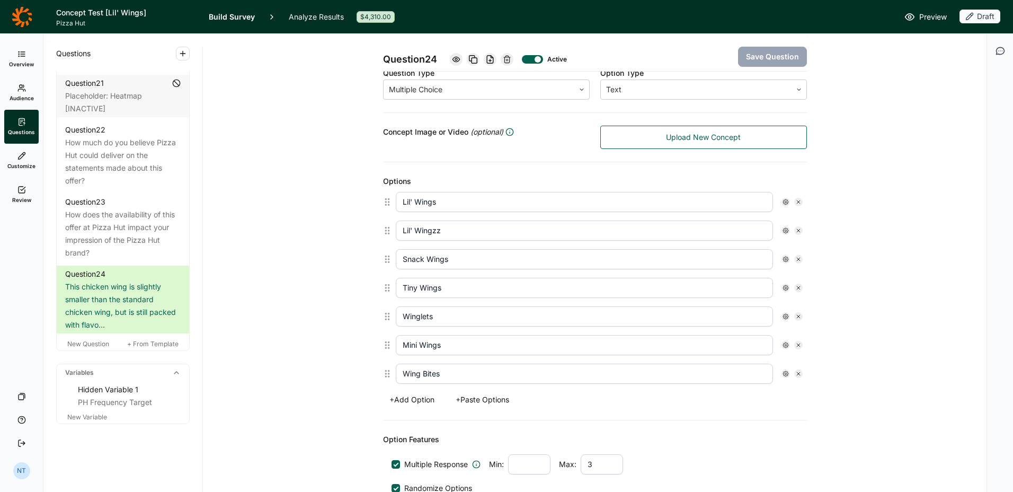
scroll to position [192, 0]
click at [795, 317] on icon at bounding box center [798, 316] width 6 height 6
type input "Mini Wings"
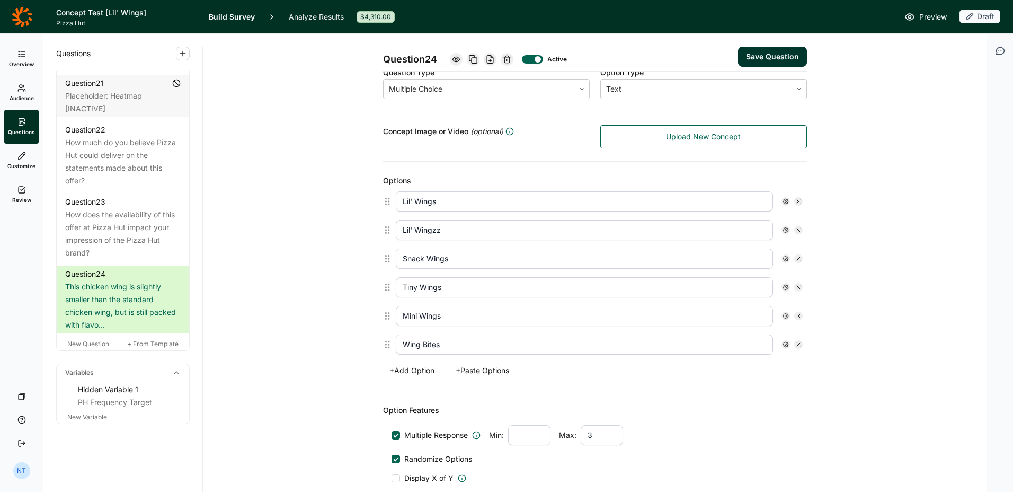
click at [421, 347] on input "Wing Bites" at bounding box center [584, 344] width 377 height 20
type input "Smedium Wings"
click at [375, 281] on div "Question 24 Active Save Question Title This chicken wing is slightly smaller th…" at bounding box center [595, 252] width 758 height 820
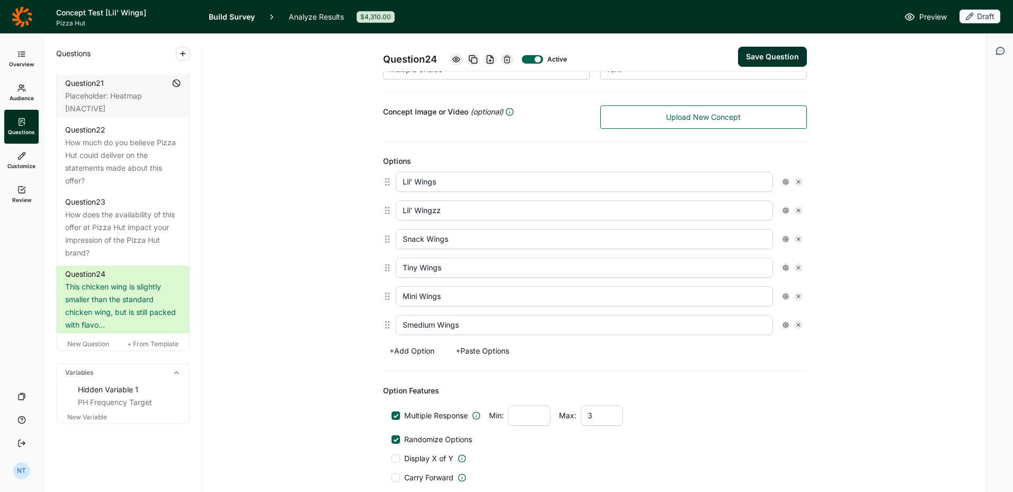
scroll to position [212, 0]
click at [393, 416] on div at bounding box center [396, 415] width 8 height 8
click at [392, 415] on input "Multiple Response" at bounding box center [392, 415] width 0 height 0
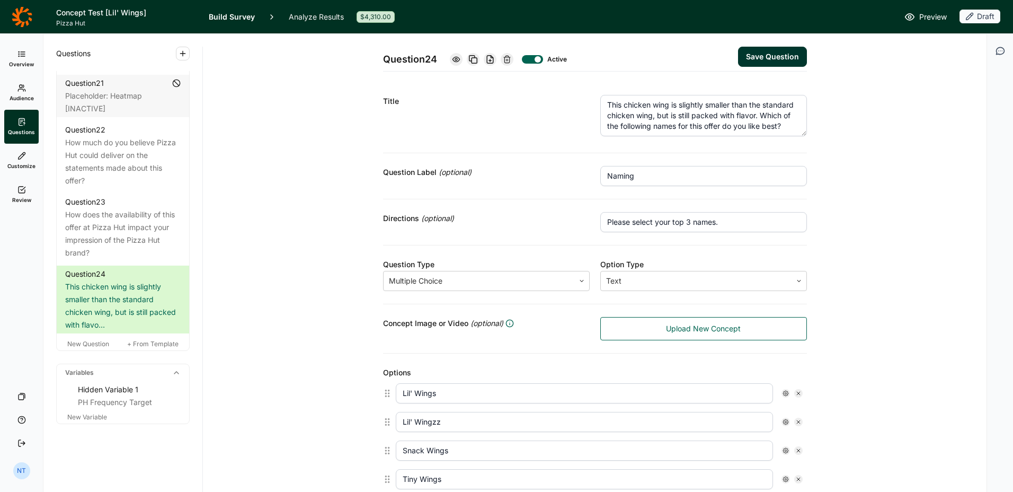
scroll to position [0, 0]
click at [643, 216] on input "Please select your top 3 names." at bounding box center [703, 222] width 207 height 20
click at [581, 283] on div at bounding box center [581, 281] width 15 height 6
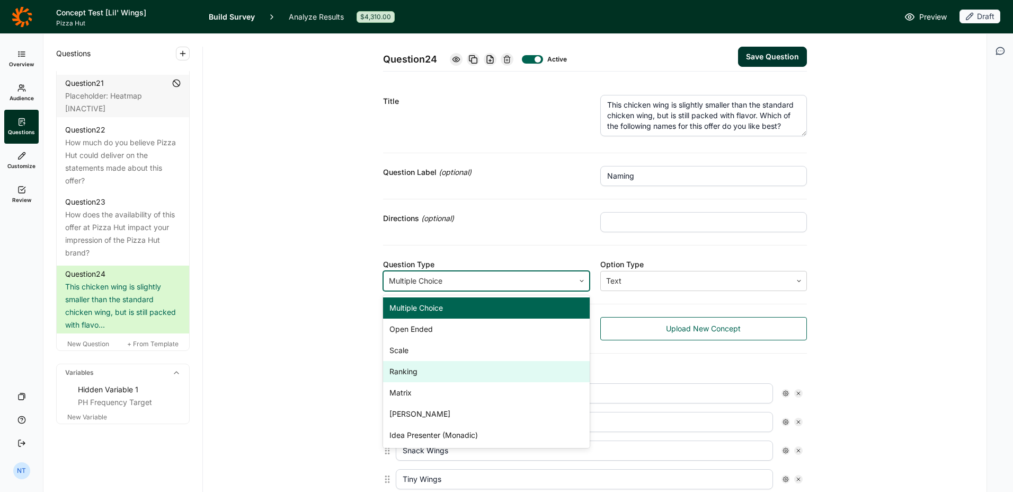
click at [501, 370] on div "Ranking" at bounding box center [486, 371] width 207 height 21
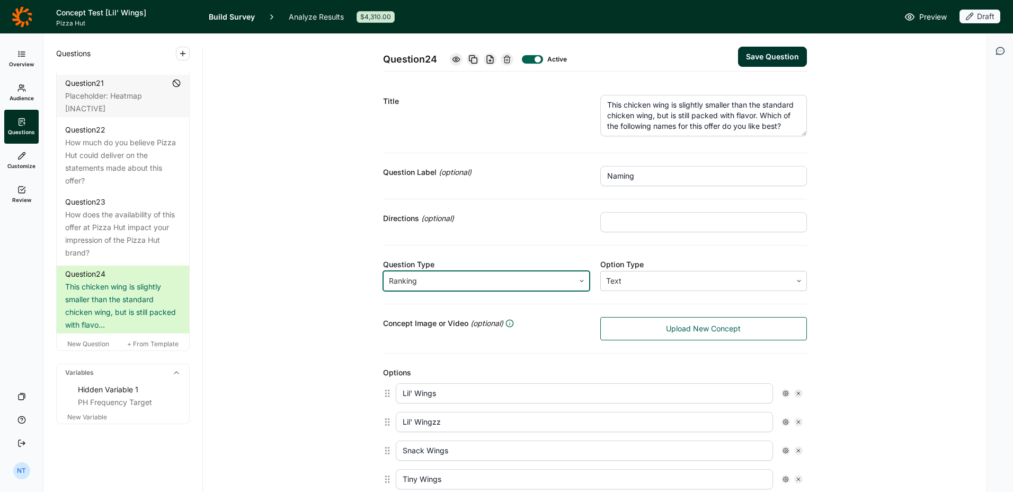
click at [559, 217] on div "Directions (optional)" at bounding box center [486, 218] width 207 height 13
click at [690, 220] on input "text" at bounding box center [703, 222] width 207 height 20
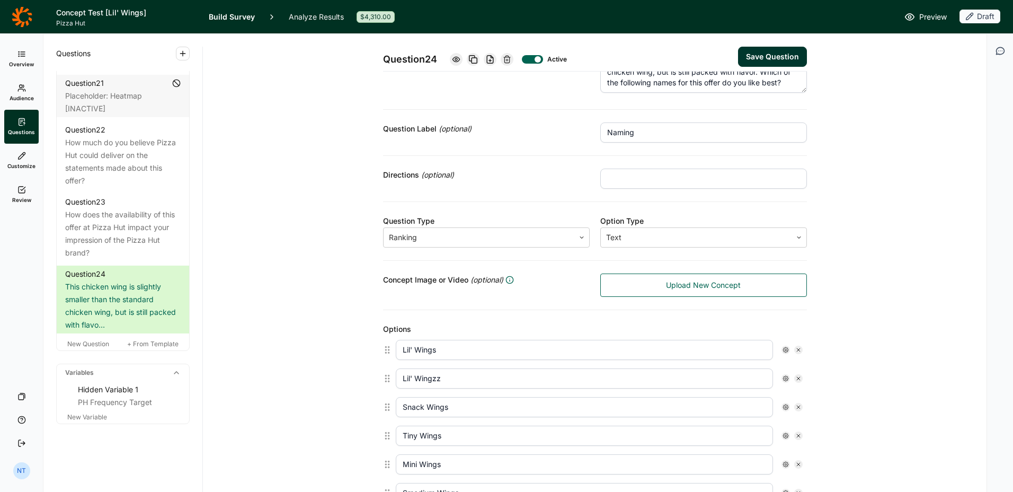
scroll to position [44, 0]
type input "The name you click first will be your favorite, and the second name you click i…"
drag, startPoint x: 745, startPoint y: 182, endPoint x: 824, endPoint y: 171, distance: 80.3
click at [824, 171] on div "Question 24 Active Save Question Title This chicken wing is slightly smaller th…" at bounding box center [595, 400] width 758 height 820
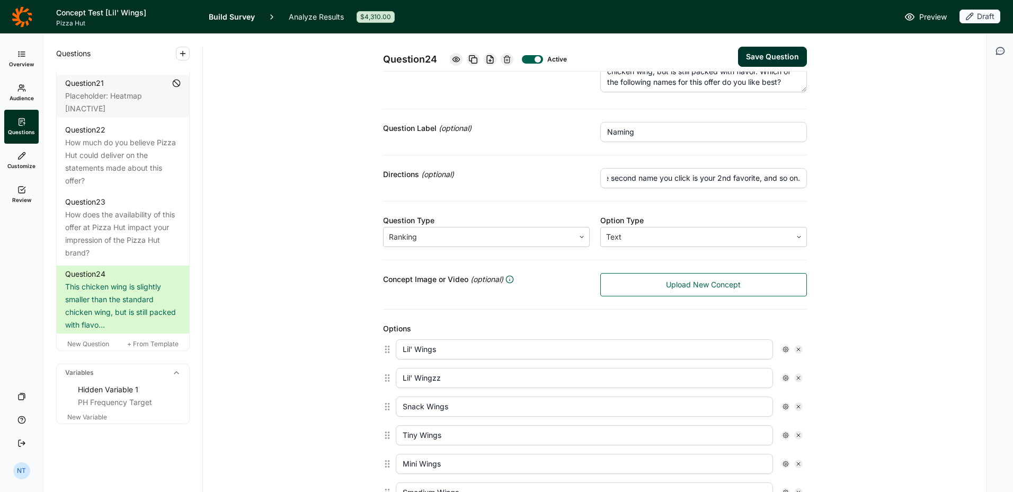
click at [798, 219] on div "Option Type" at bounding box center [703, 220] width 207 height 13
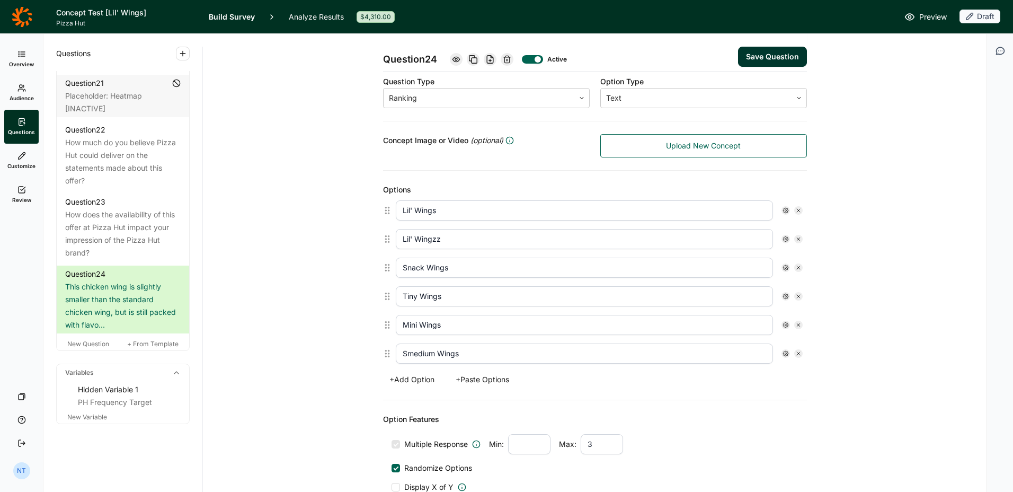
click at [786, 57] on button "Save Question" at bounding box center [772, 57] width 69 height 20
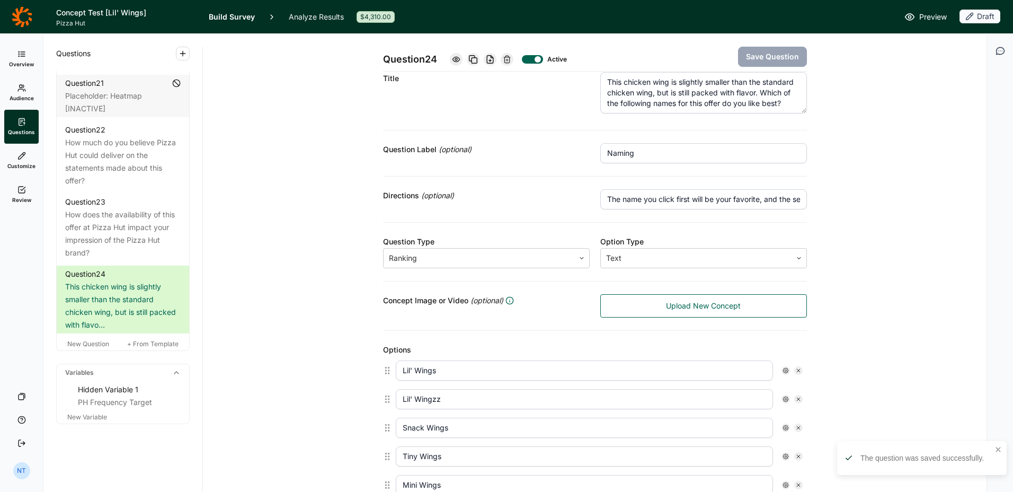
scroll to position [0, 0]
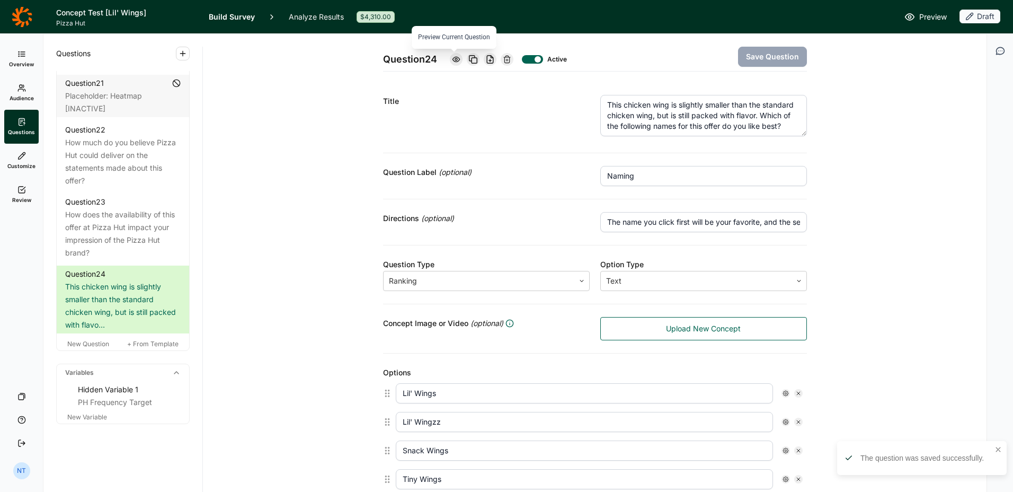
click at [456, 58] on icon at bounding box center [456, 59] width 8 height 8
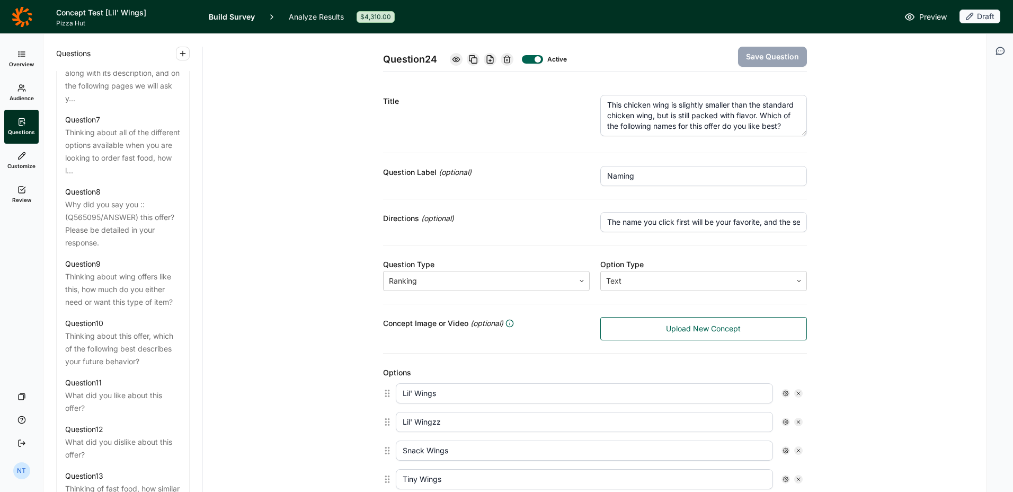
scroll to position [826, 0]
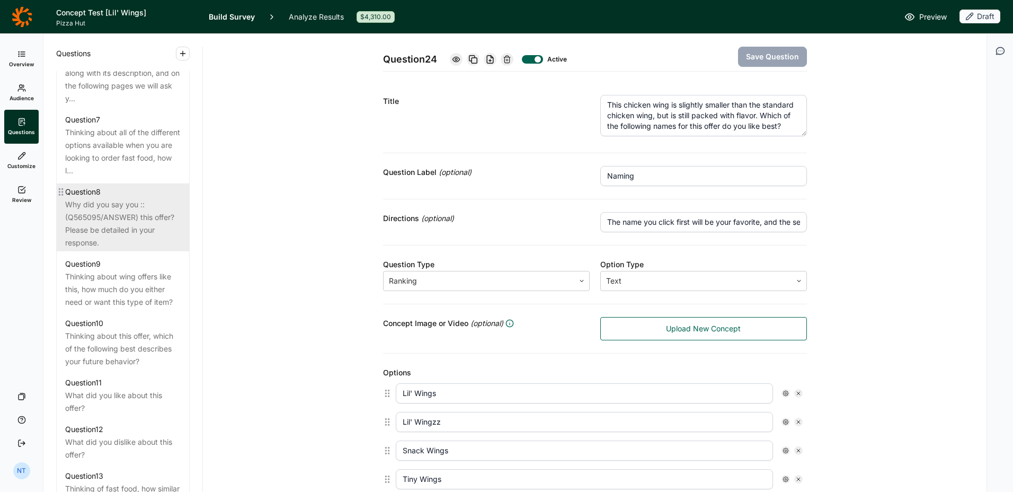
click at [156, 244] on div "Why did you say you ::(Q565095/ANSWER) this offer? Please be detailed in your r…" at bounding box center [123, 223] width 116 height 51
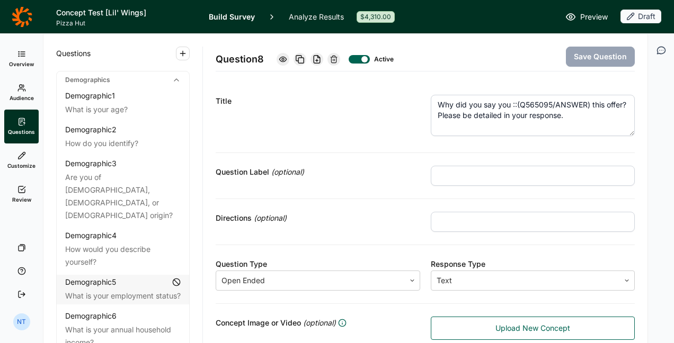
scroll to position [826, 0]
